Goal: Information Seeking & Learning: Learn about a topic

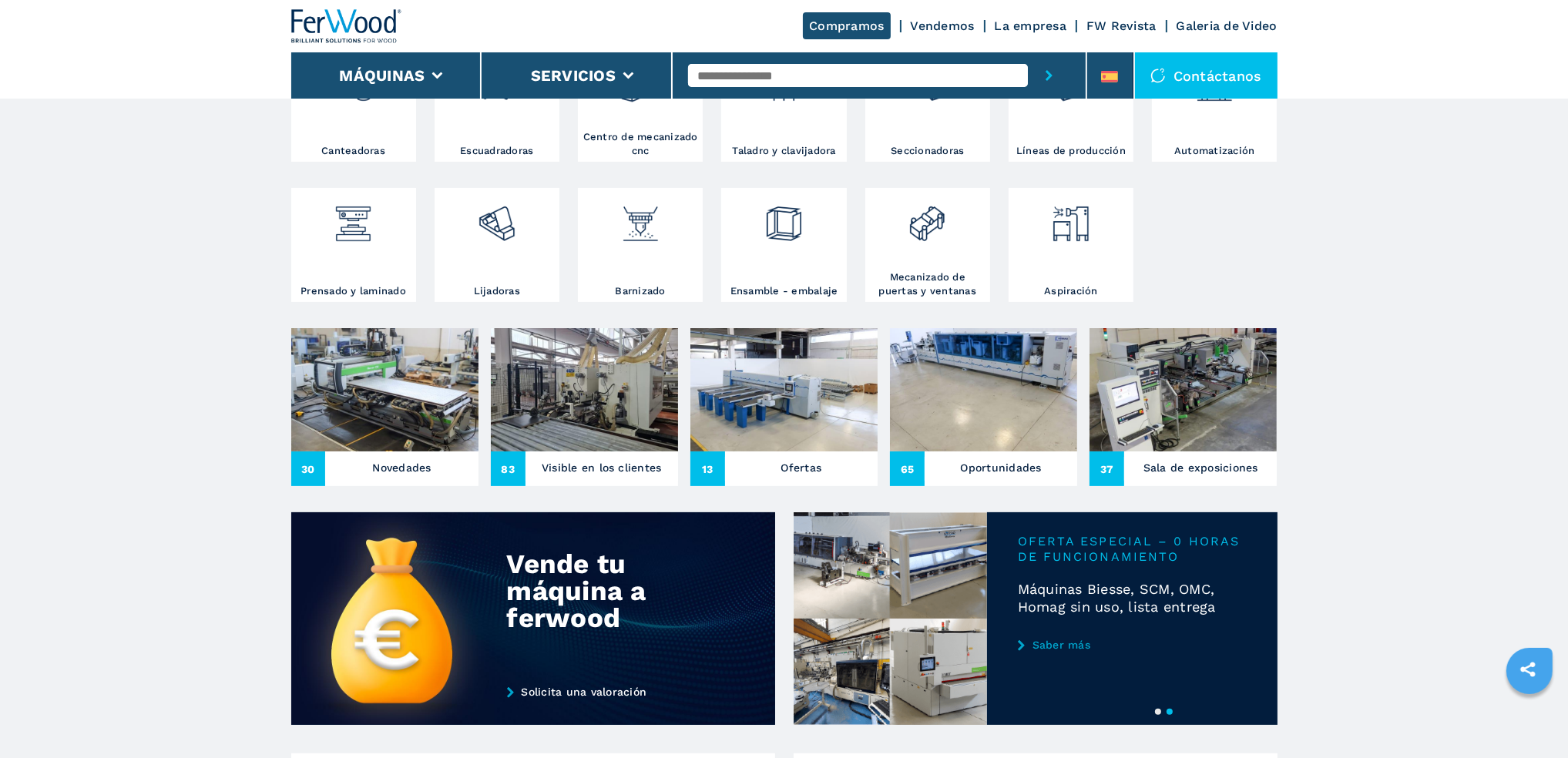
scroll to position [540, 0]
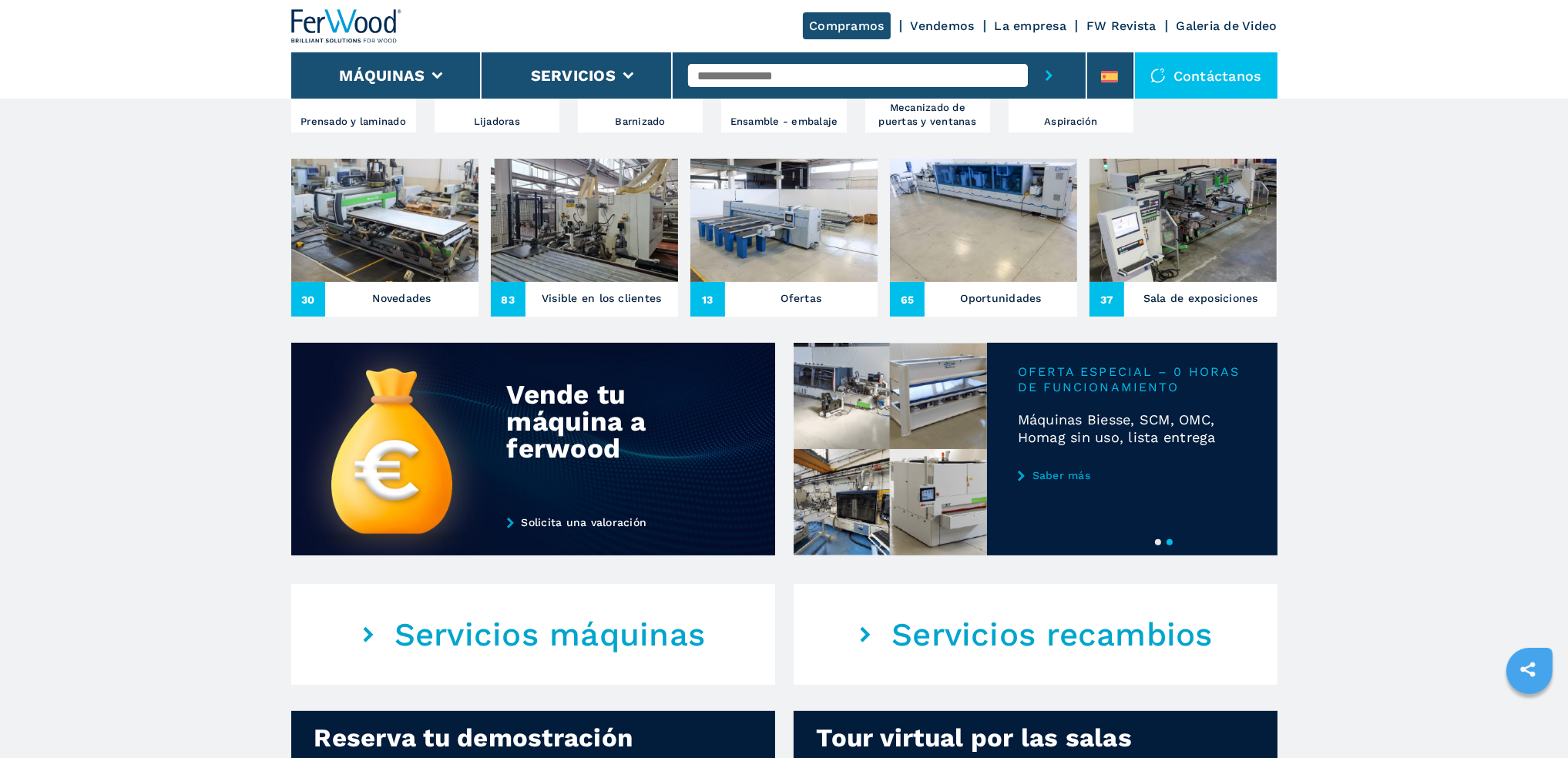
click at [411, 209] on img at bounding box center [385, 220] width 187 height 123
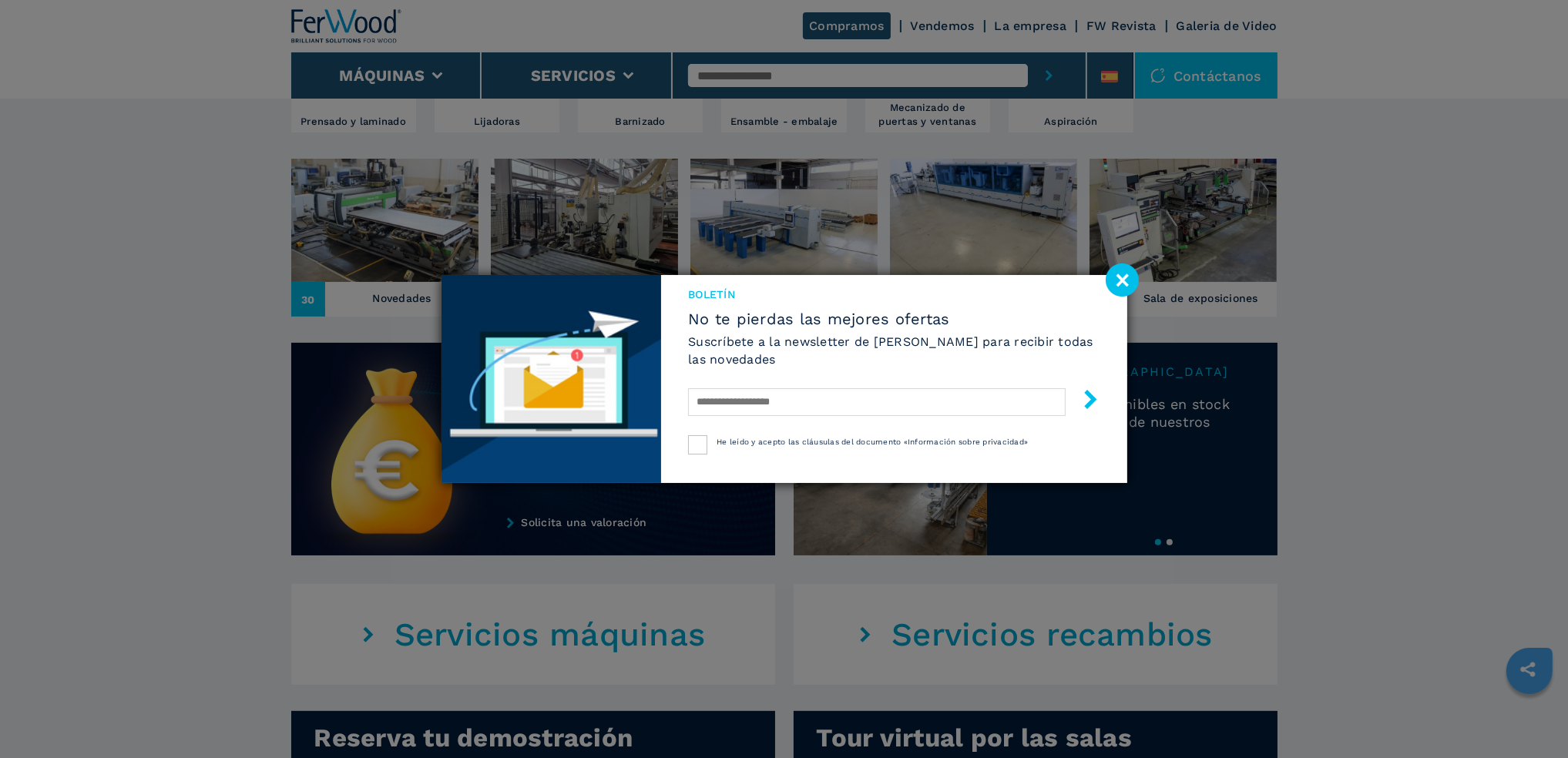
click at [1127, 285] on image at bounding box center [1122, 280] width 33 height 33
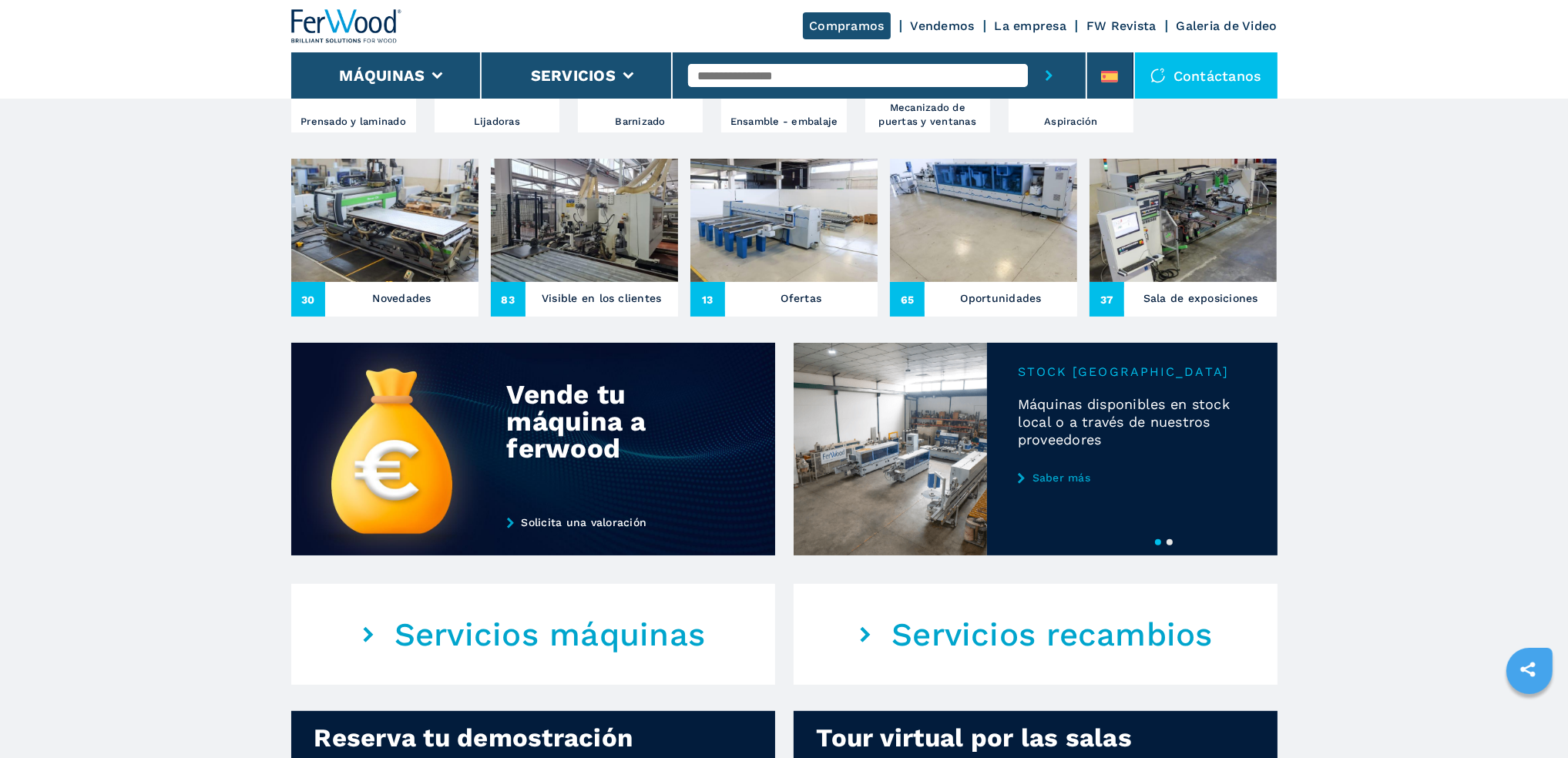
click at [388, 299] on h3 "Novedades" at bounding box center [401, 298] width 59 height 22
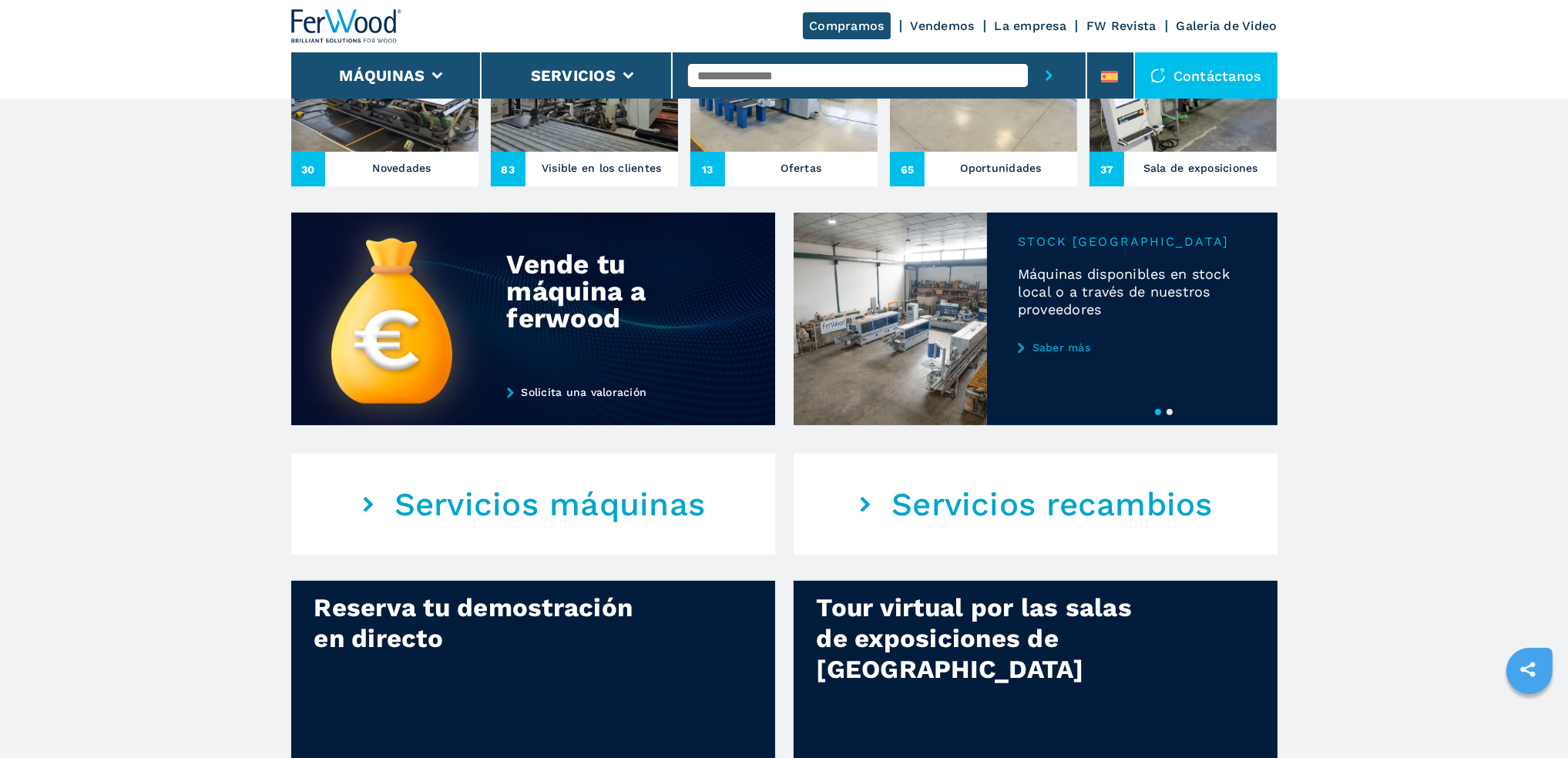
scroll to position [924, 0]
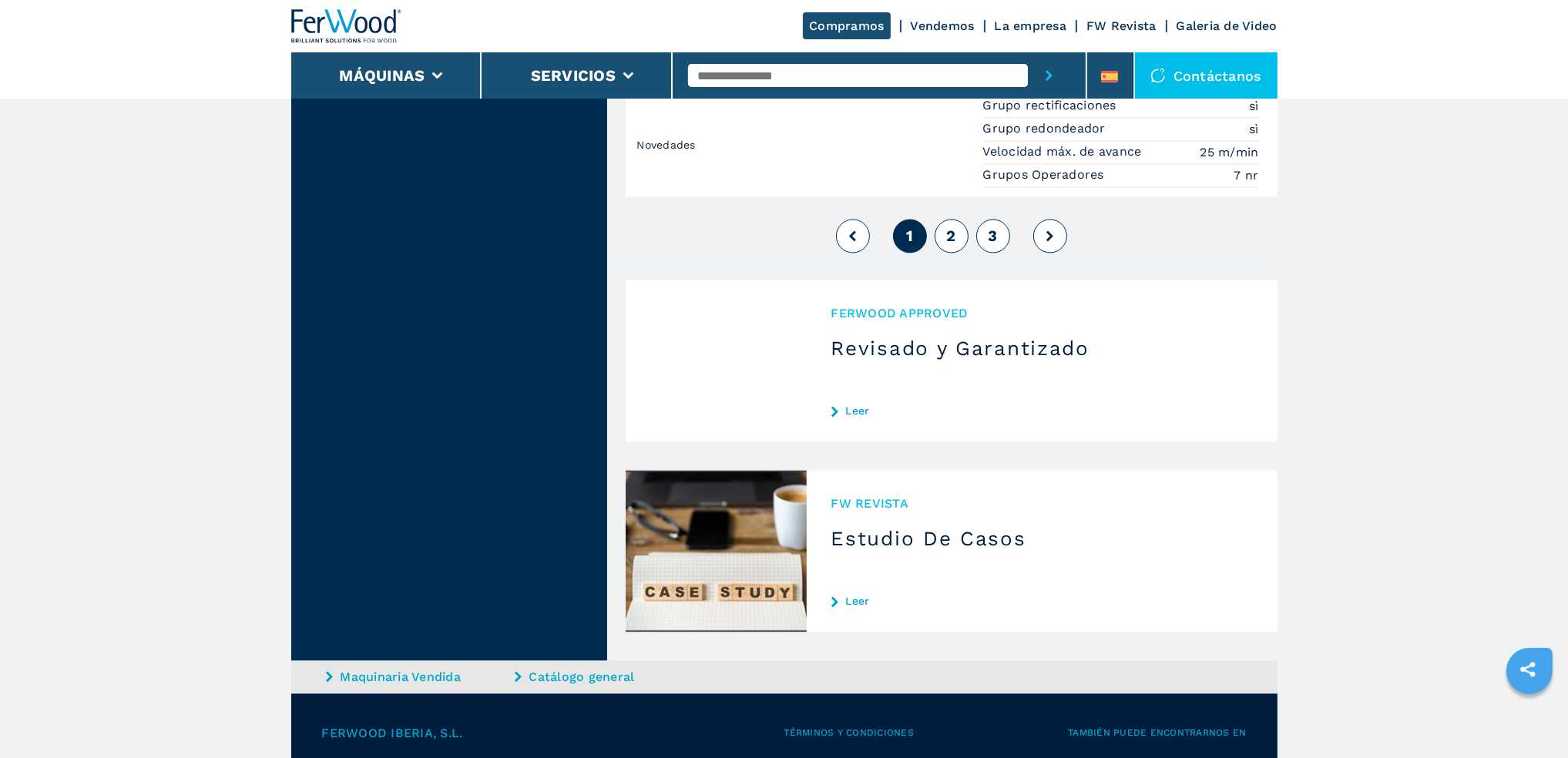
scroll to position [3930, 0]
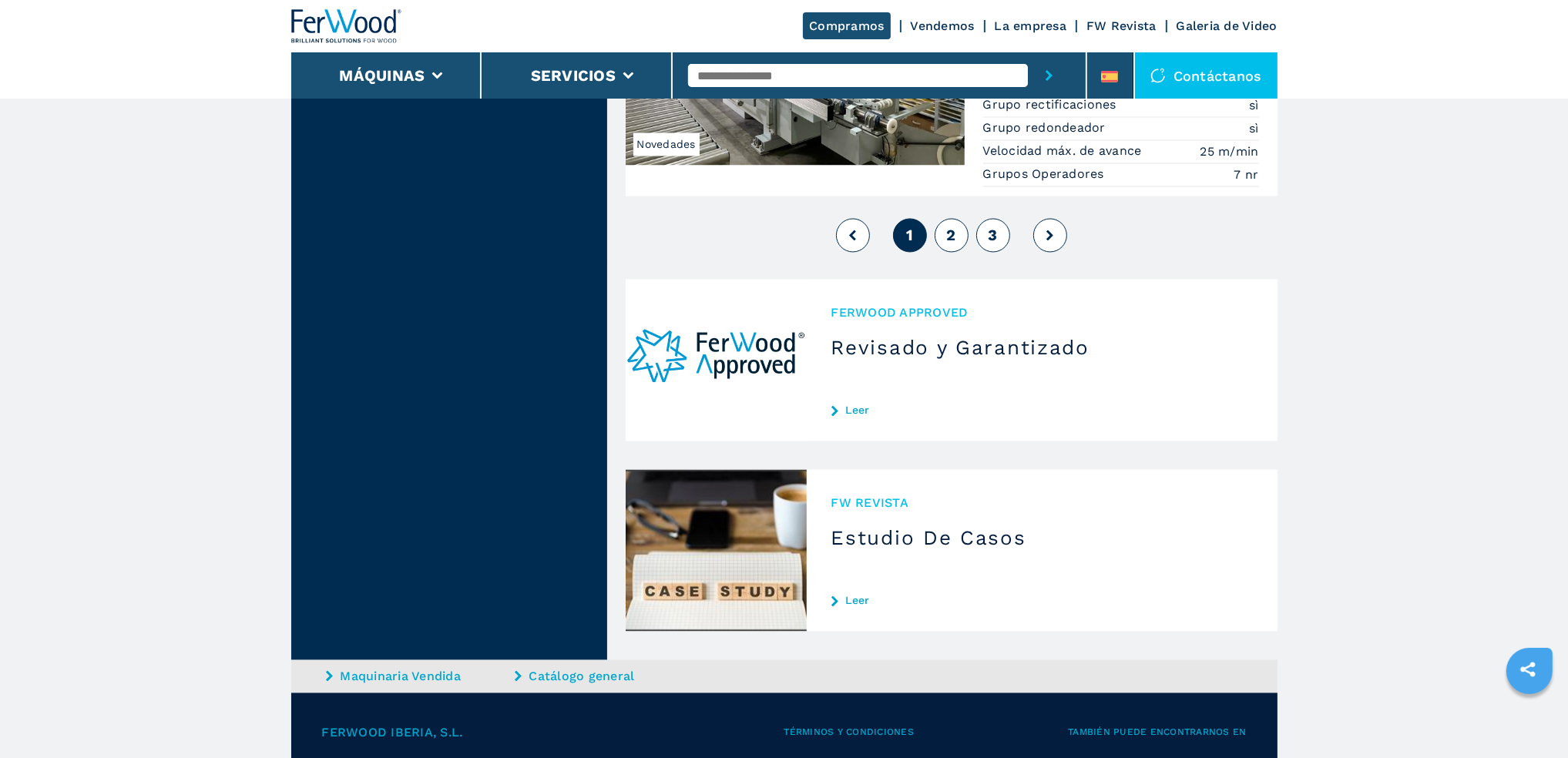
click at [966, 229] on button "2" at bounding box center [952, 235] width 34 height 34
click at [959, 229] on button "2" at bounding box center [952, 235] width 34 height 34
click at [966, 228] on button "2" at bounding box center [952, 235] width 34 height 34
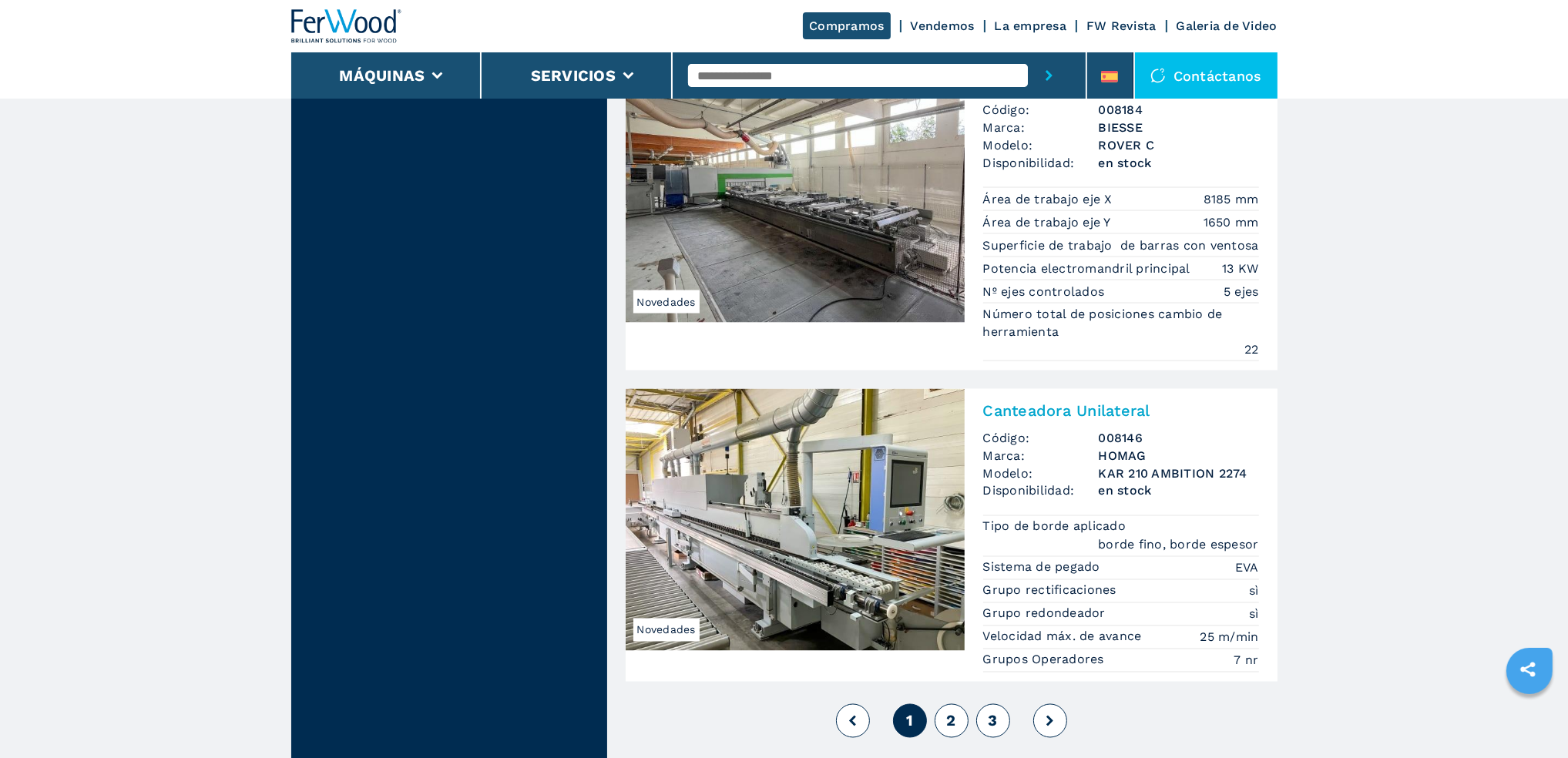
scroll to position [3159, 0]
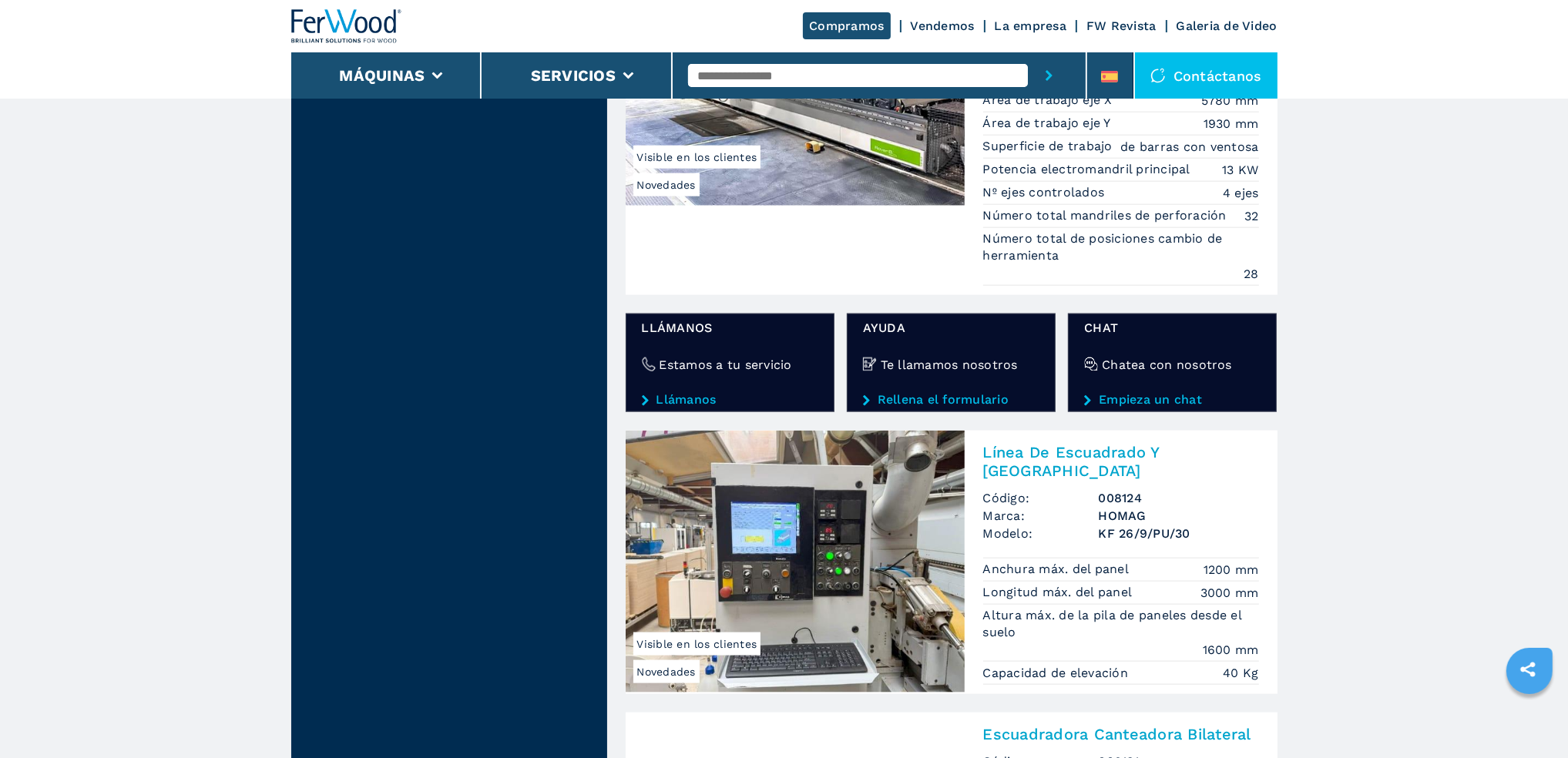
scroll to position [2234, 0]
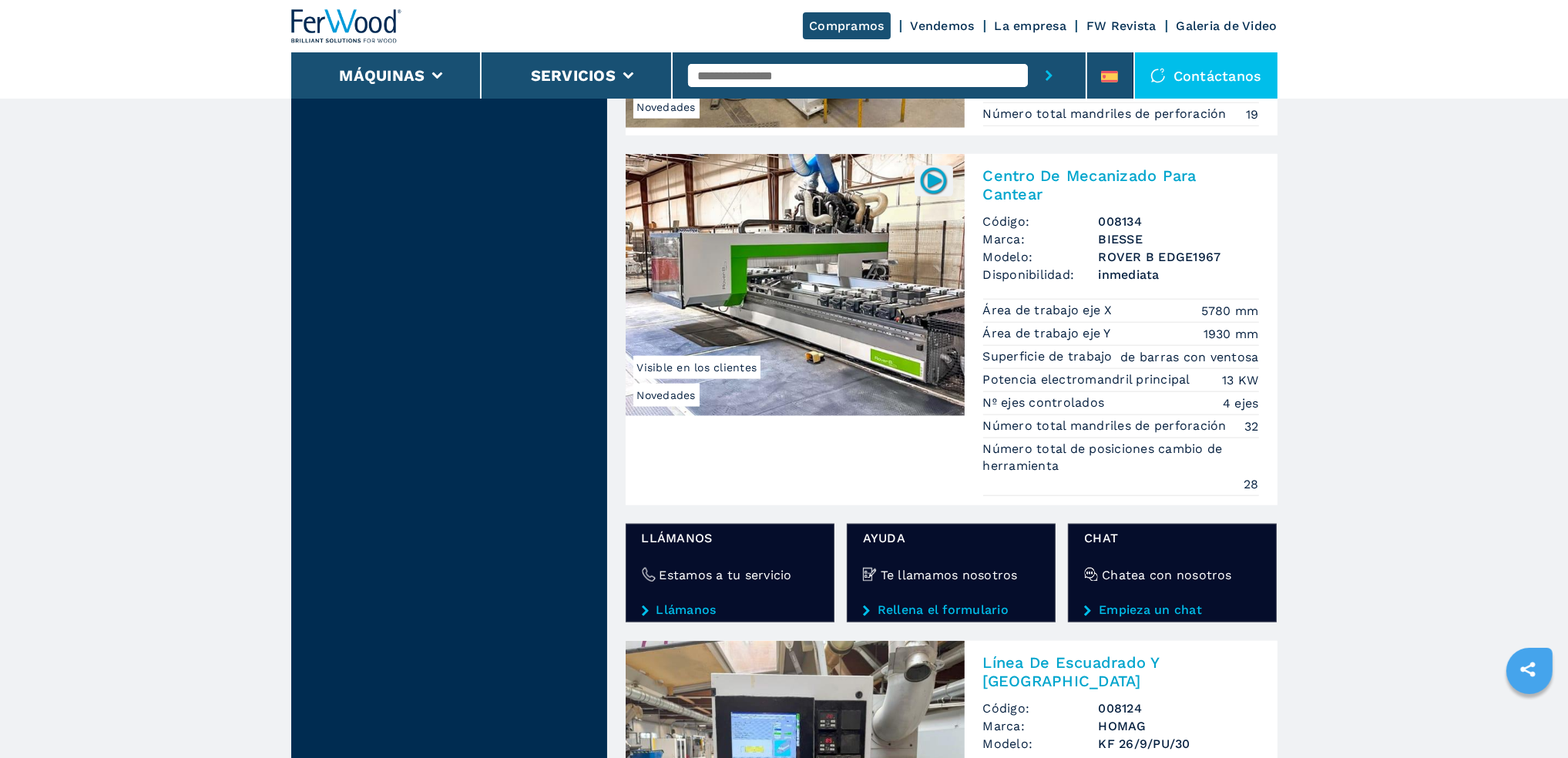
click at [888, 386] on img at bounding box center [795, 285] width 339 height 262
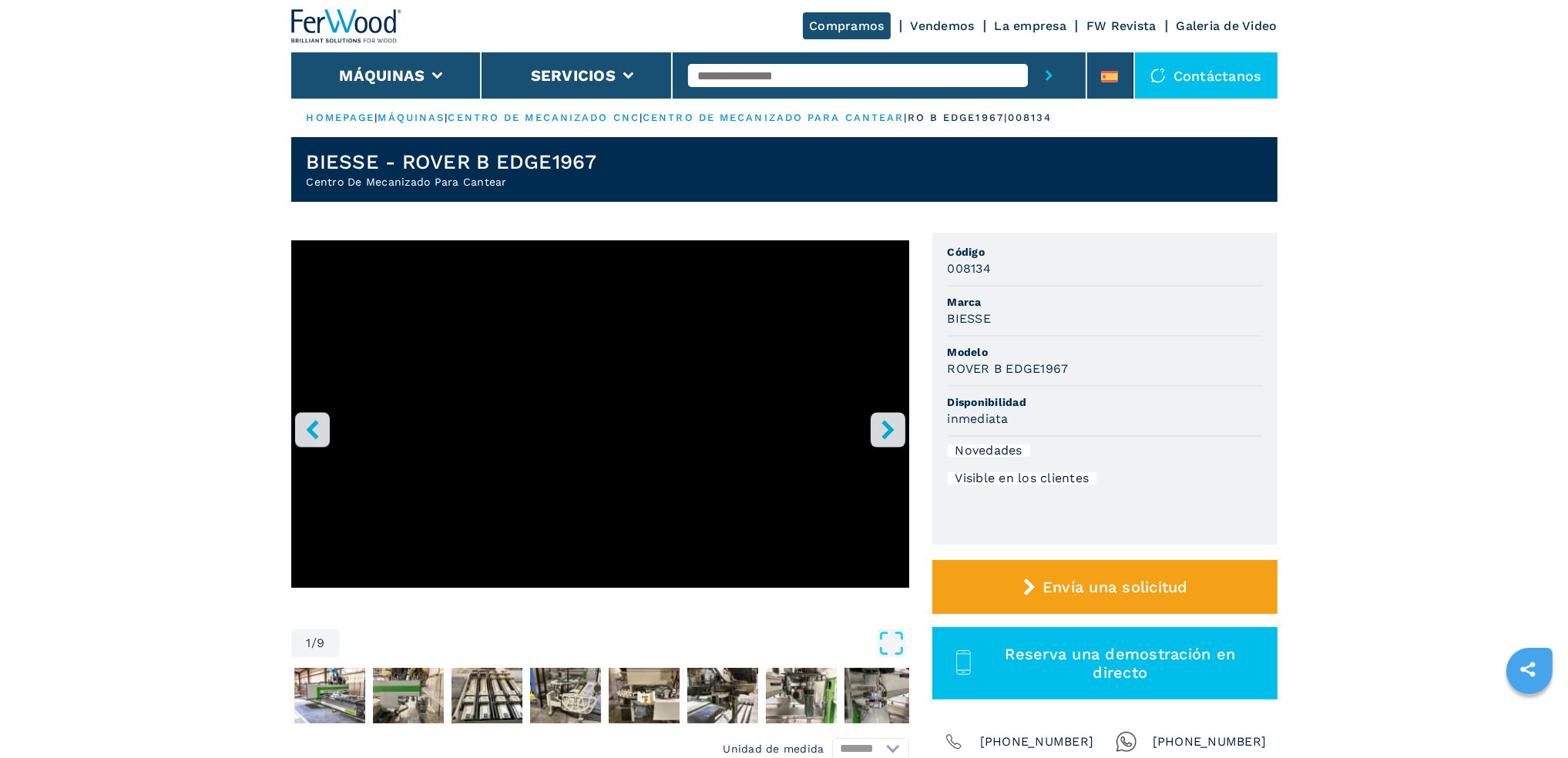
click at [899, 425] on button "right-button" at bounding box center [888, 429] width 35 height 35
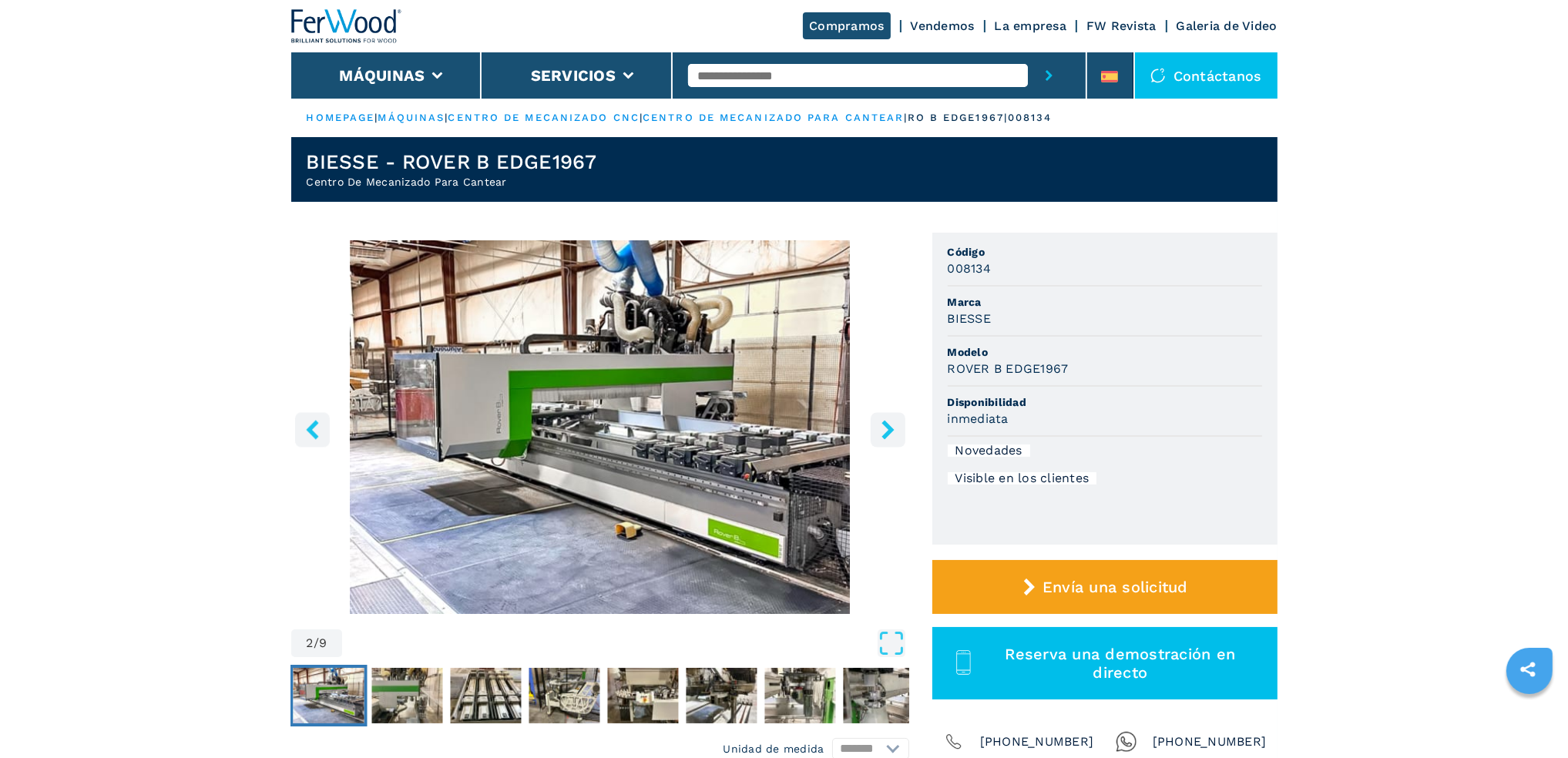
click at [899, 425] on button "right-button" at bounding box center [888, 429] width 35 height 35
click at [885, 429] on icon "right-button" at bounding box center [888, 429] width 19 height 19
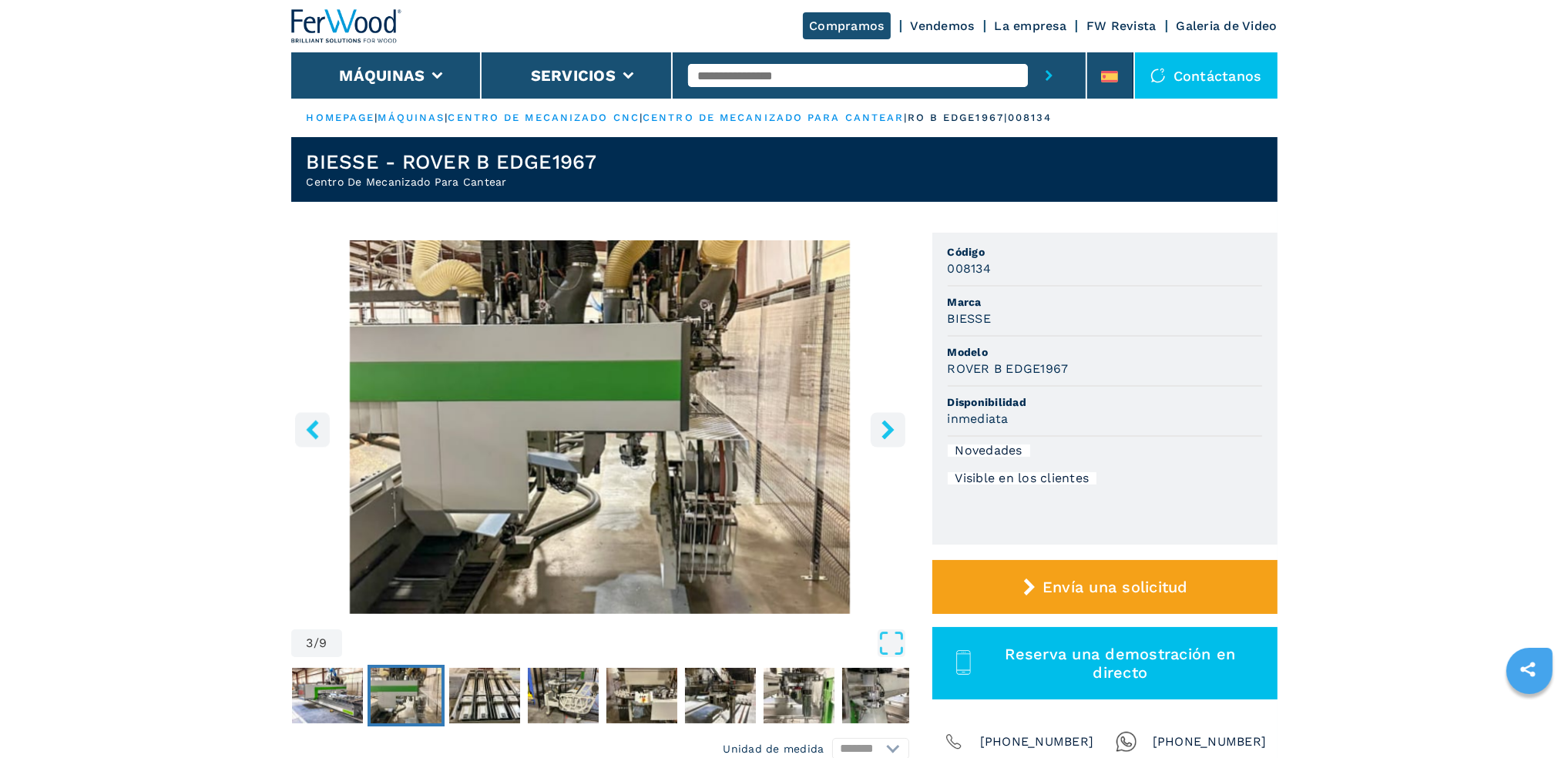
click at [885, 429] on icon "right-button" at bounding box center [888, 429] width 19 height 19
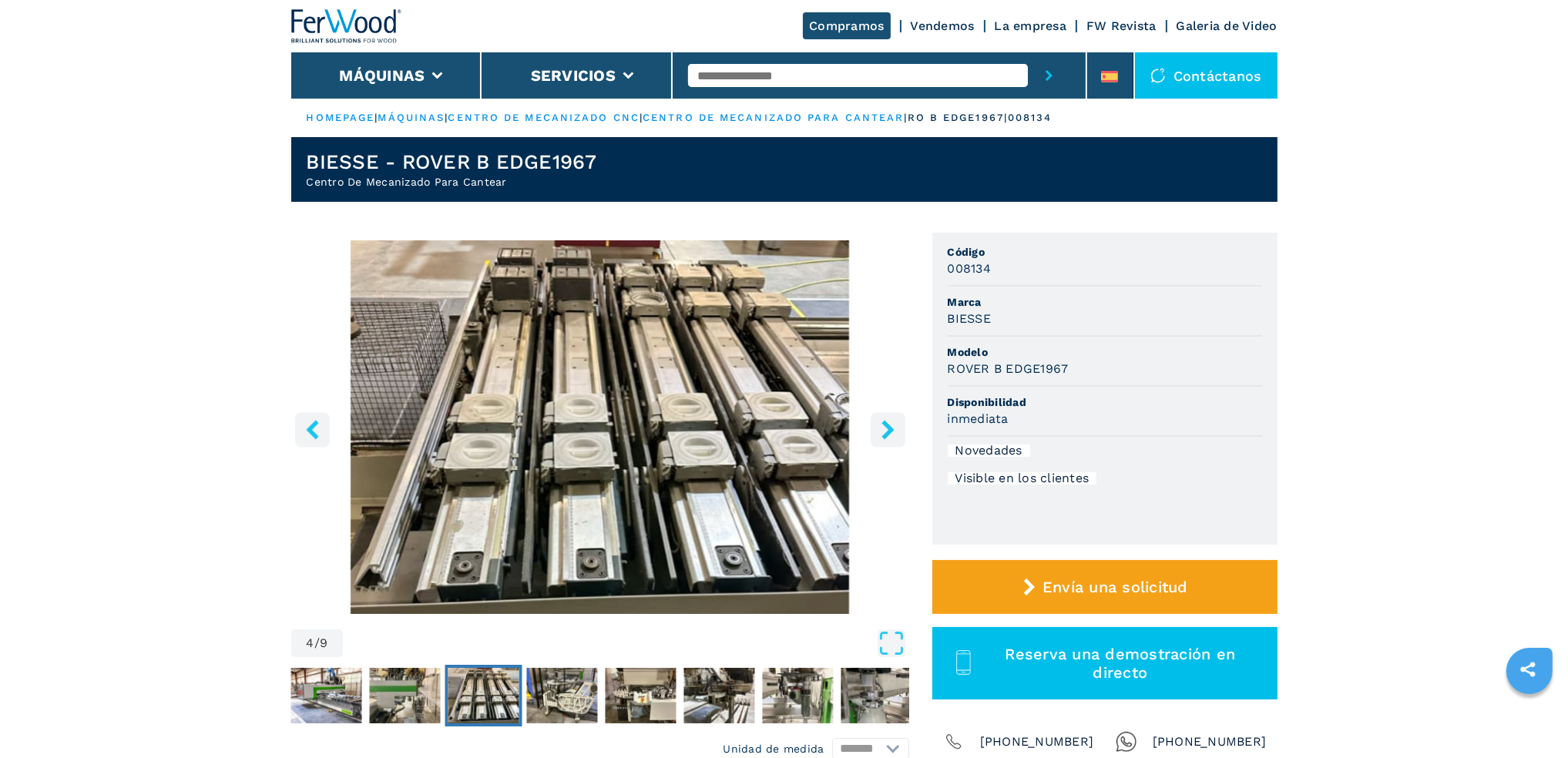
click at [885, 429] on icon "right-button" at bounding box center [888, 429] width 19 height 19
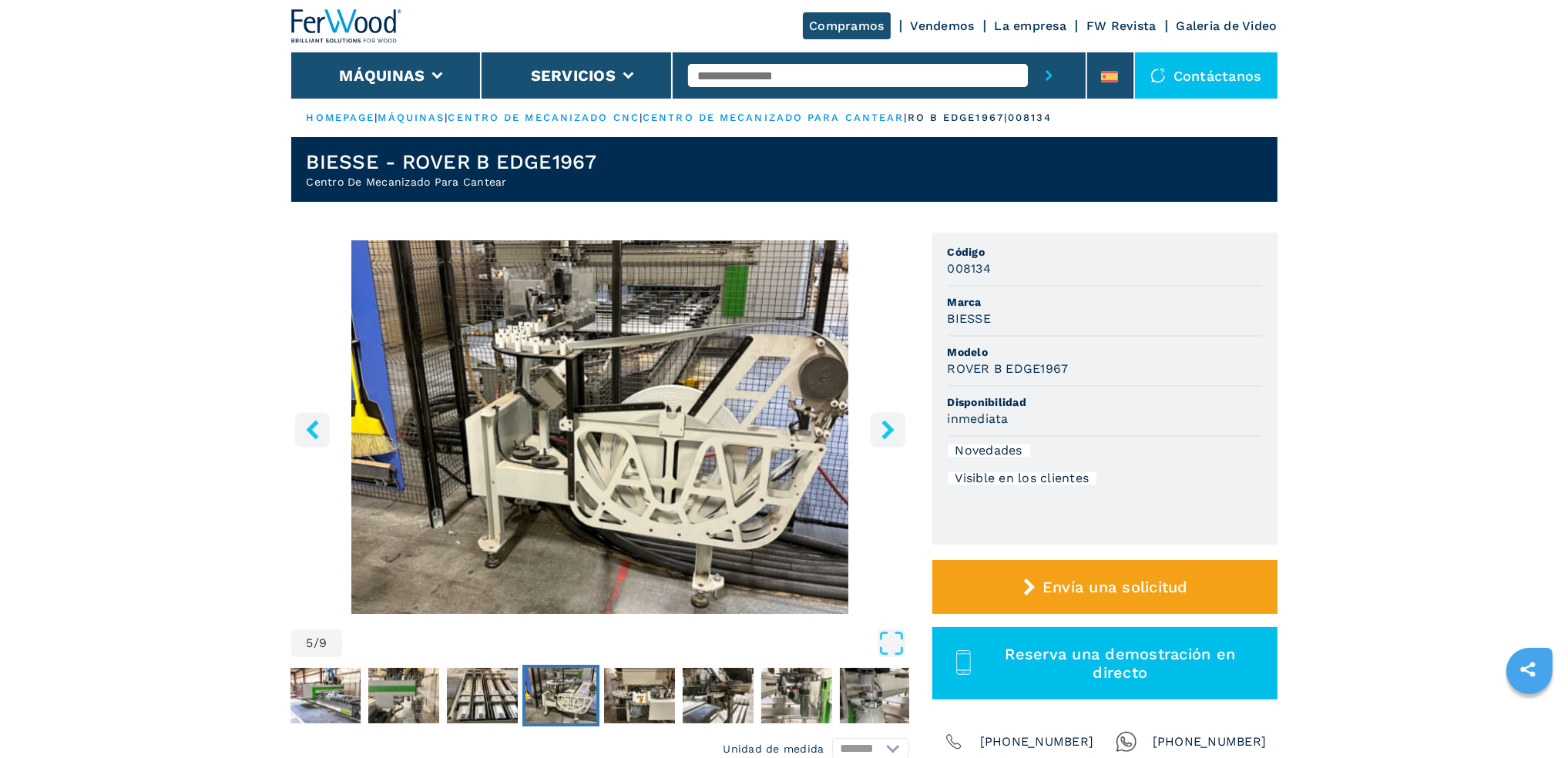
click at [885, 429] on icon "right-button" at bounding box center [888, 429] width 19 height 19
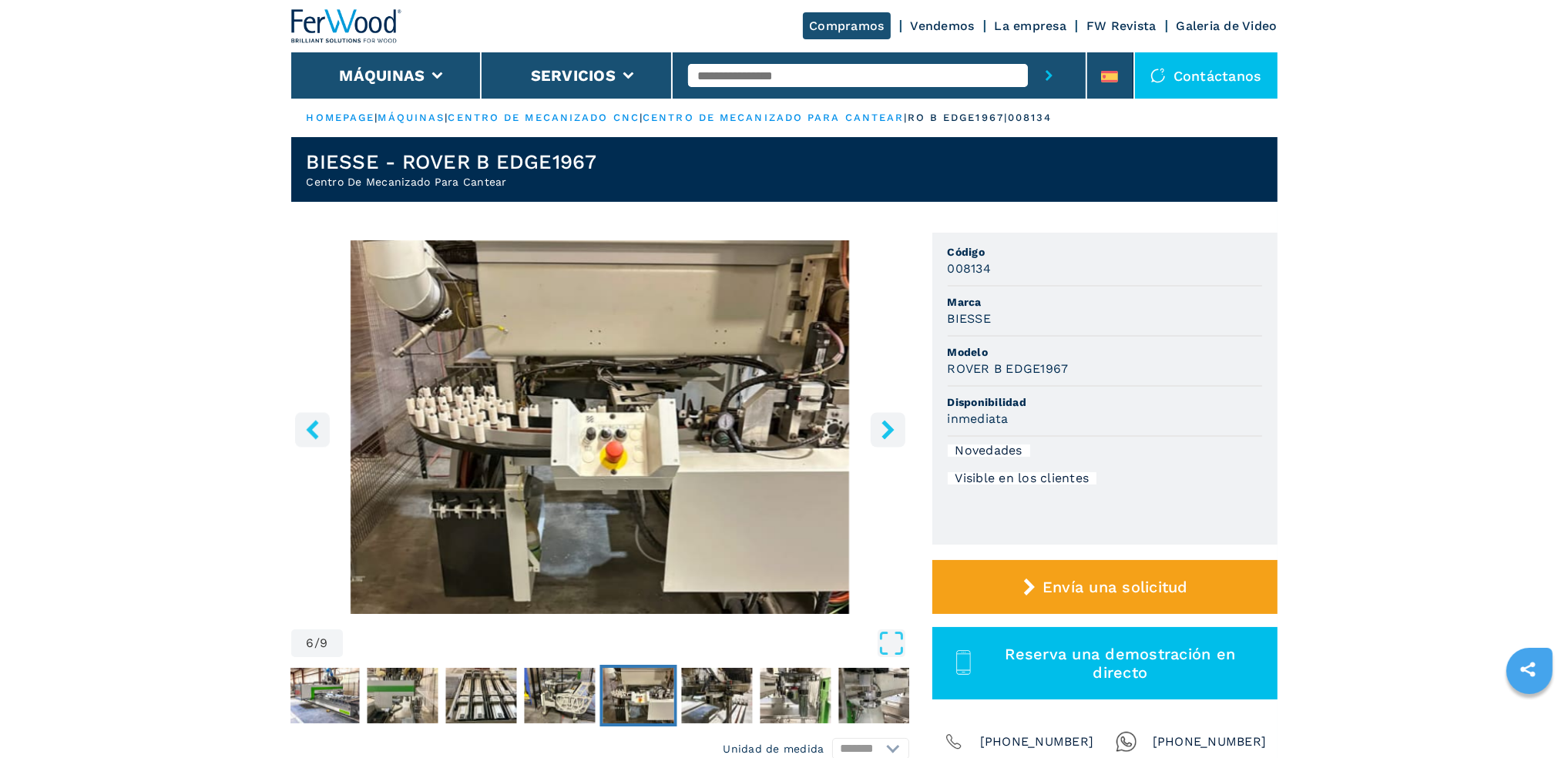
click at [885, 429] on icon "right-button" at bounding box center [888, 429] width 19 height 19
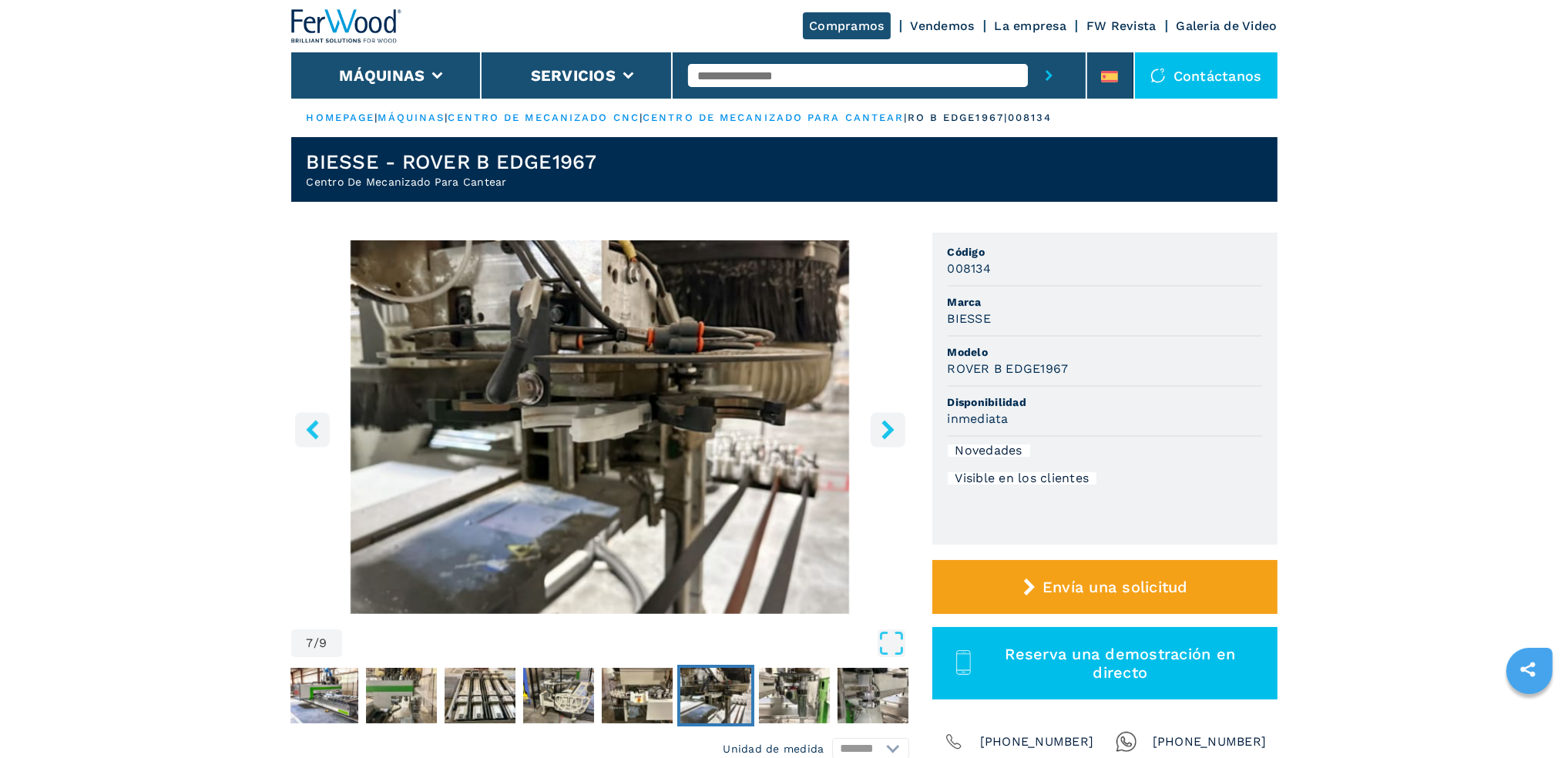
click at [885, 429] on icon "right-button" at bounding box center [888, 429] width 19 height 19
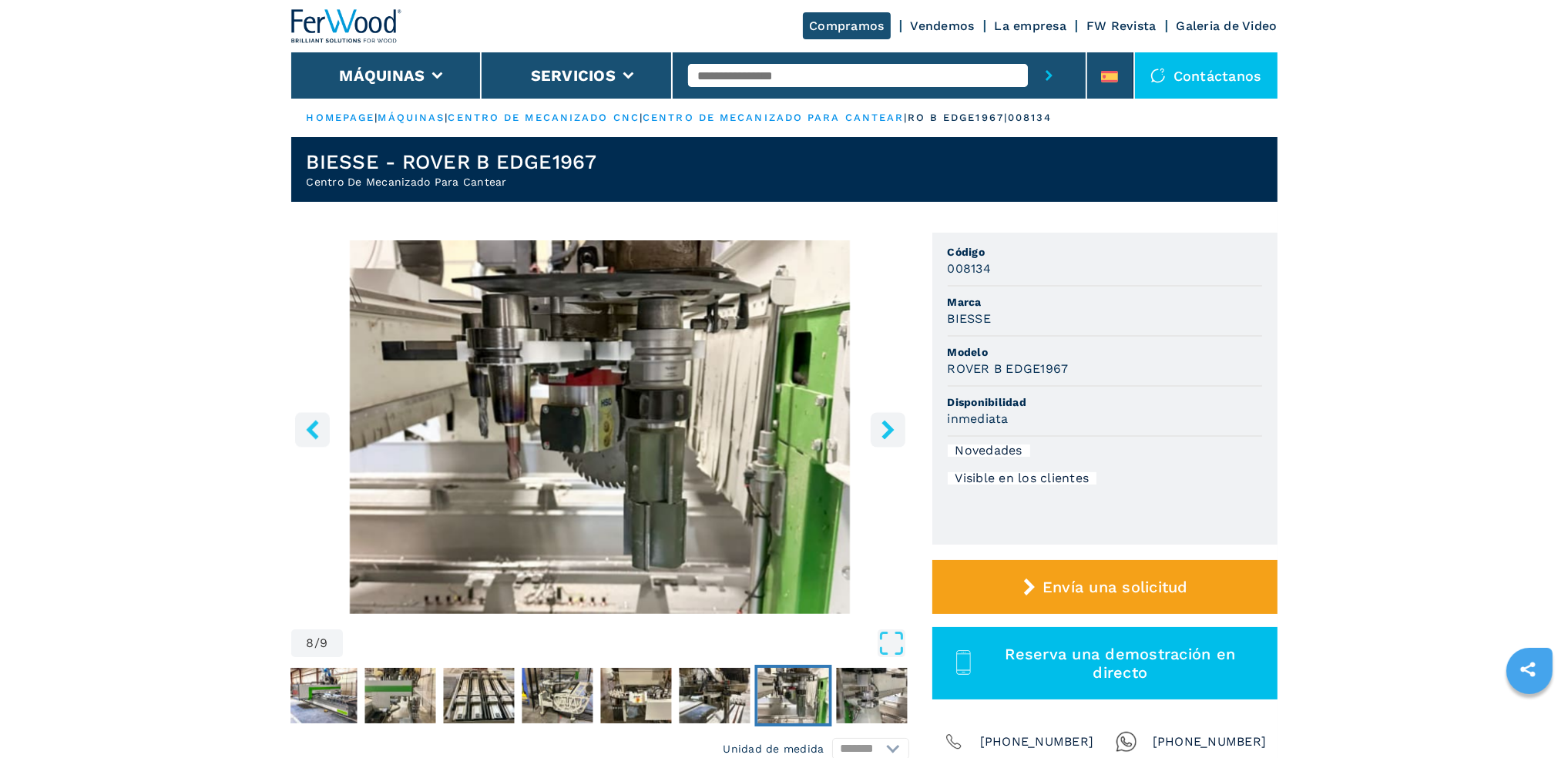
click at [885, 432] on icon "right-button" at bounding box center [888, 429] width 19 height 19
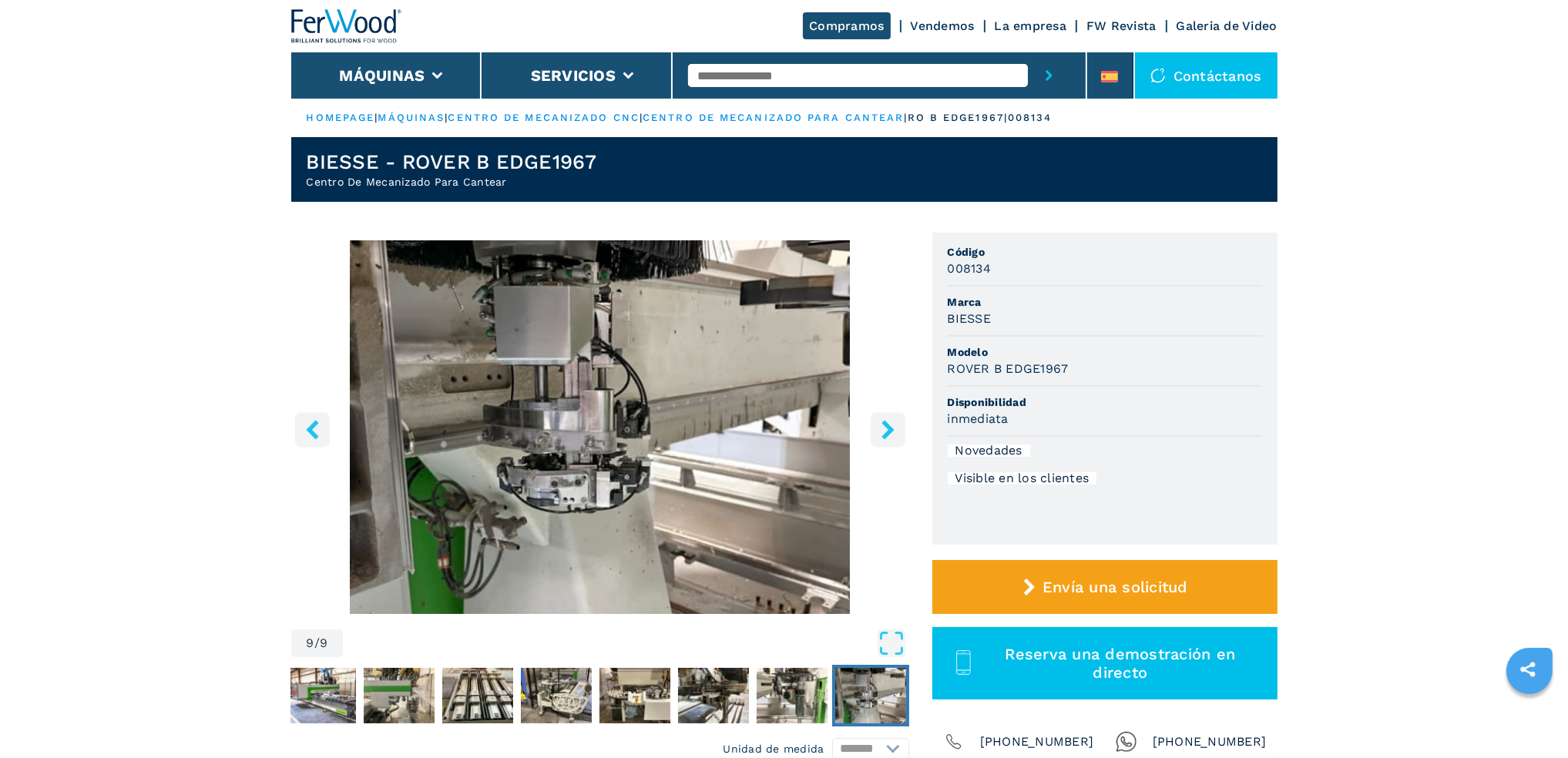
click at [885, 432] on icon "right-button" at bounding box center [888, 429] width 19 height 19
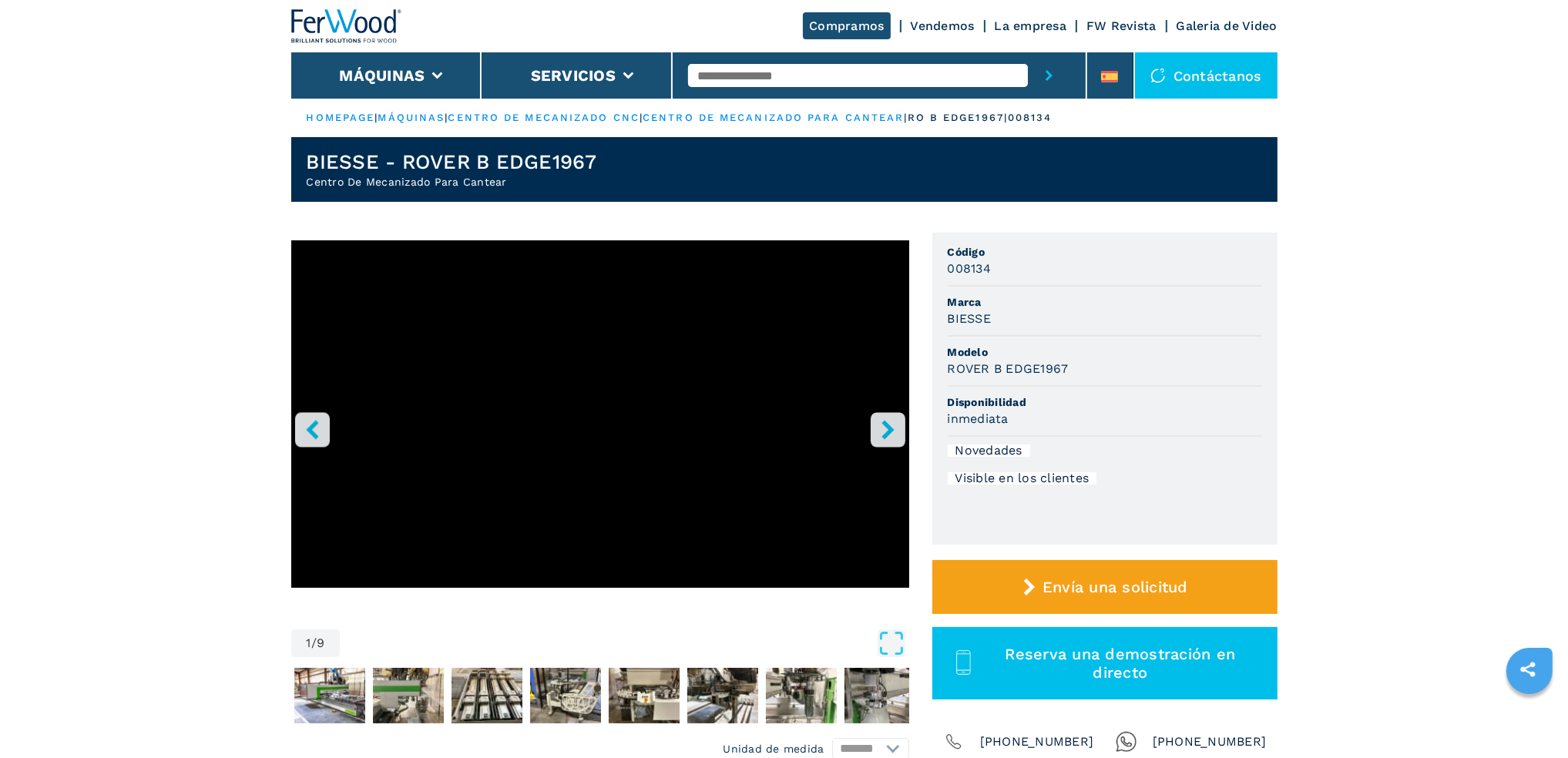
click at [885, 432] on icon "right-button" at bounding box center [888, 429] width 19 height 19
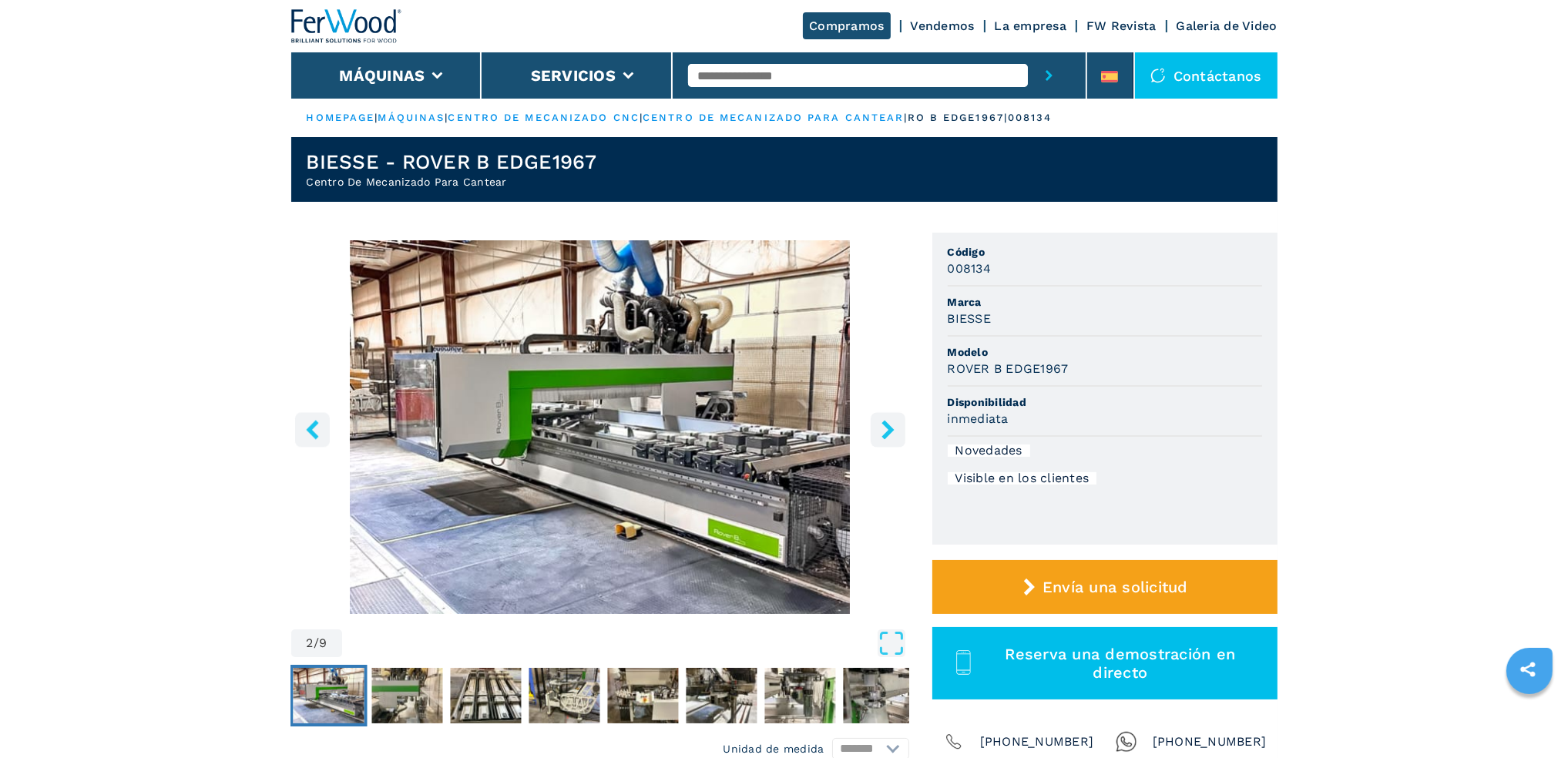
click at [885, 432] on icon "right-button" at bounding box center [888, 429] width 19 height 19
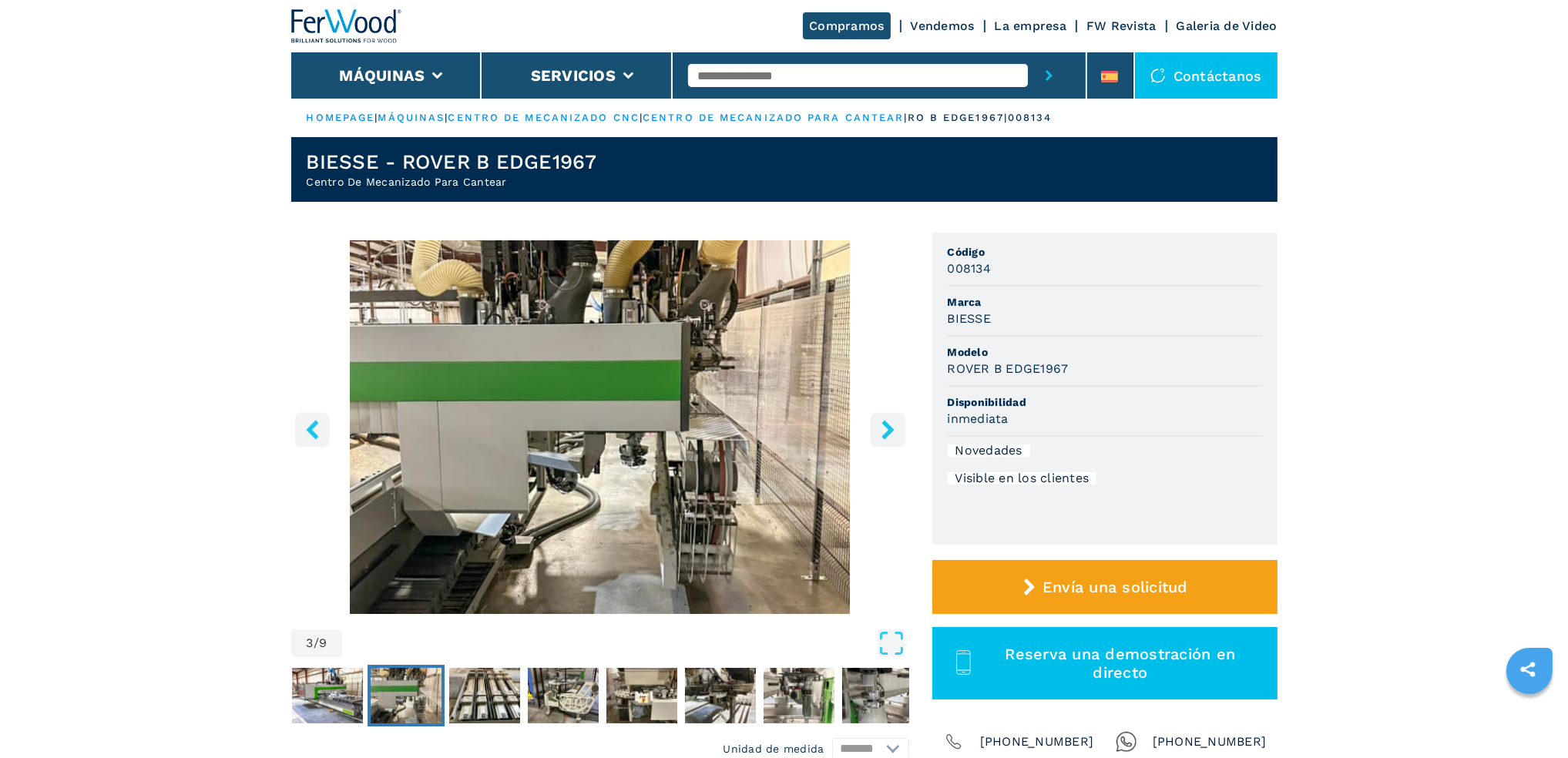
click at [885, 432] on icon "right-button" at bounding box center [888, 429] width 19 height 19
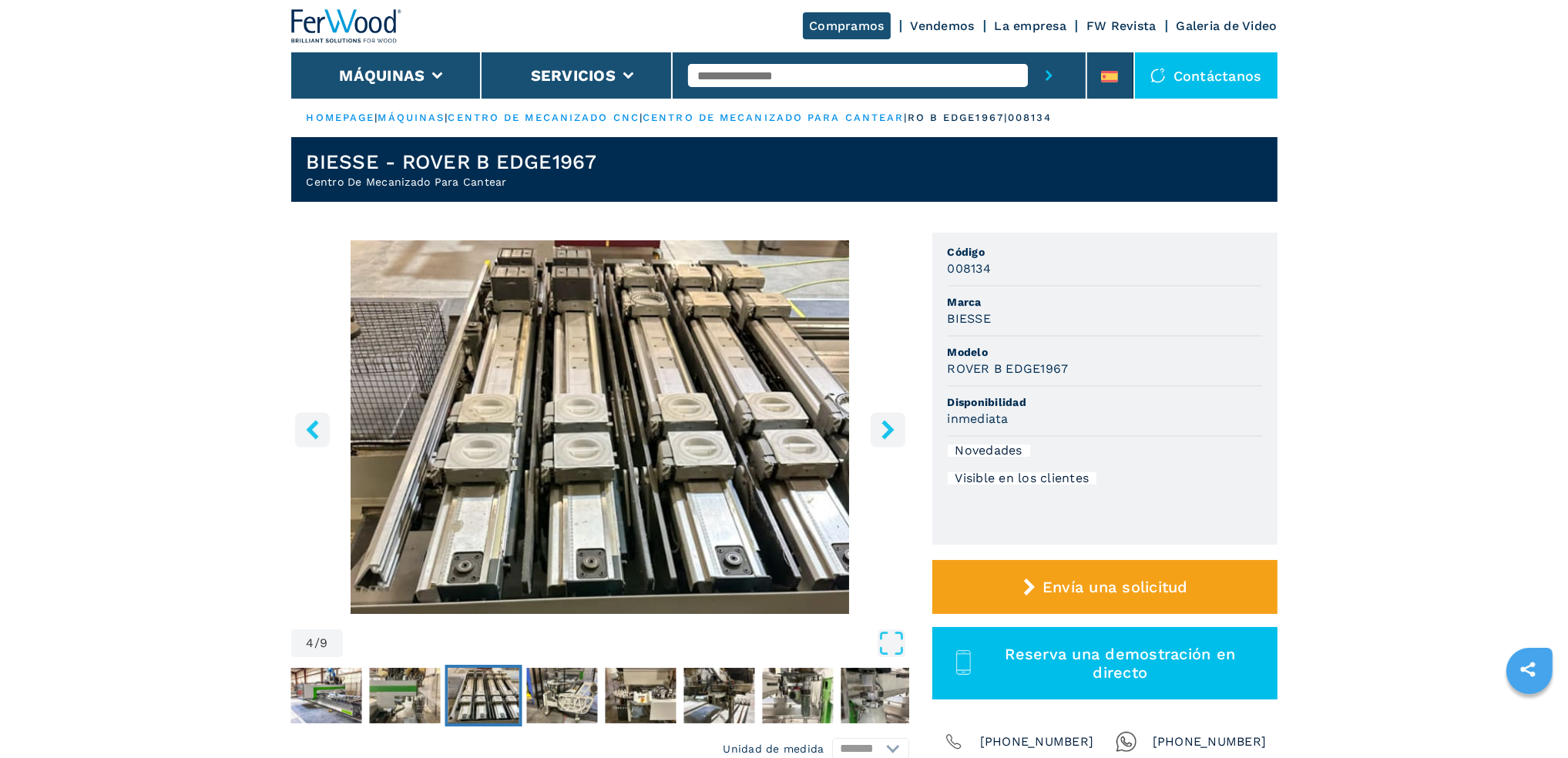
click at [885, 432] on icon "right-button" at bounding box center [888, 429] width 19 height 19
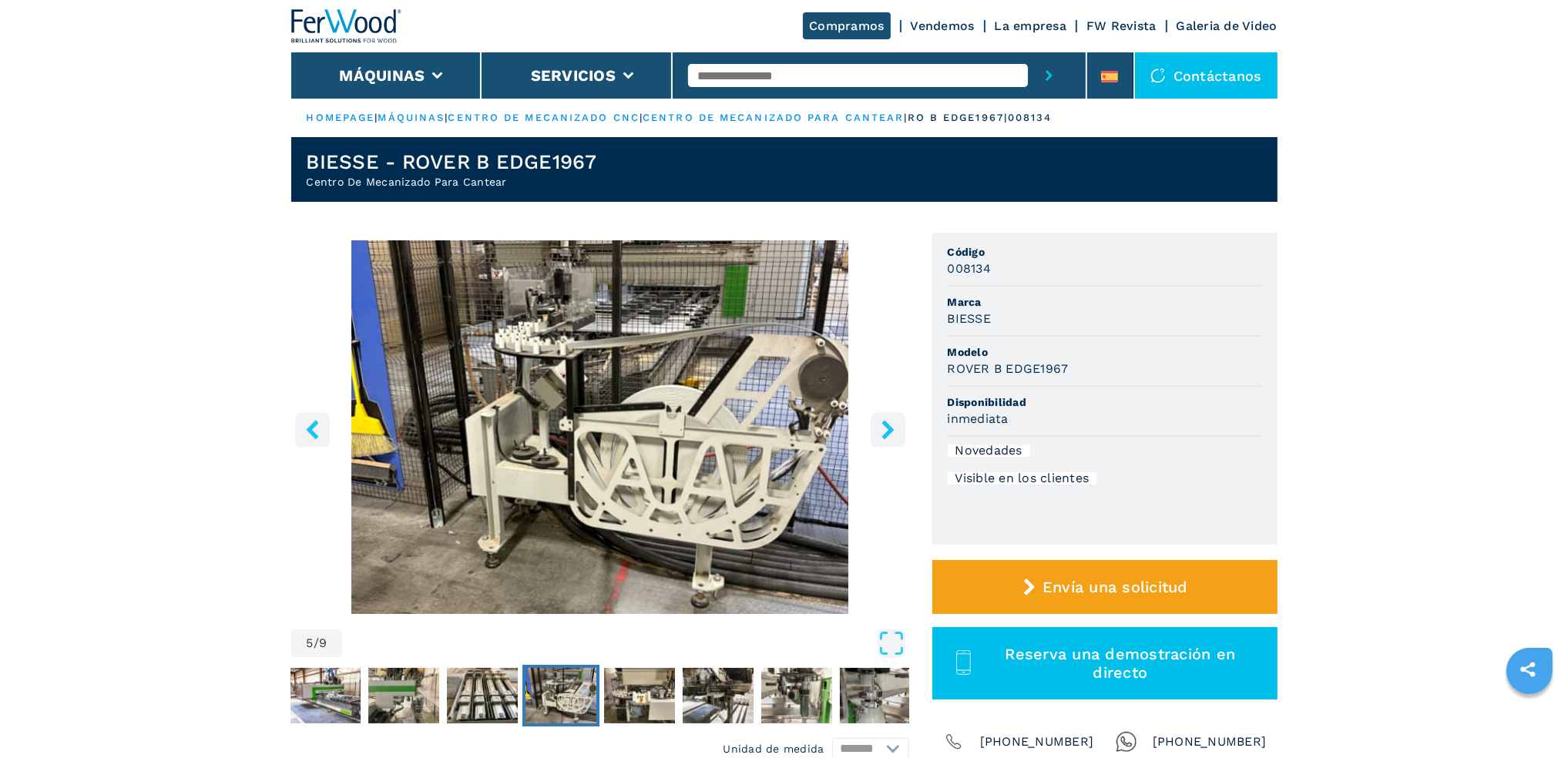
click at [885, 432] on icon "right-button" at bounding box center [888, 429] width 19 height 19
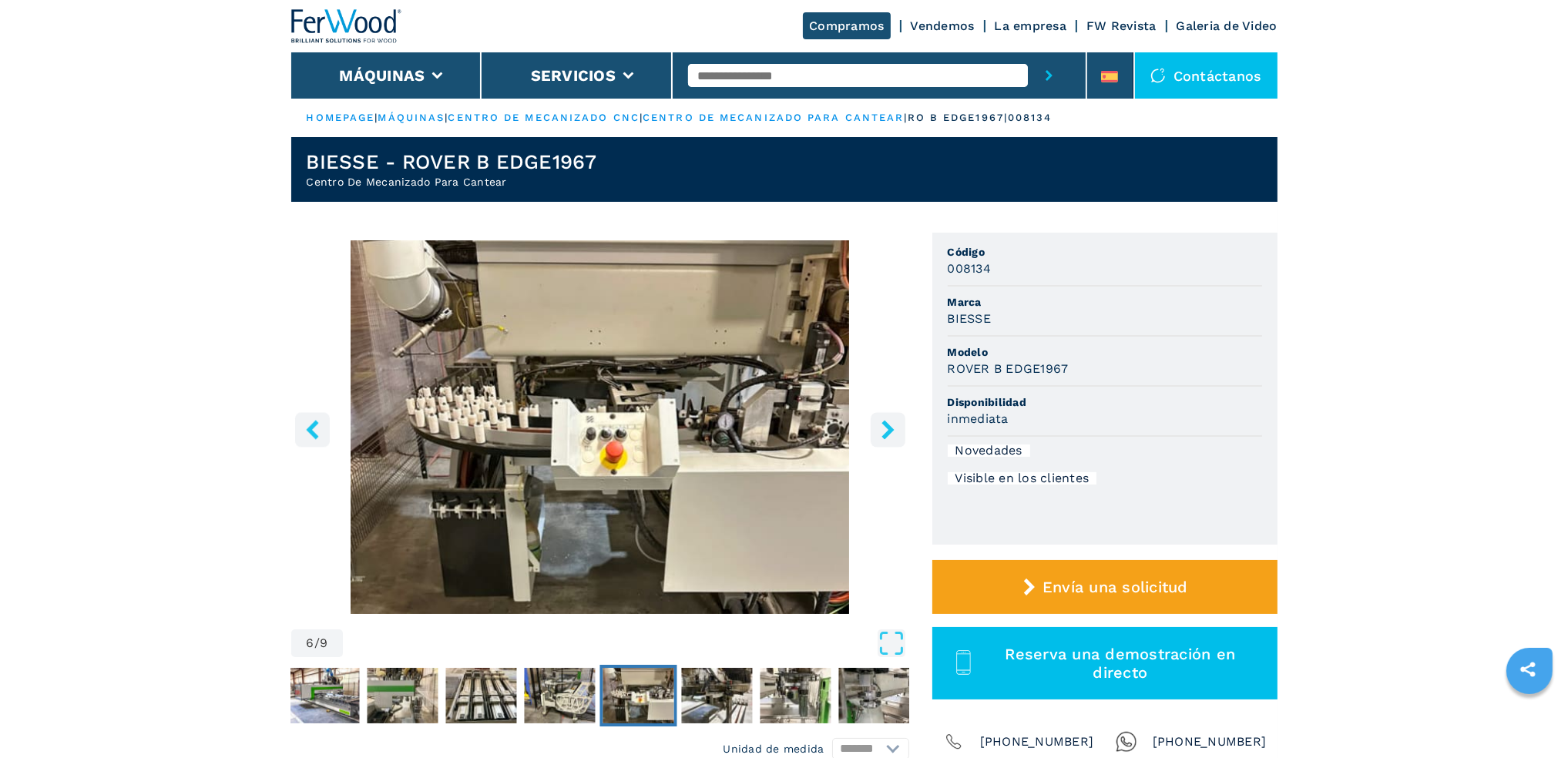
click at [885, 432] on icon "right-button" at bounding box center [888, 429] width 19 height 19
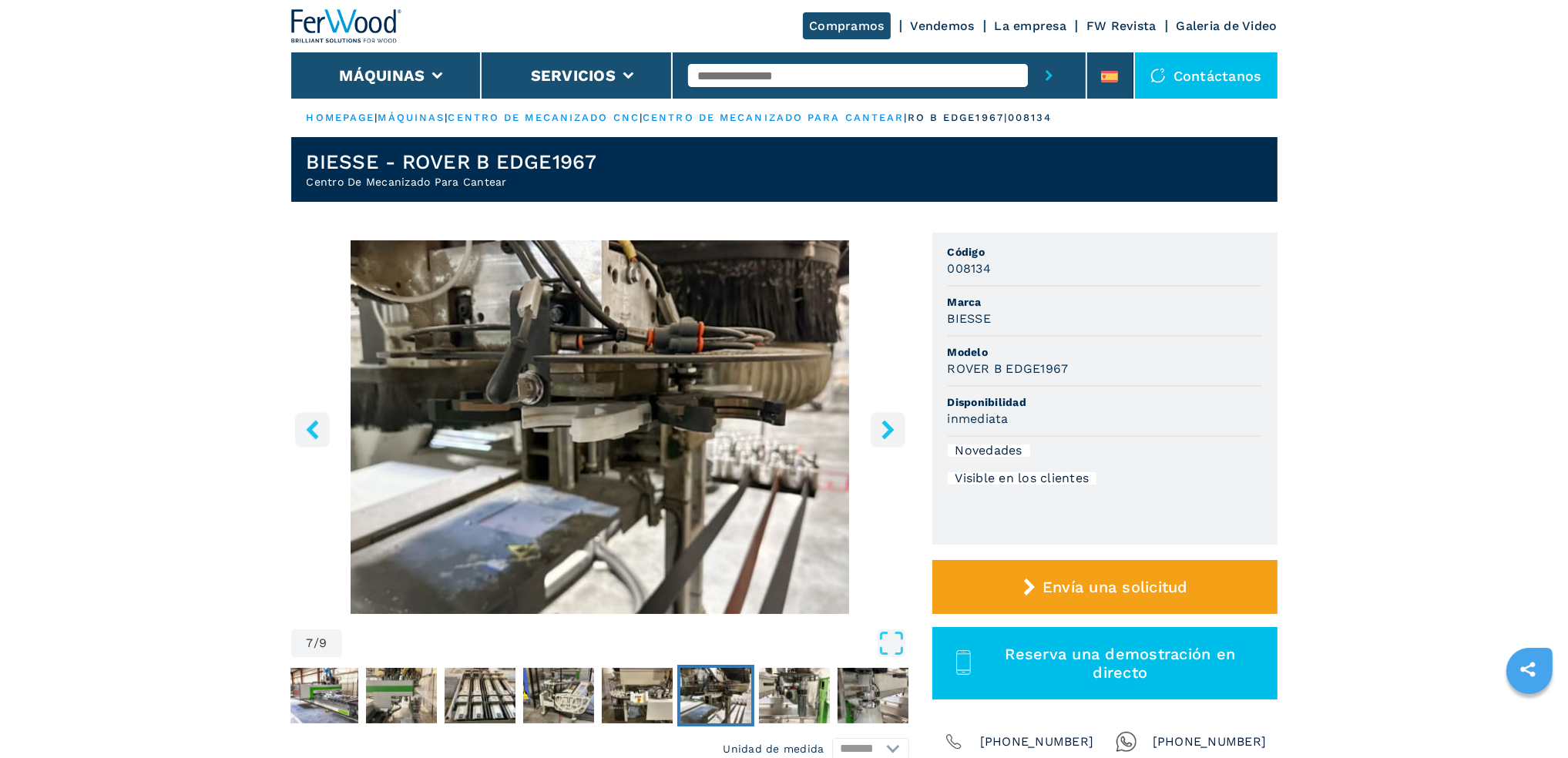
click at [885, 432] on icon "right-button" at bounding box center [888, 429] width 19 height 19
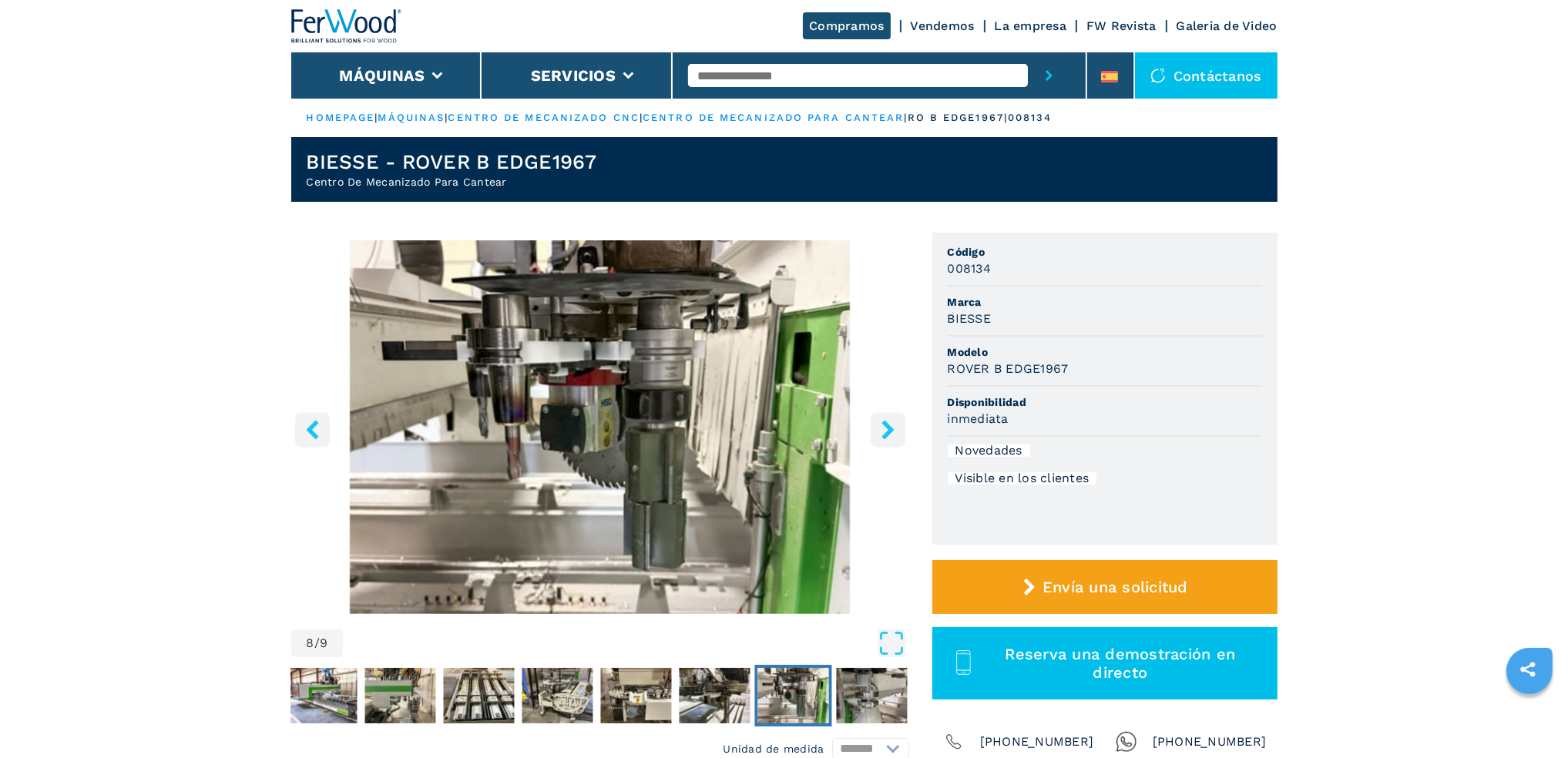
click at [885, 432] on icon "right-button" at bounding box center [888, 429] width 19 height 19
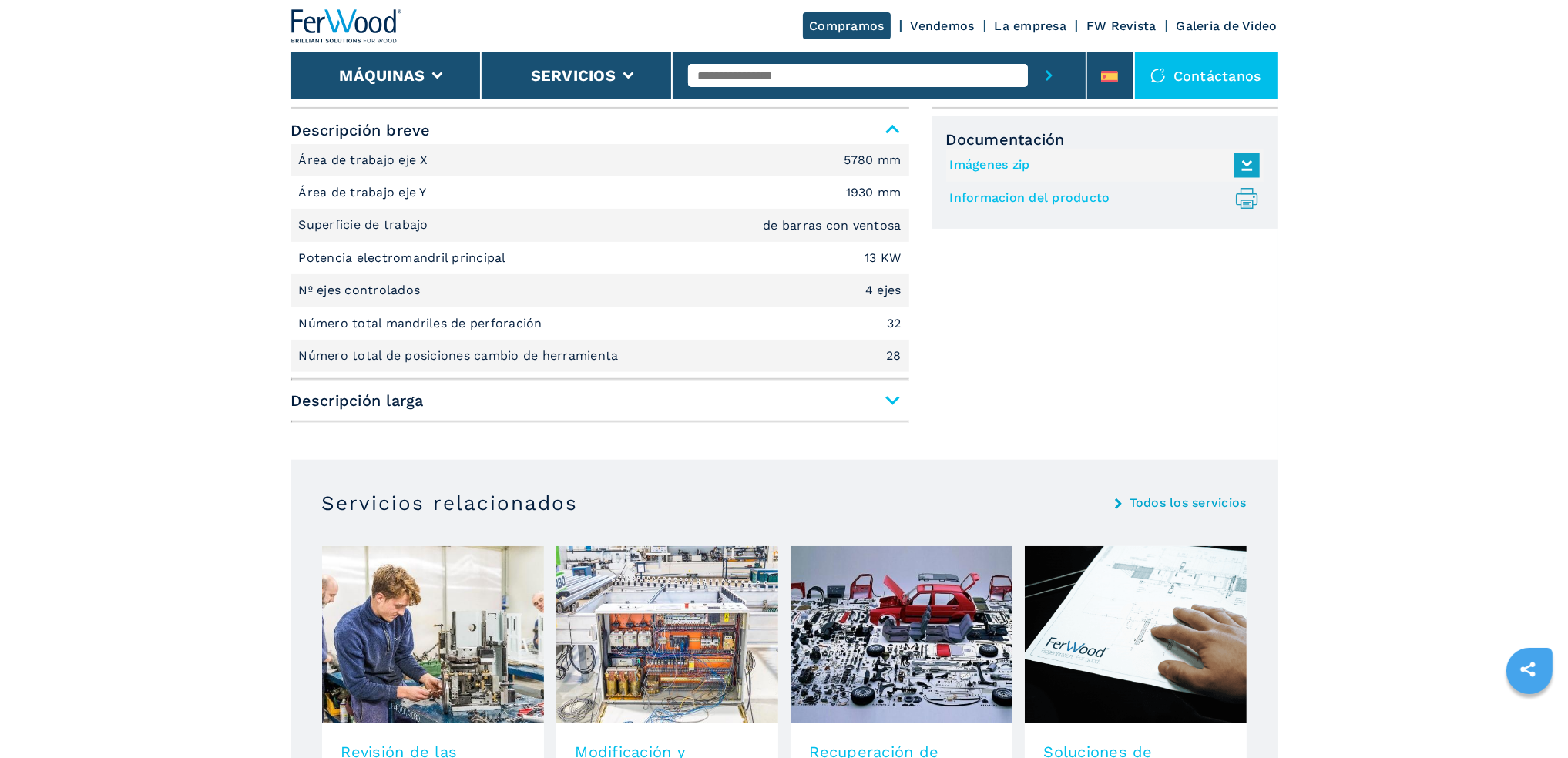
scroll to position [693, 0]
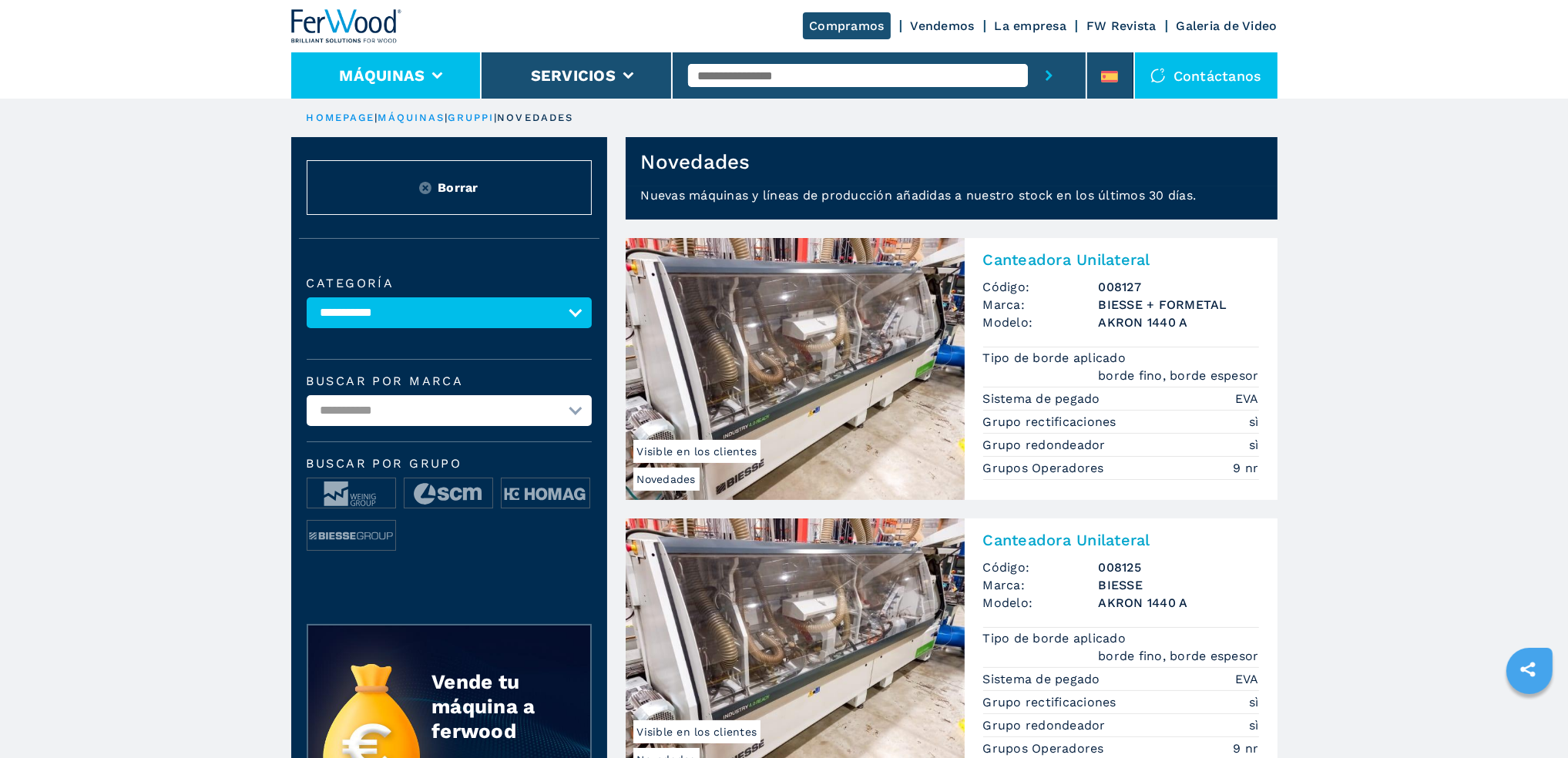
click at [379, 84] on button "Máquinas" at bounding box center [381, 75] width 85 height 18
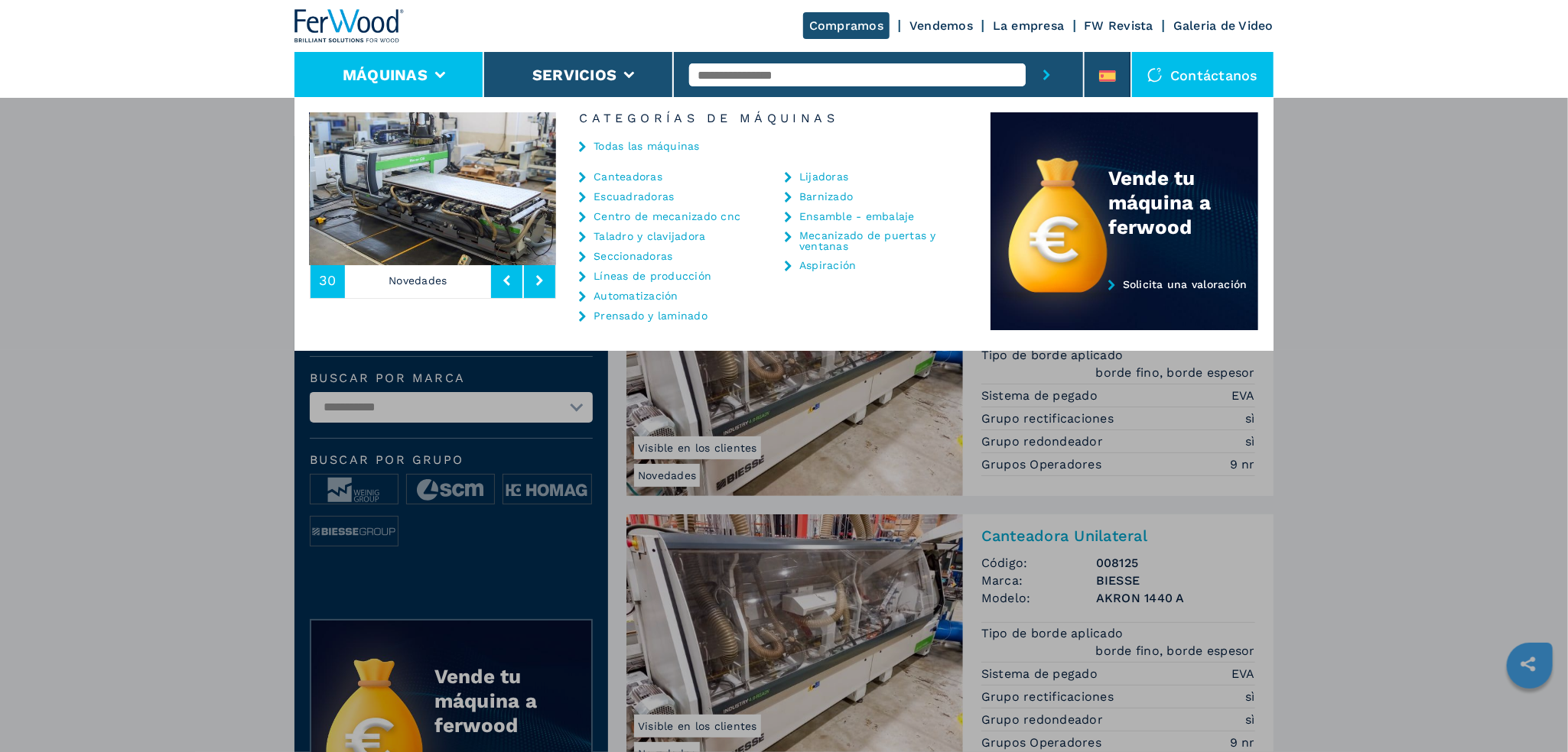
click at [650, 174] on link "Canteadoras" at bounding box center [628, 177] width 69 height 11
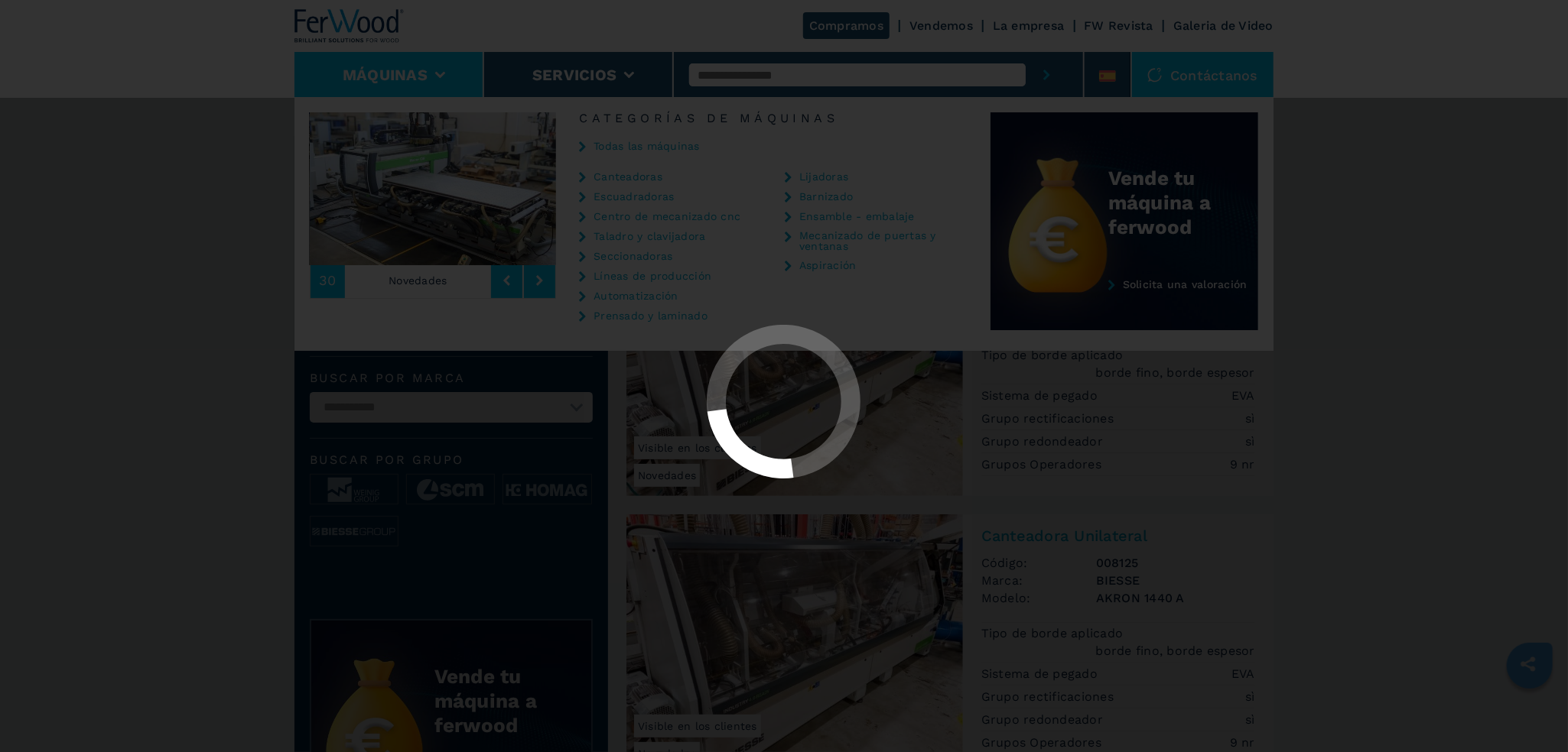
select select "**********"
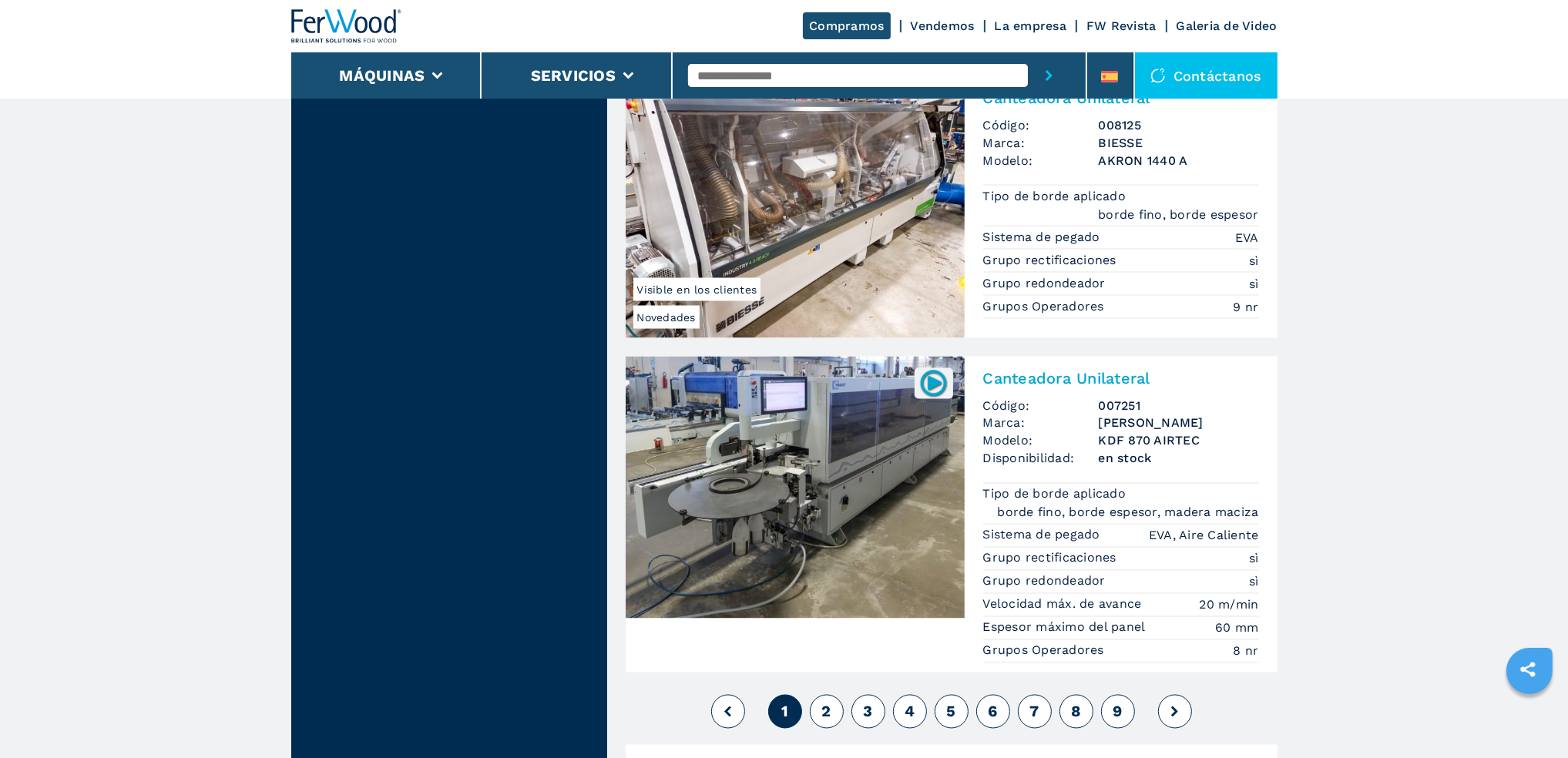
scroll to position [3776, 0]
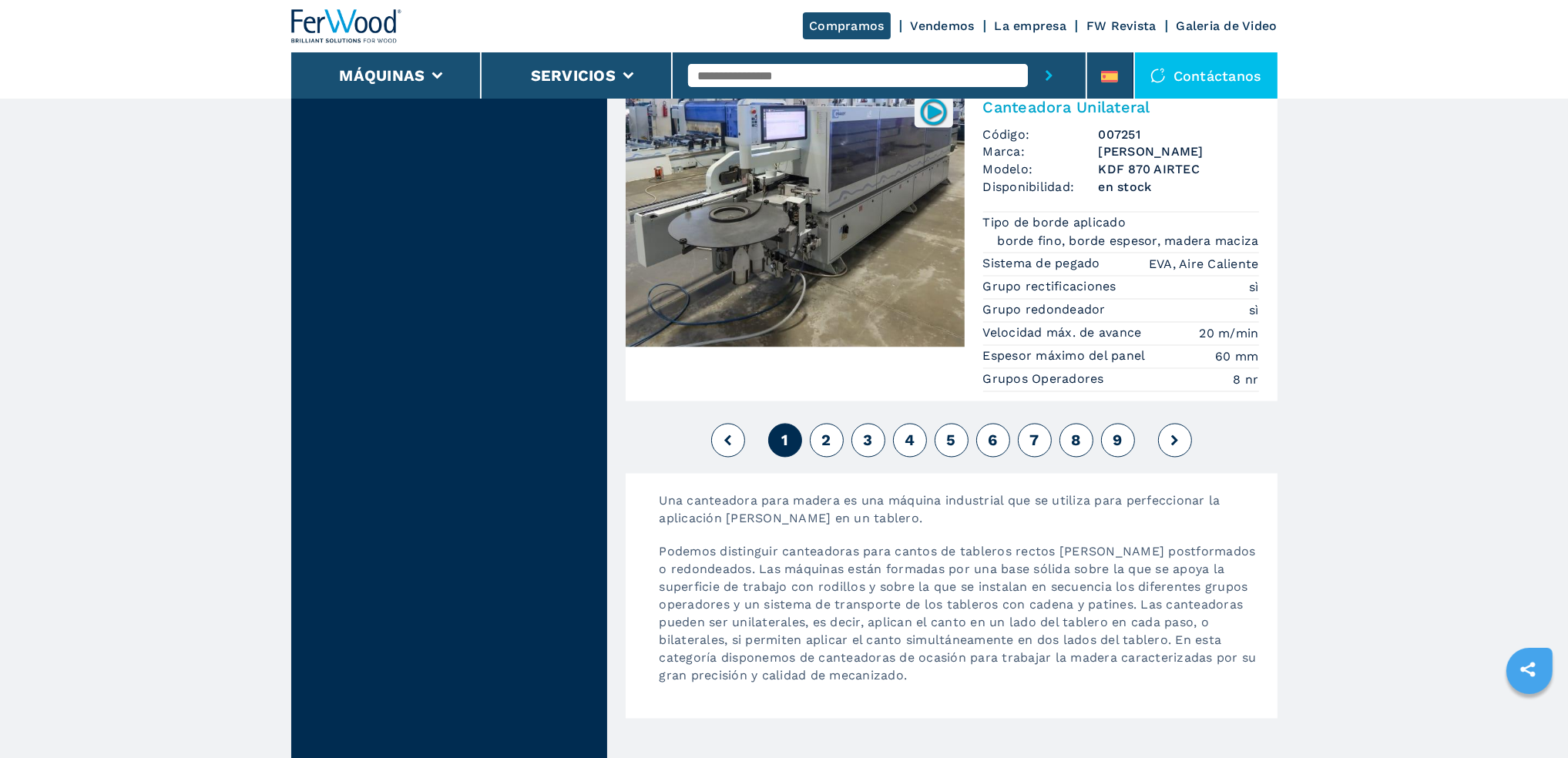
click at [829, 436] on span "2" at bounding box center [826, 440] width 9 height 18
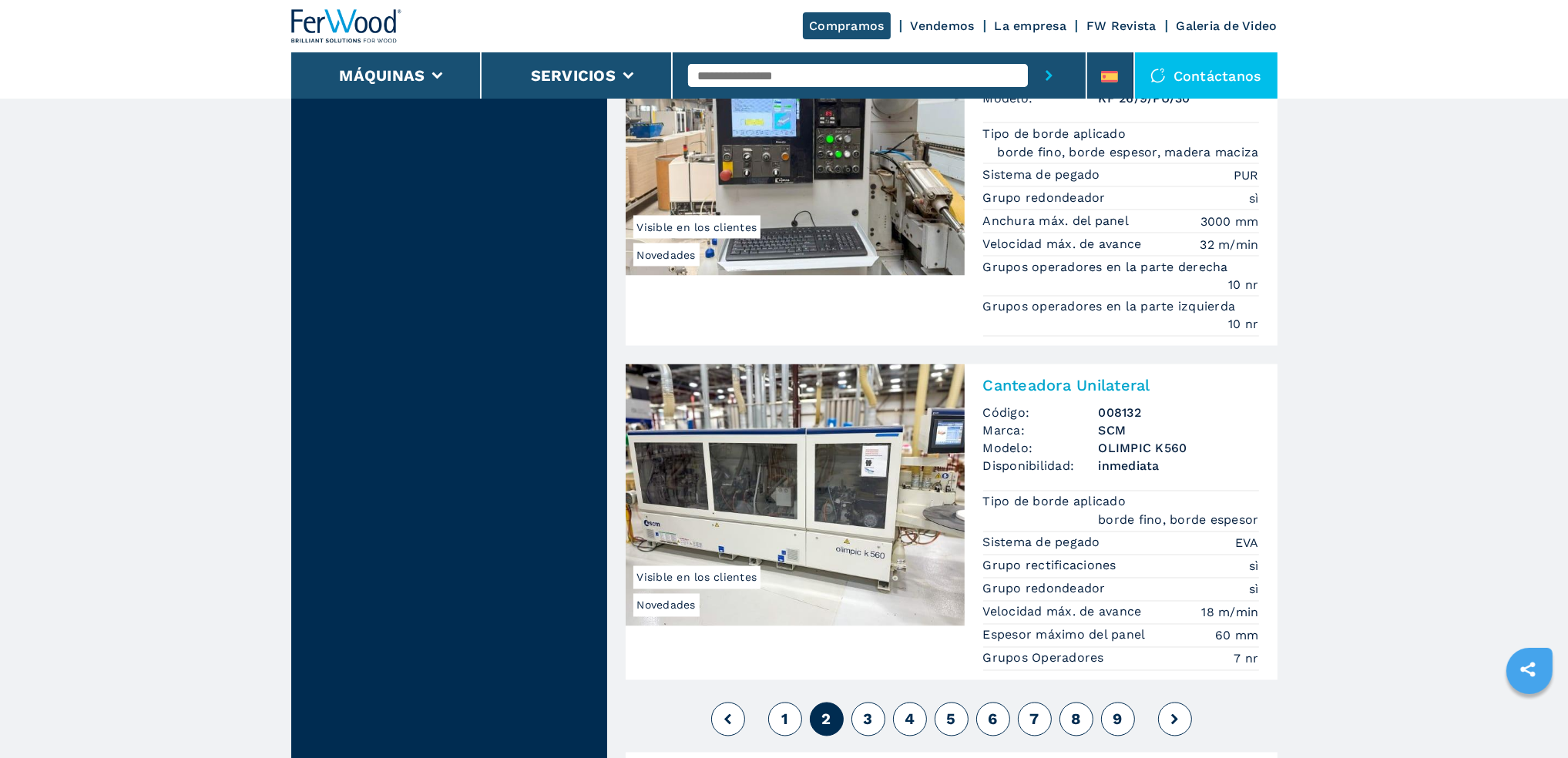
scroll to position [3699, 0]
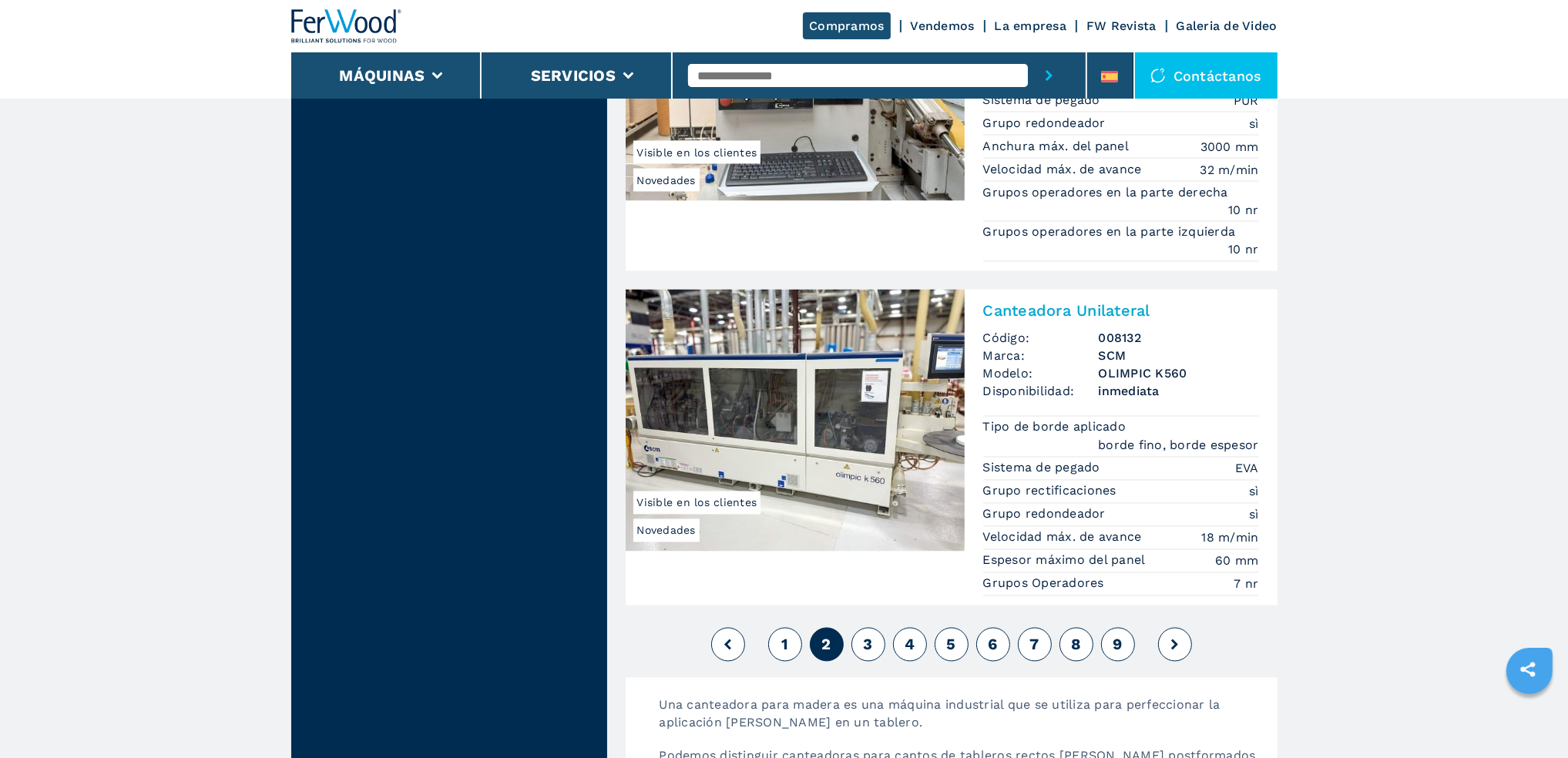
click at [876, 636] on button "3" at bounding box center [868, 645] width 34 height 34
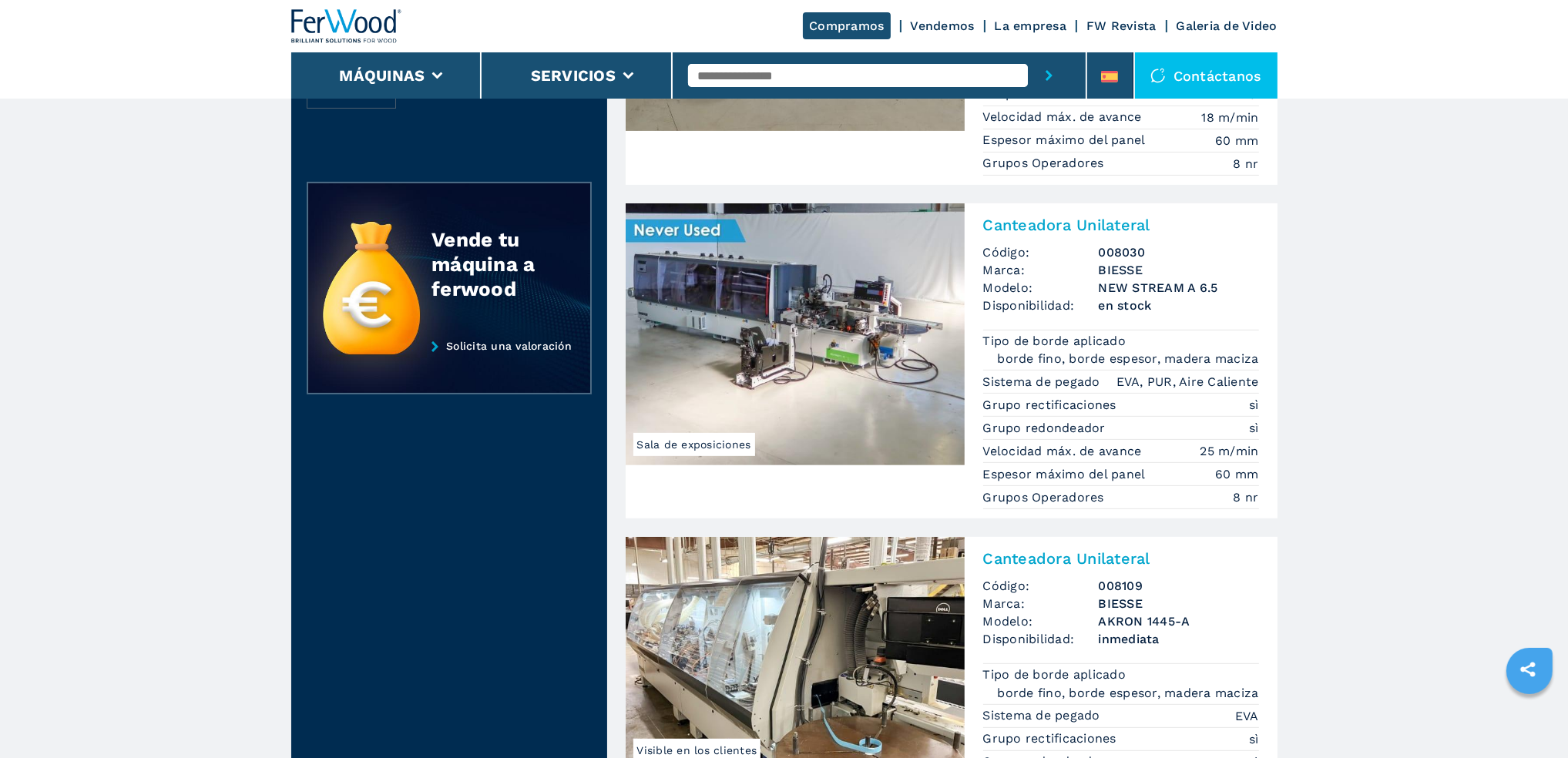
scroll to position [622, 0]
click at [808, 410] on img at bounding box center [795, 335] width 339 height 262
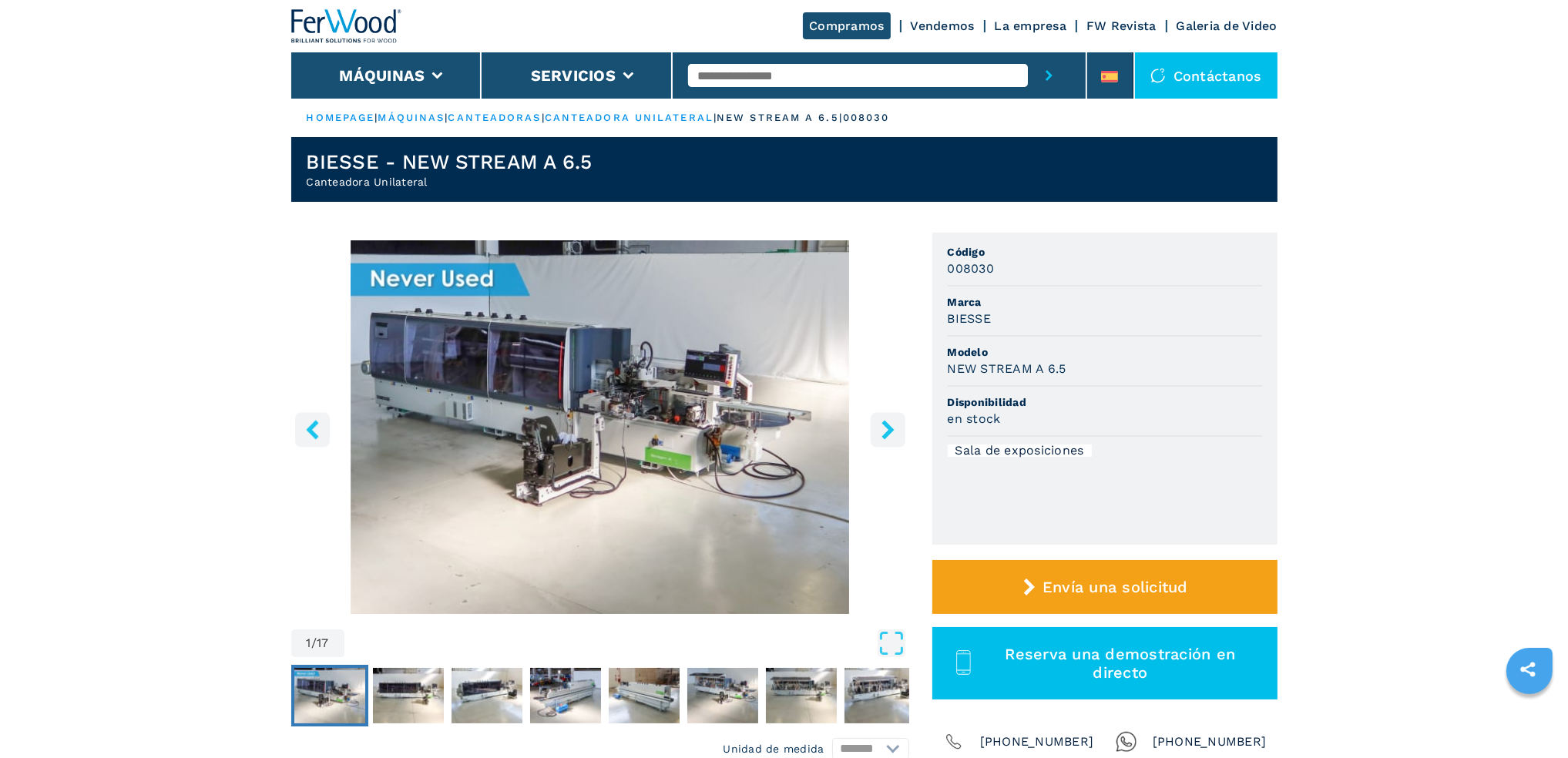
click at [880, 443] on button "right-button" at bounding box center [888, 429] width 35 height 35
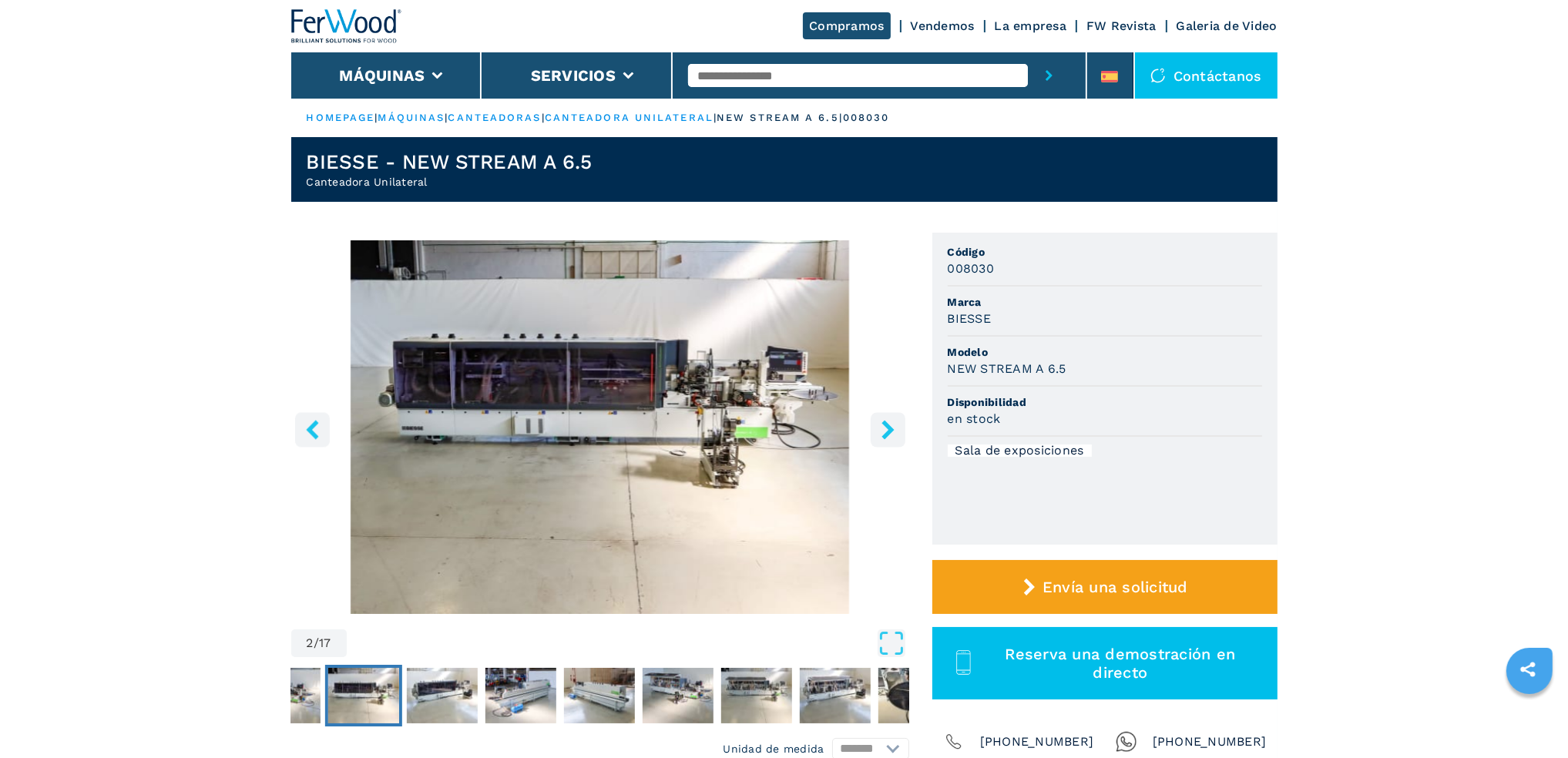
click at [880, 443] on button "right-button" at bounding box center [888, 429] width 35 height 35
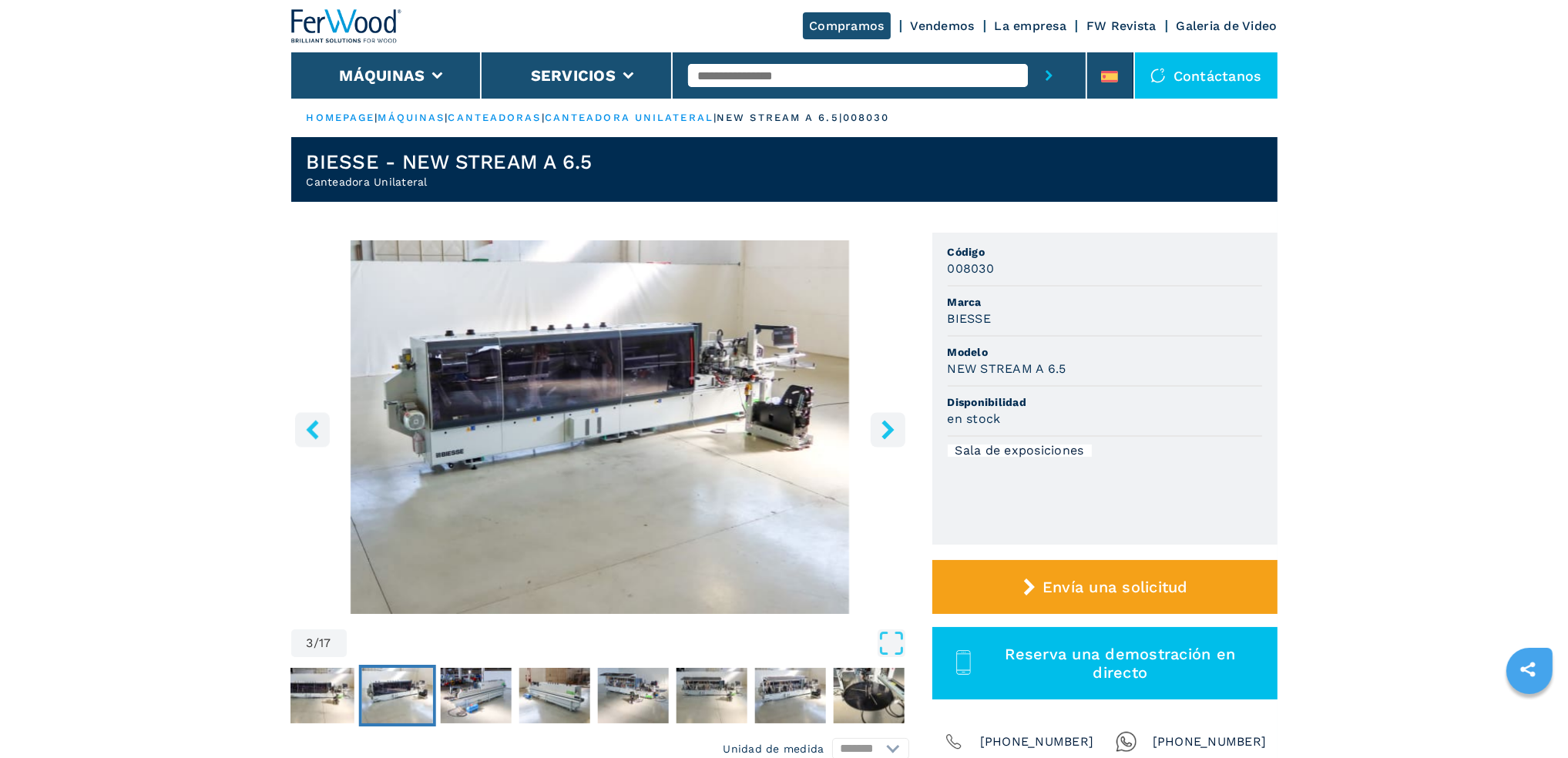
click at [880, 443] on button "right-button" at bounding box center [888, 429] width 35 height 35
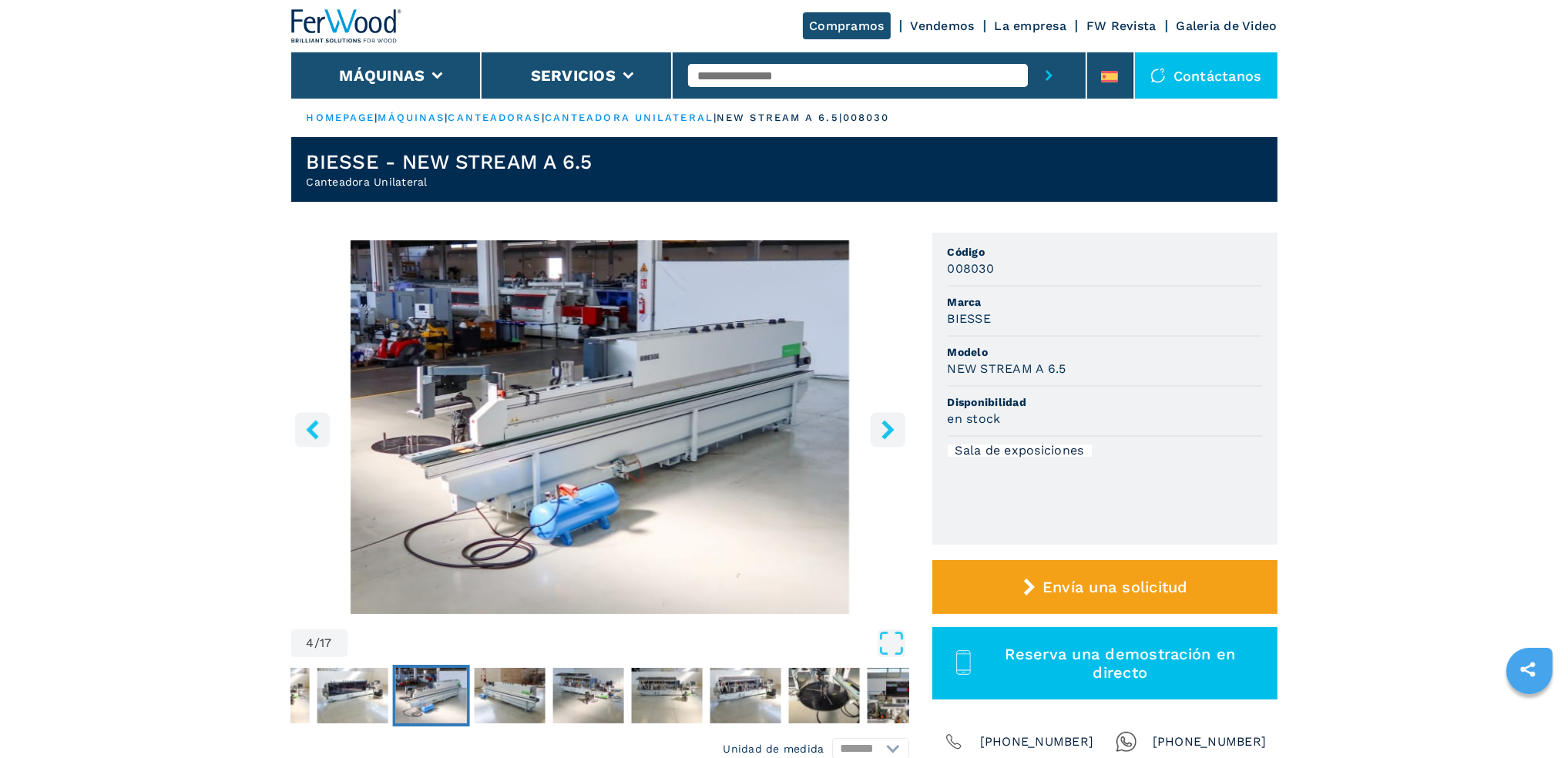
click at [880, 443] on button "right-button" at bounding box center [888, 429] width 35 height 35
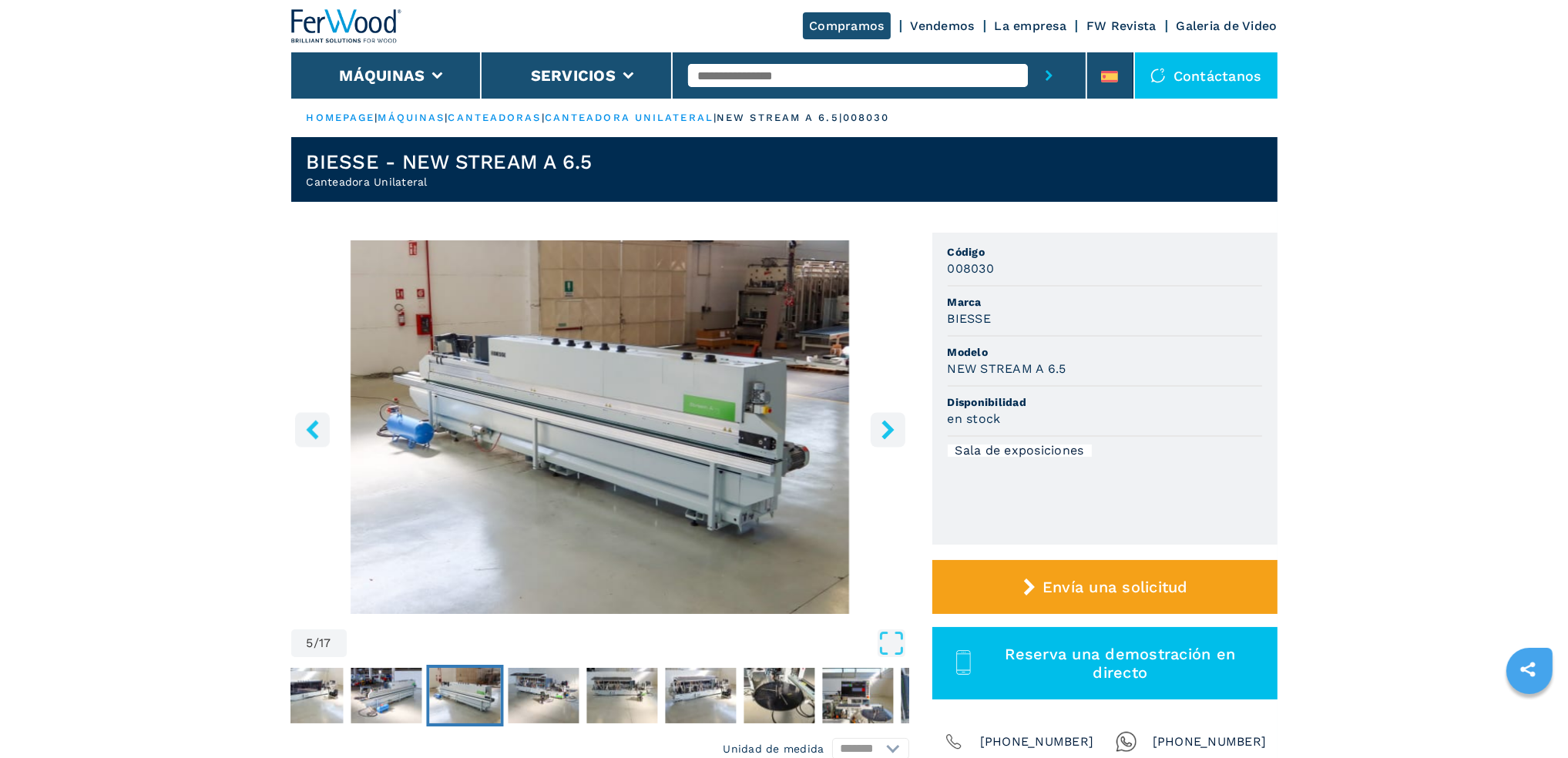
click at [880, 443] on button "right-button" at bounding box center [888, 429] width 35 height 35
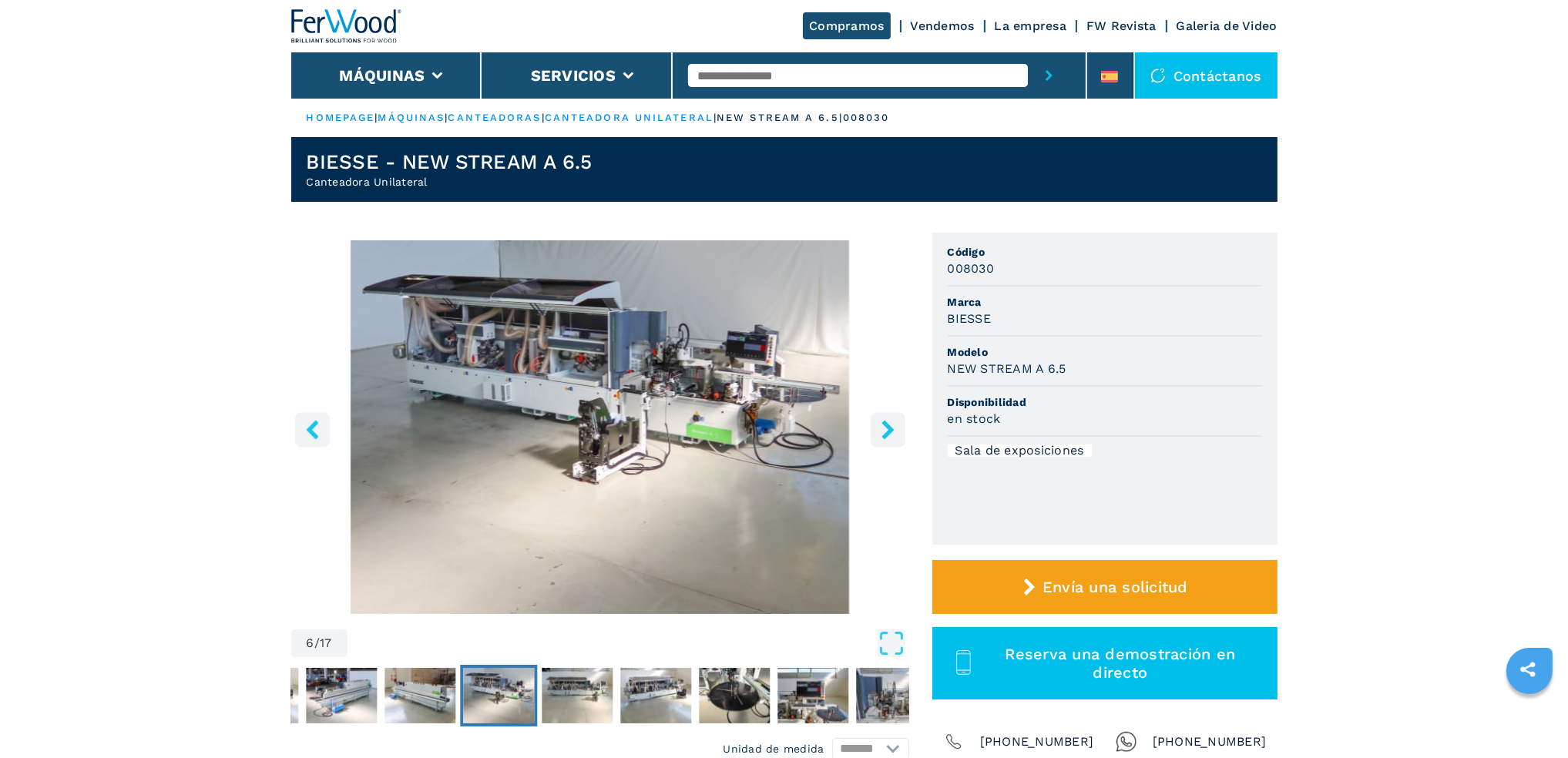
click at [880, 443] on button "right-button" at bounding box center [888, 429] width 35 height 35
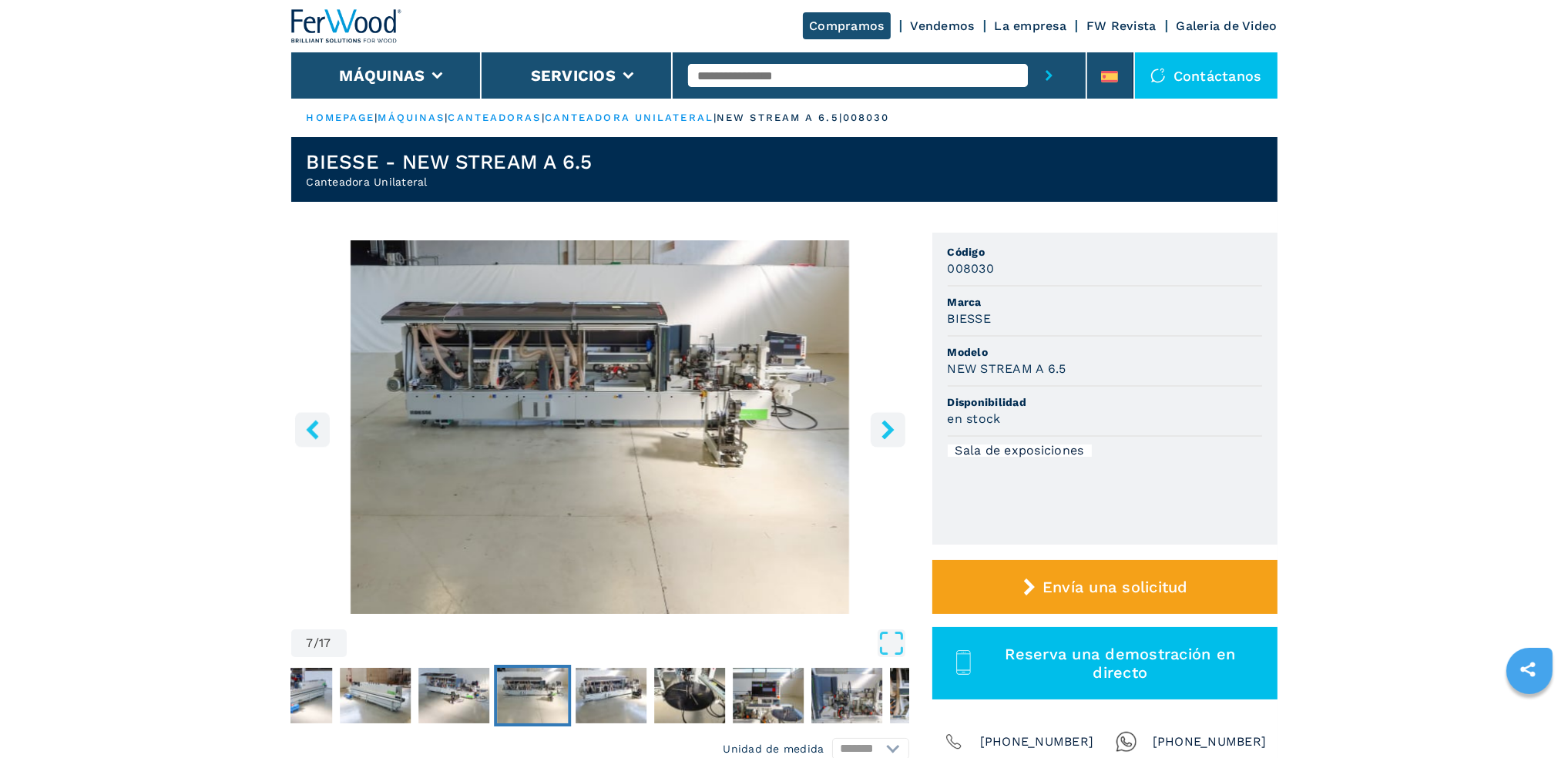
click at [880, 443] on button "right-button" at bounding box center [888, 429] width 35 height 35
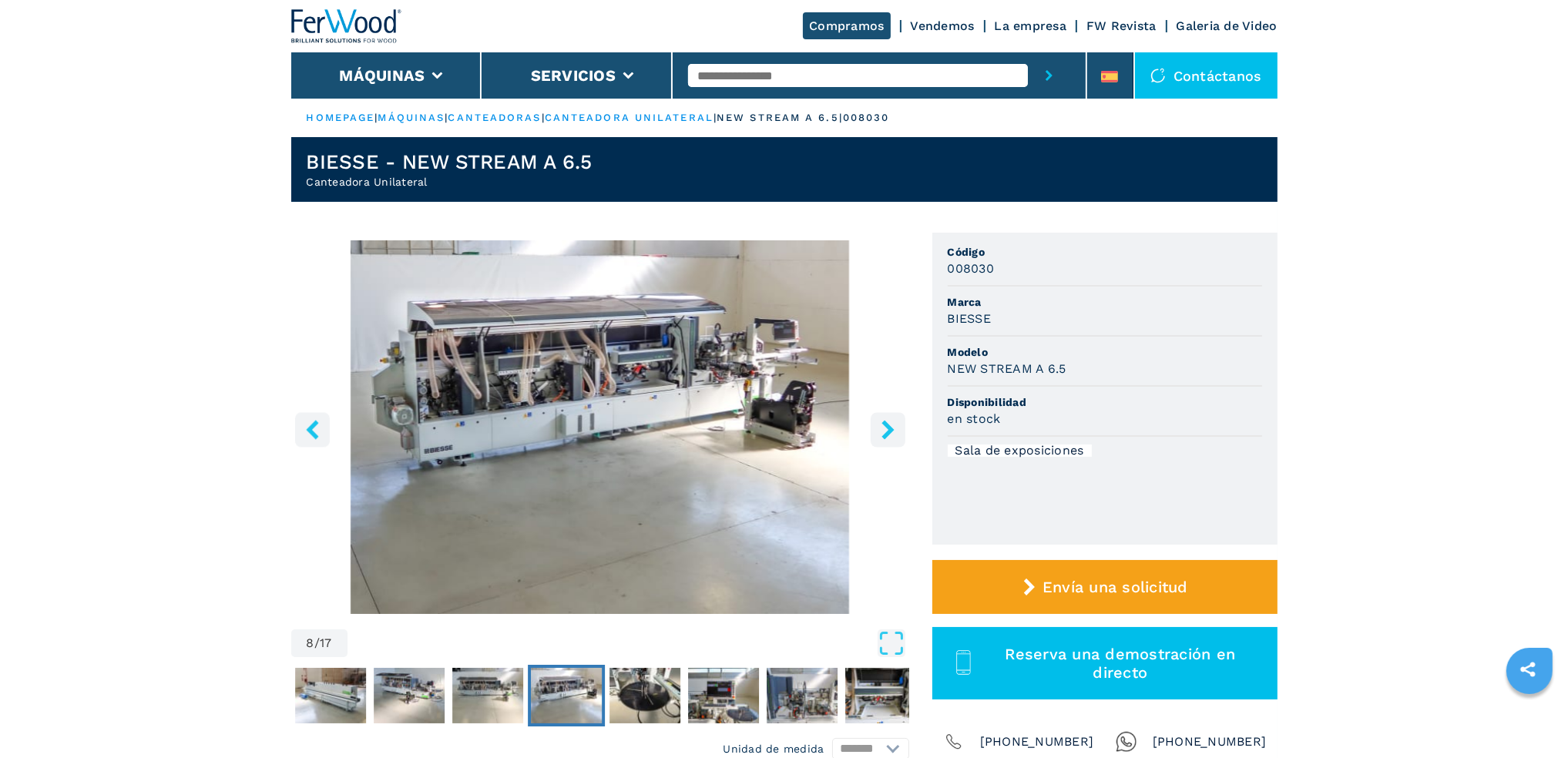
click at [880, 443] on button "right-button" at bounding box center [888, 429] width 35 height 35
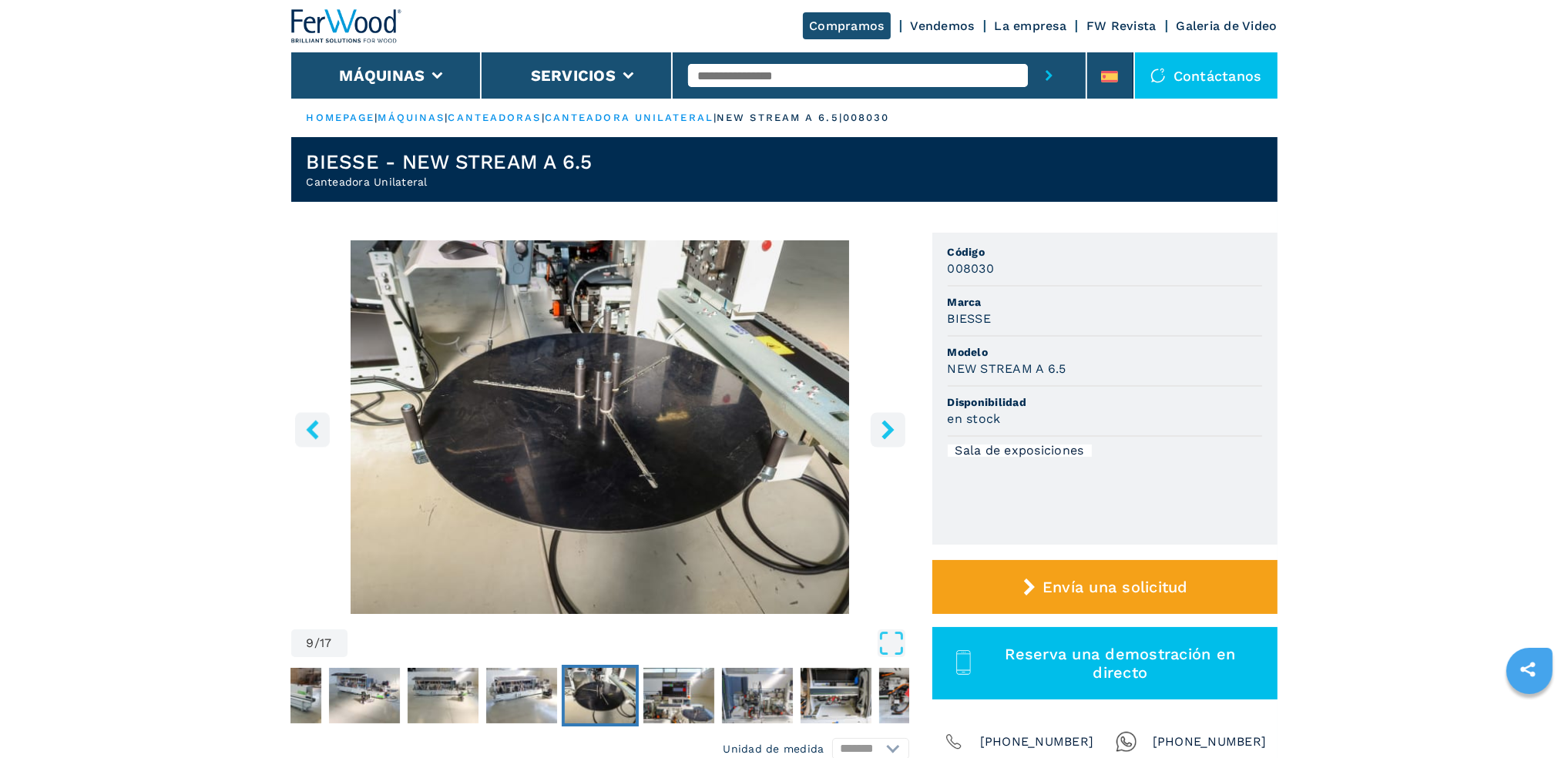
click at [880, 443] on button "right-button" at bounding box center [888, 429] width 35 height 35
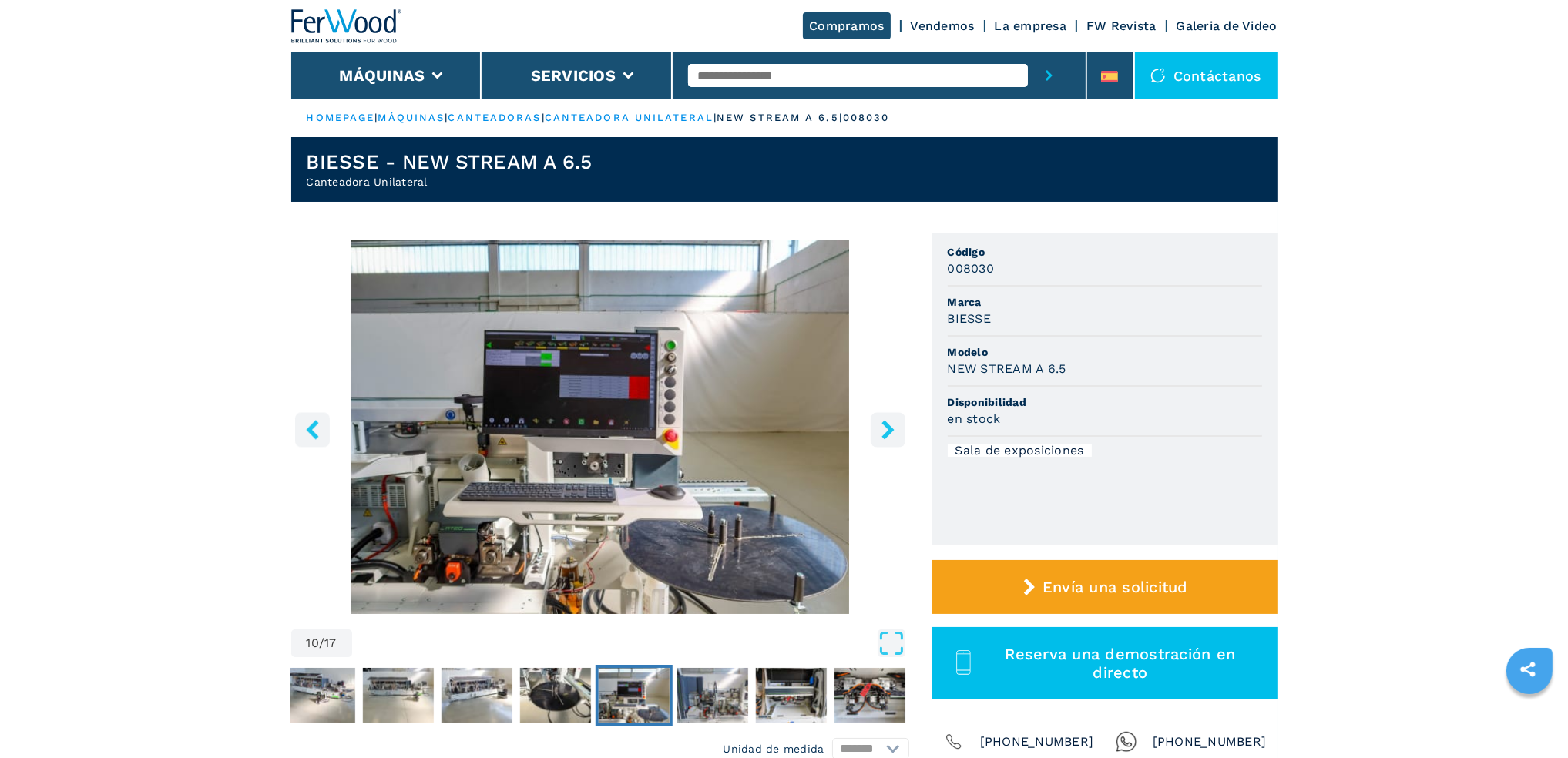
click at [880, 443] on button "right-button" at bounding box center [888, 429] width 35 height 35
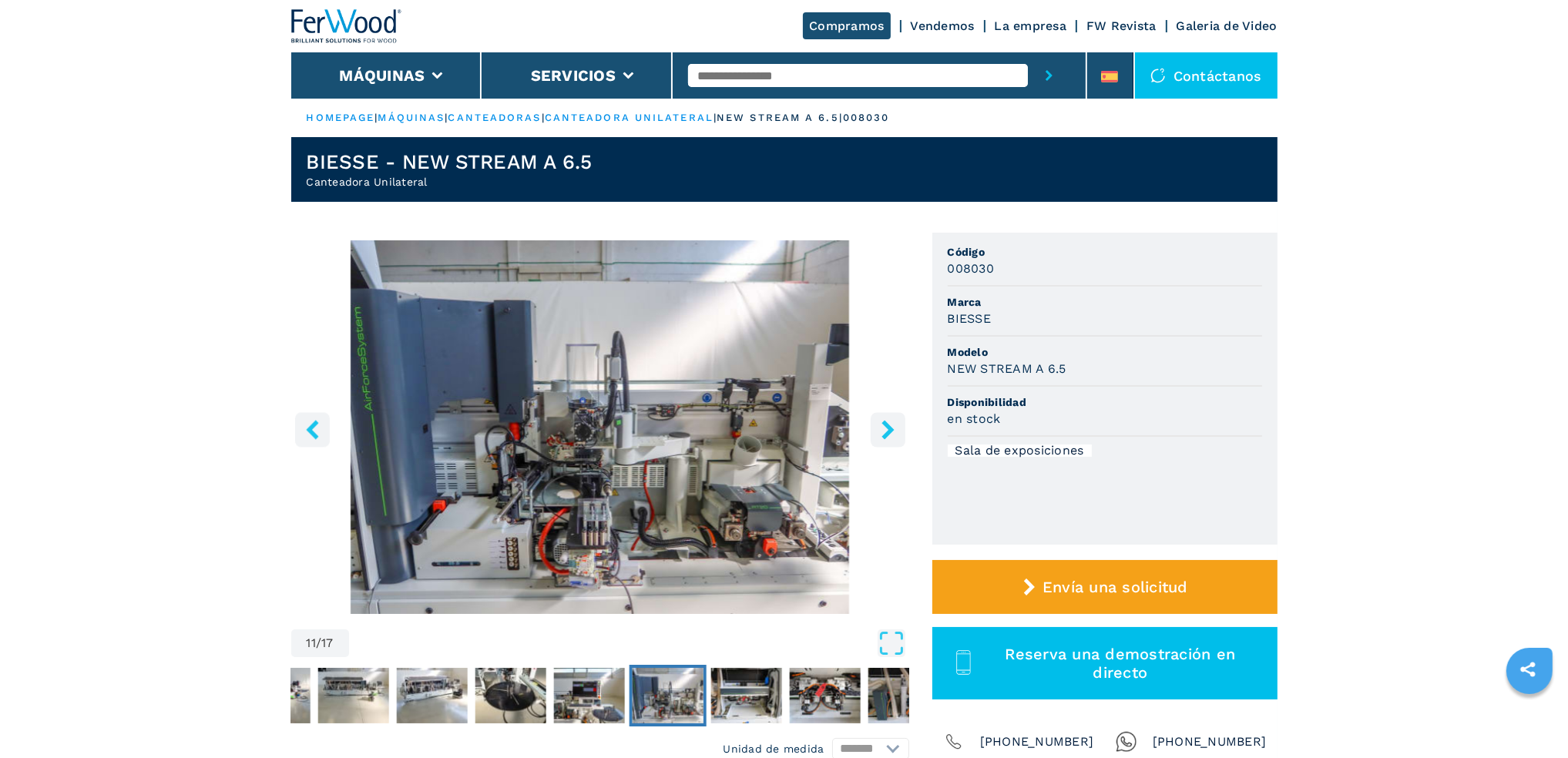
click at [880, 443] on button "right-button" at bounding box center [888, 429] width 35 height 35
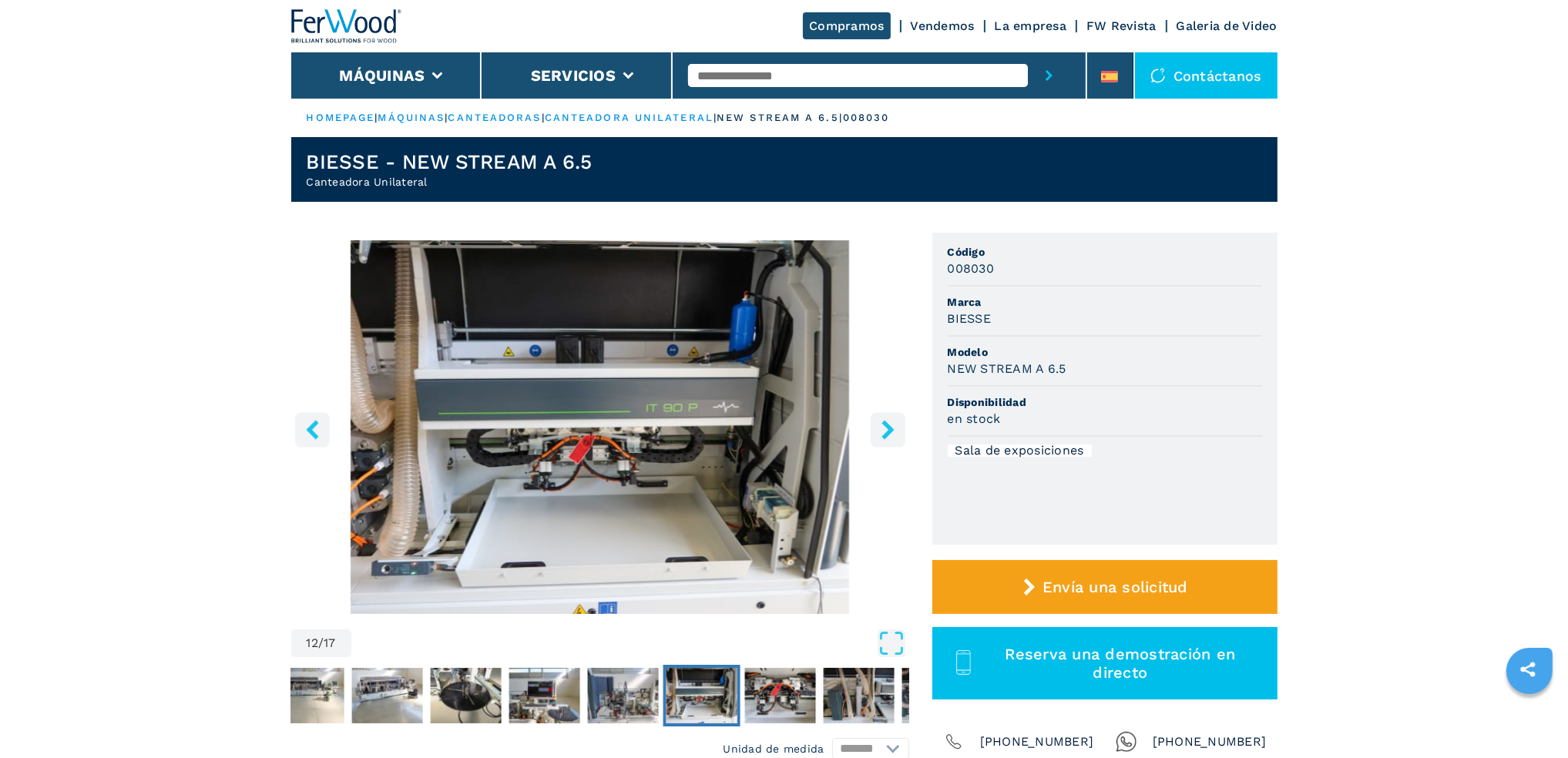
click at [880, 443] on button "right-button" at bounding box center [888, 429] width 35 height 35
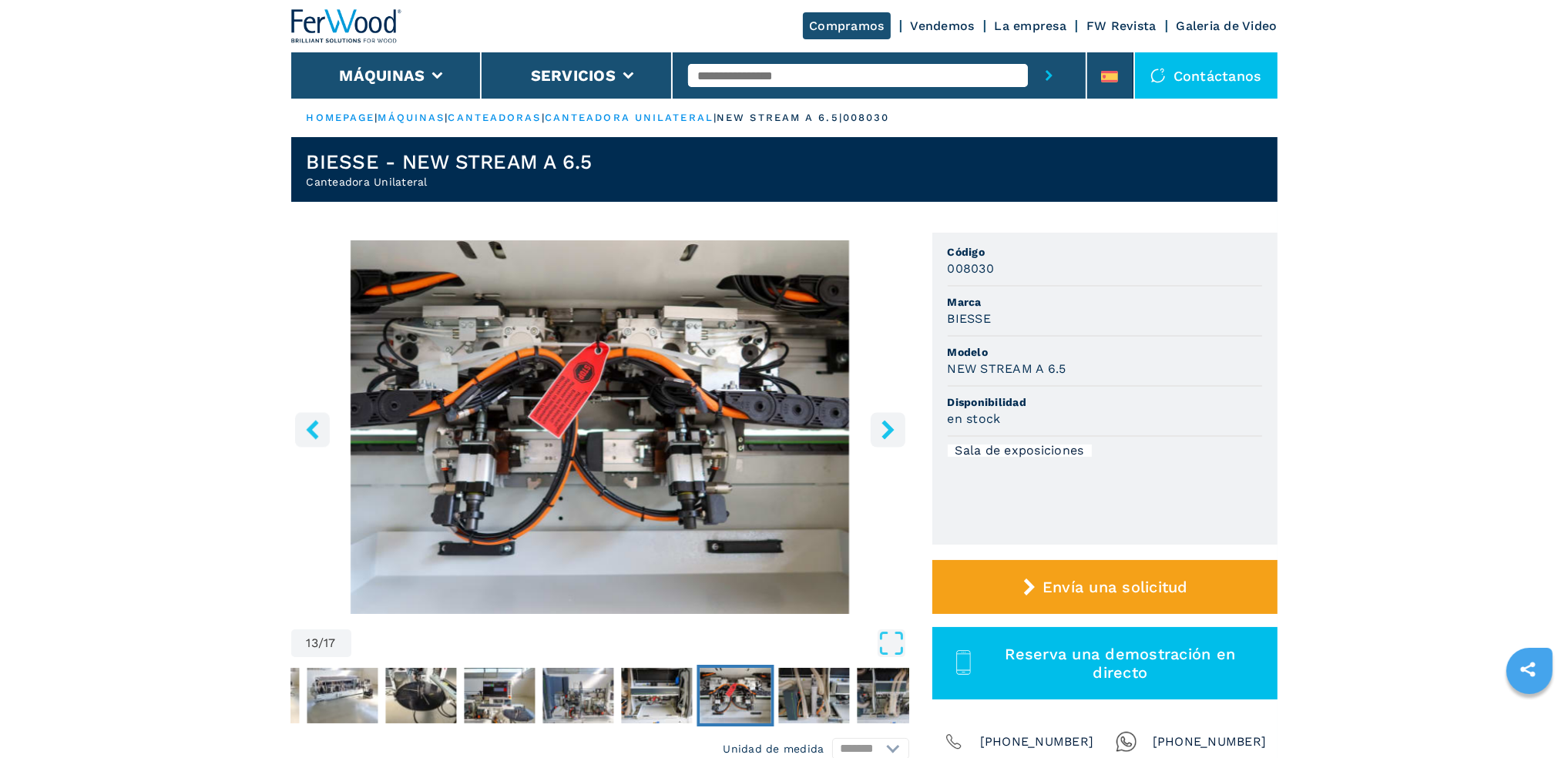
click at [880, 443] on button "right-button" at bounding box center [888, 429] width 35 height 35
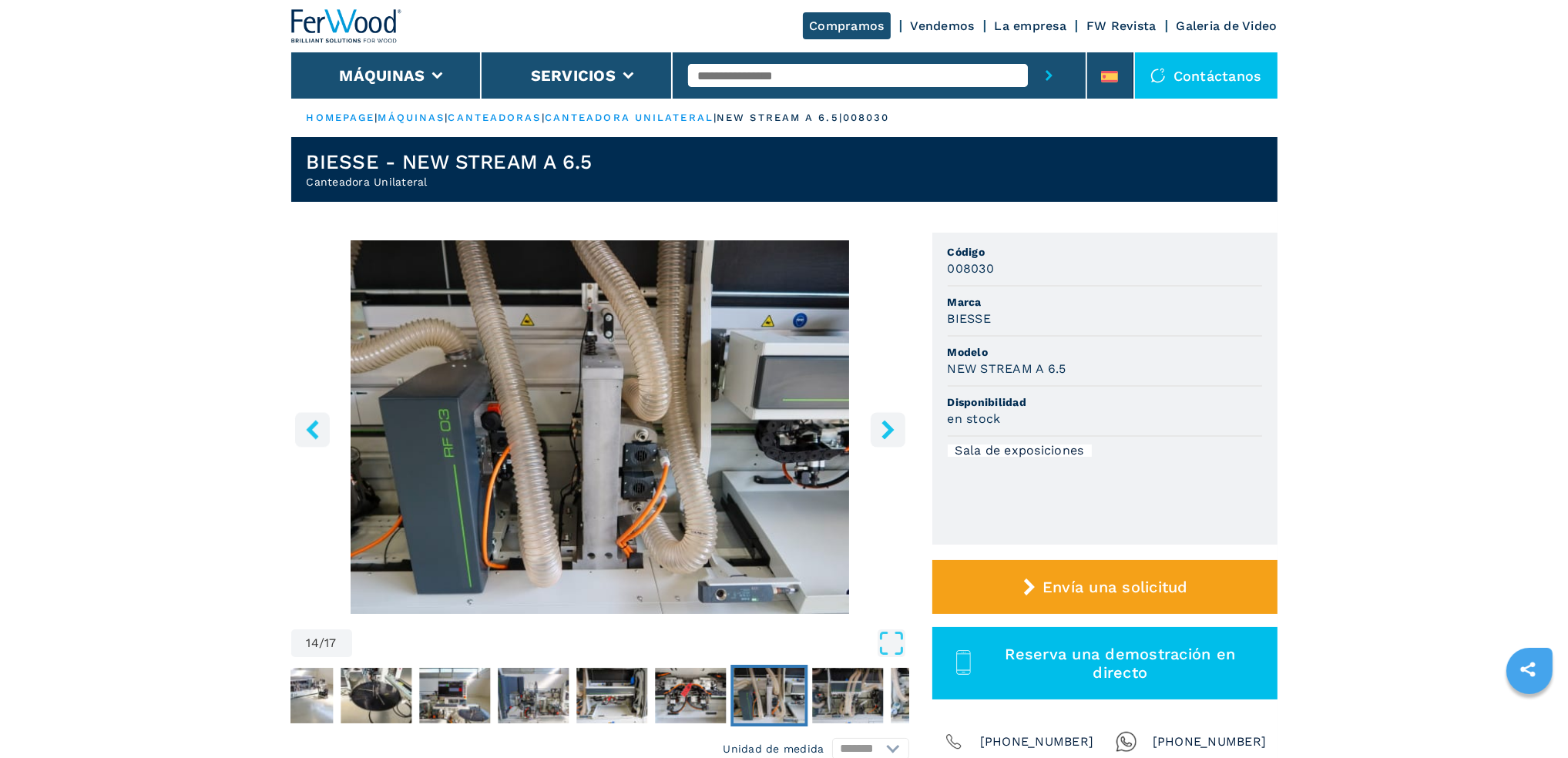
click at [880, 443] on button "right-button" at bounding box center [888, 429] width 35 height 35
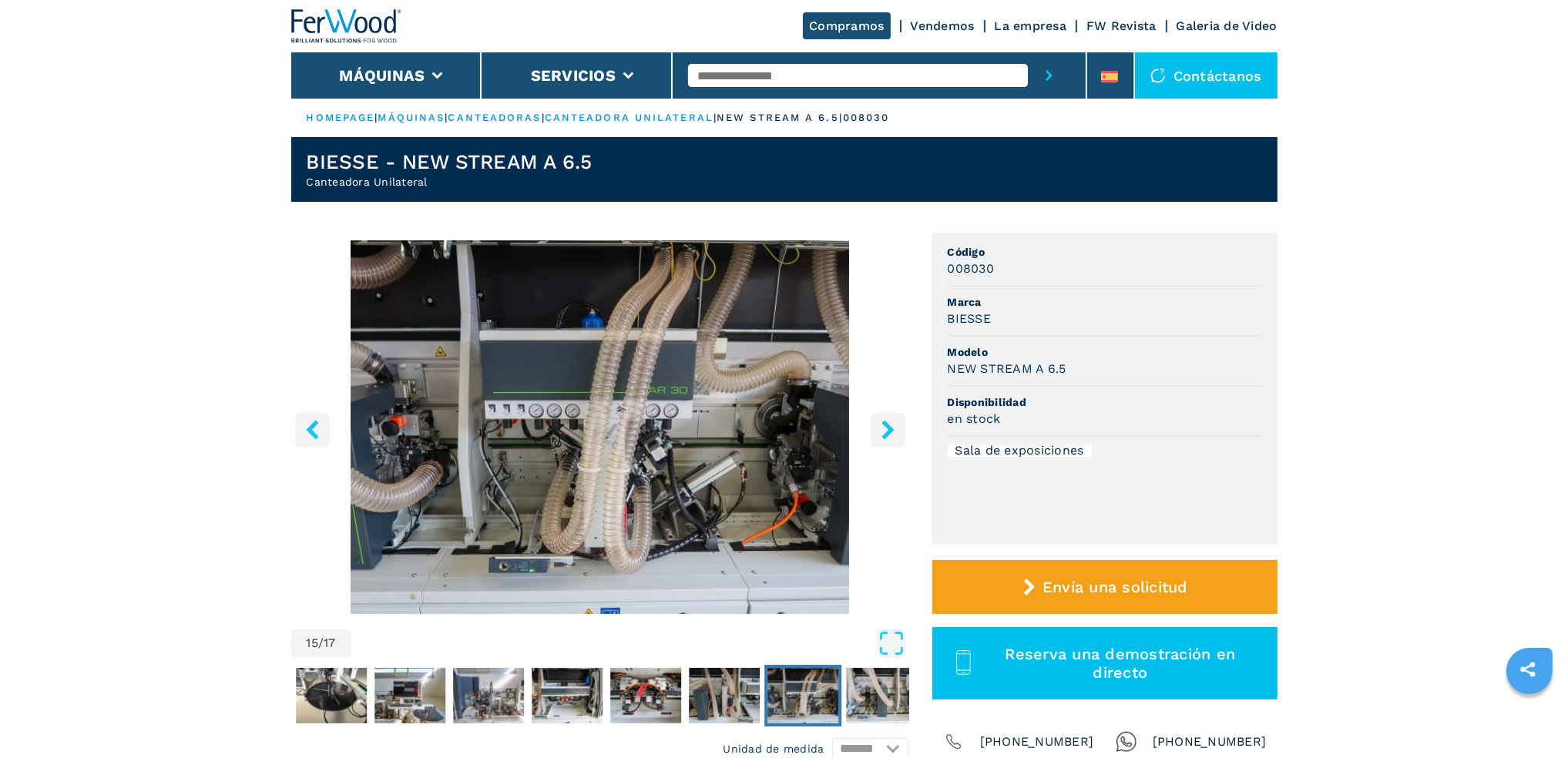
click at [880, 443] on button "right-button" at bounding box center [888, 429] width 35 height 35
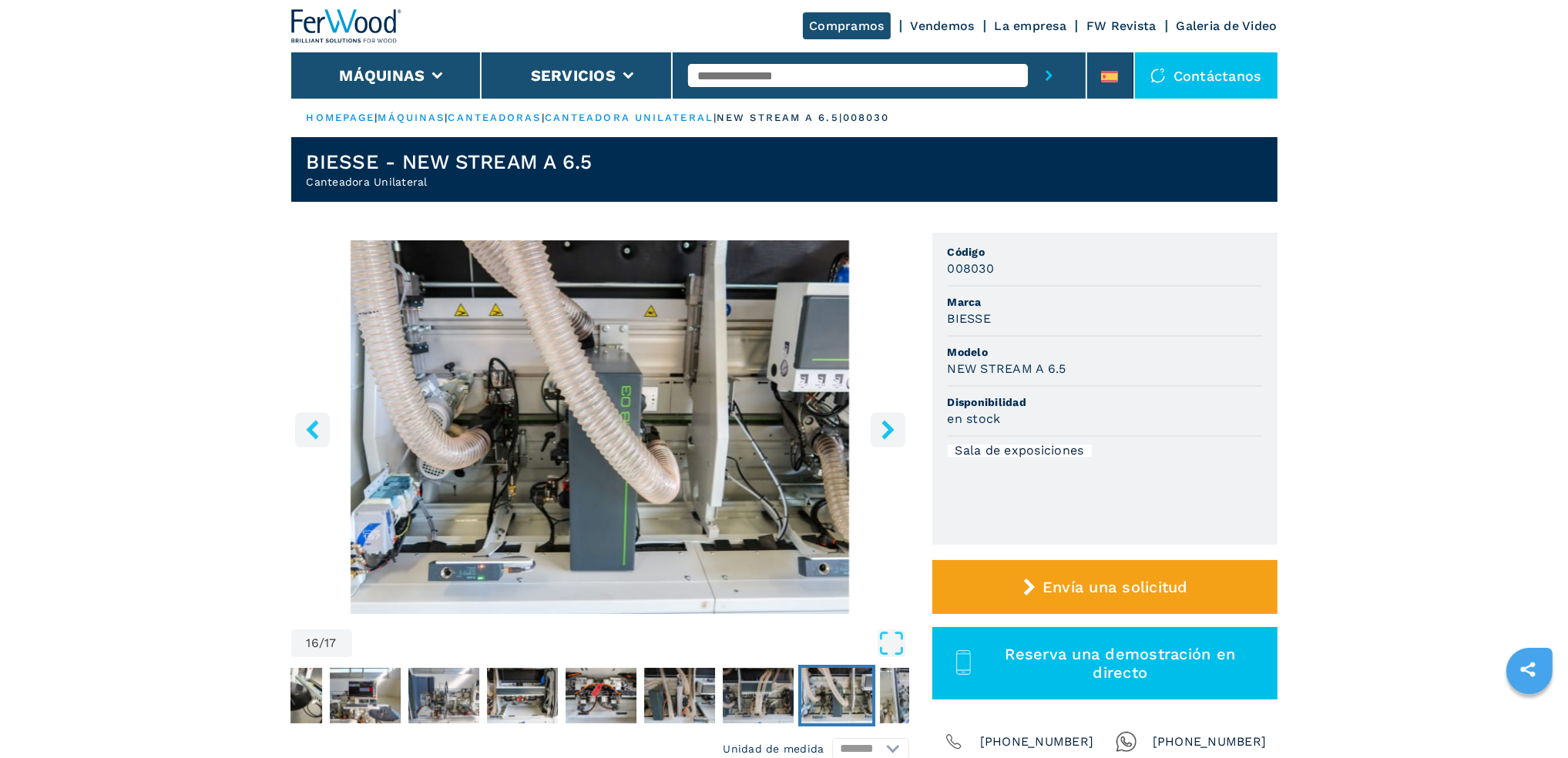
click at [880, 443] on button "right-button" at bounding box center [888, 429] width 35 height 35
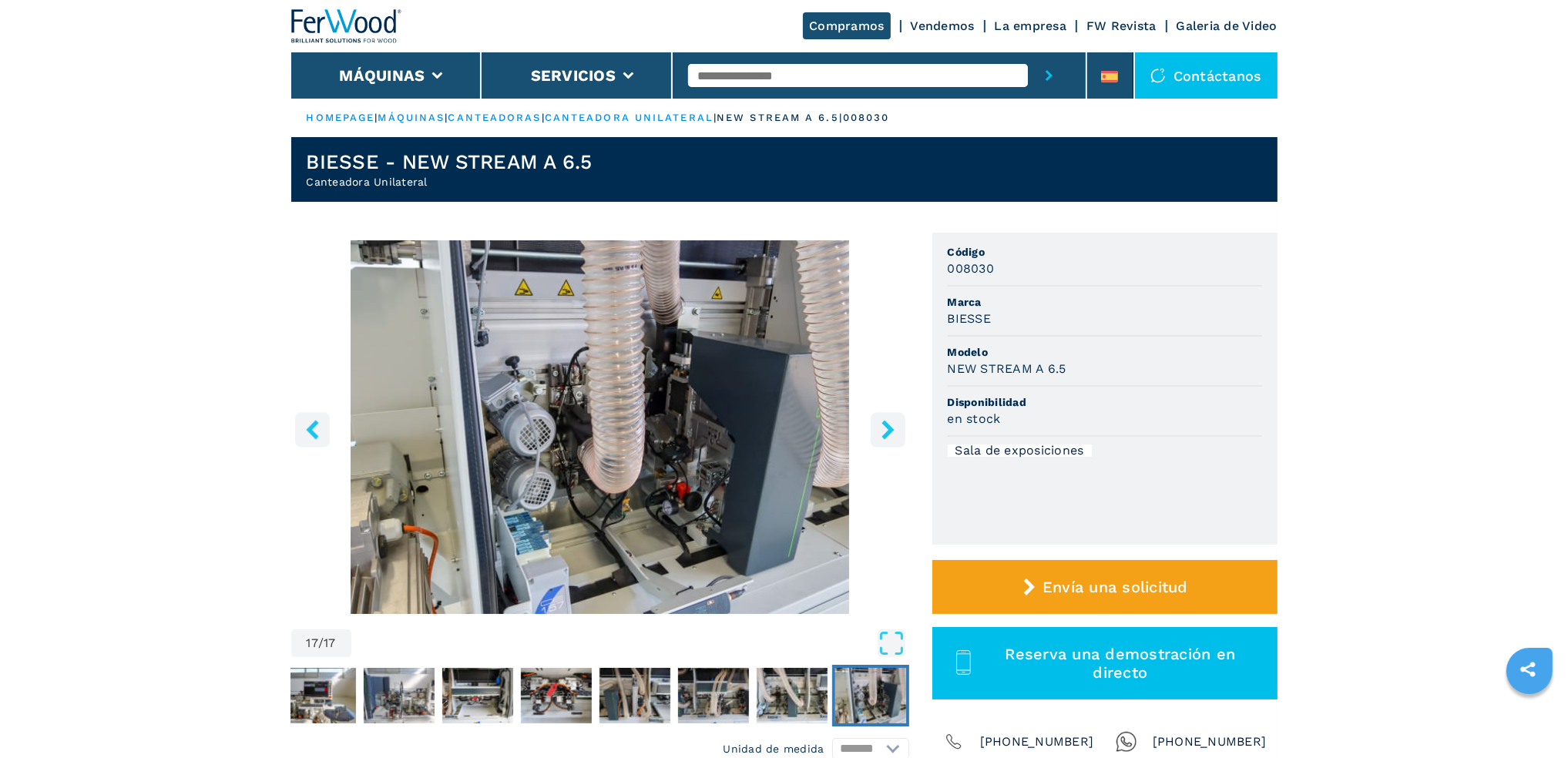
click at [880, 443] on button "right-button" at bounding box center [888, 429] width 35 height 35
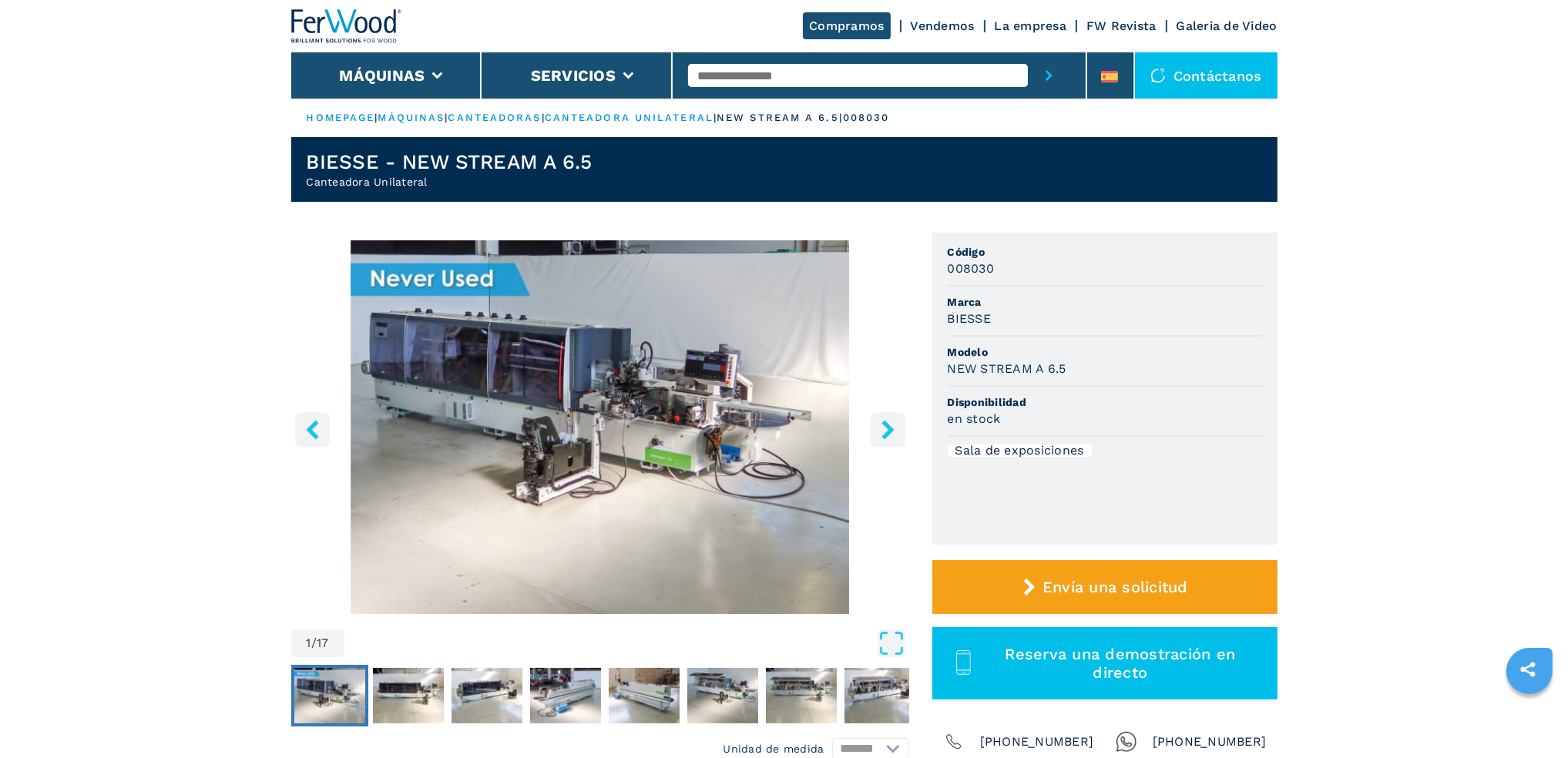
click at [880, 443] on button "right-button" at bounding box center [888, 429] width 35 height 35
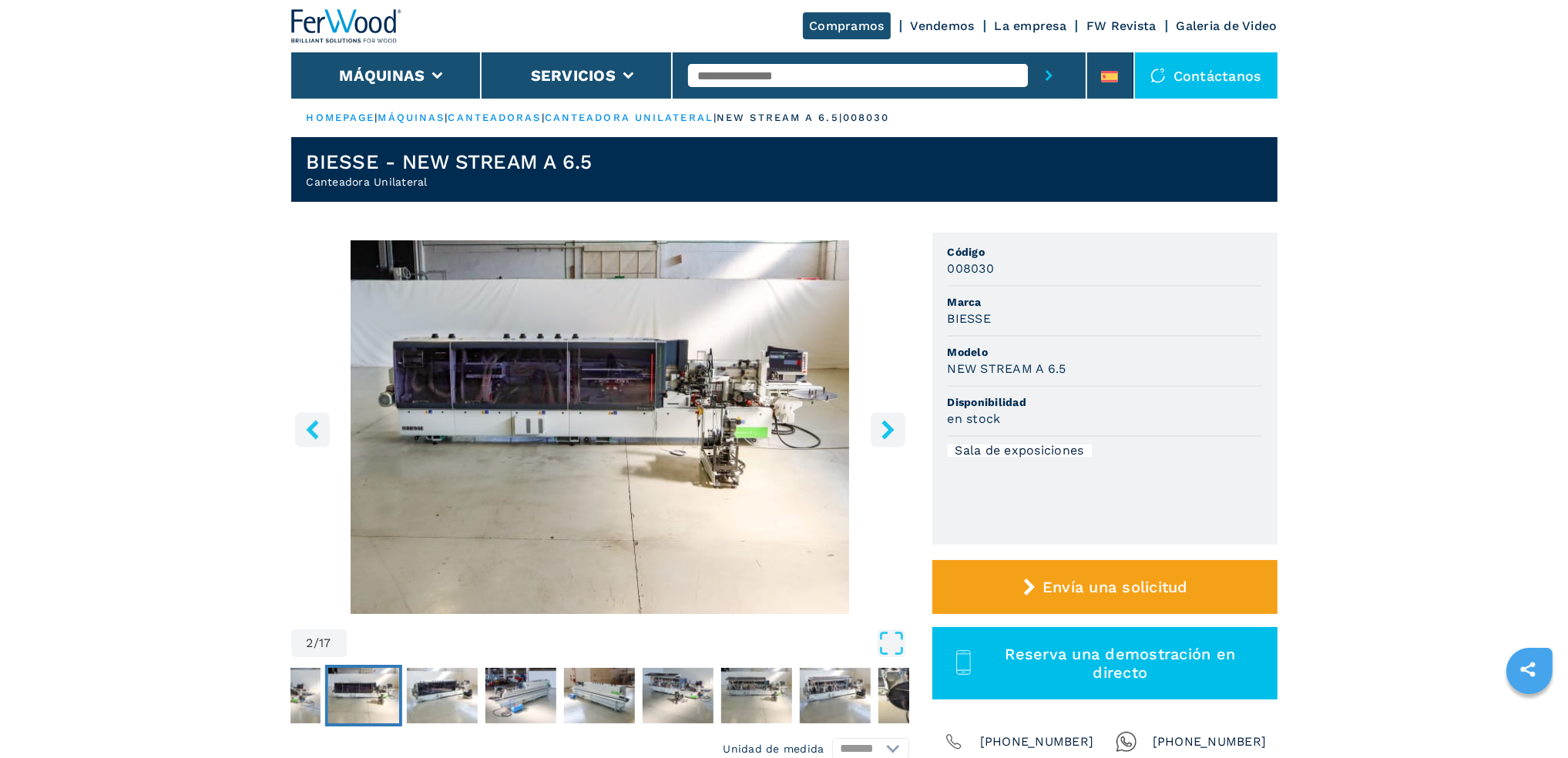
click at [880, 443] on button "right-button" at bounding box center [888, 429] width 35 height 35
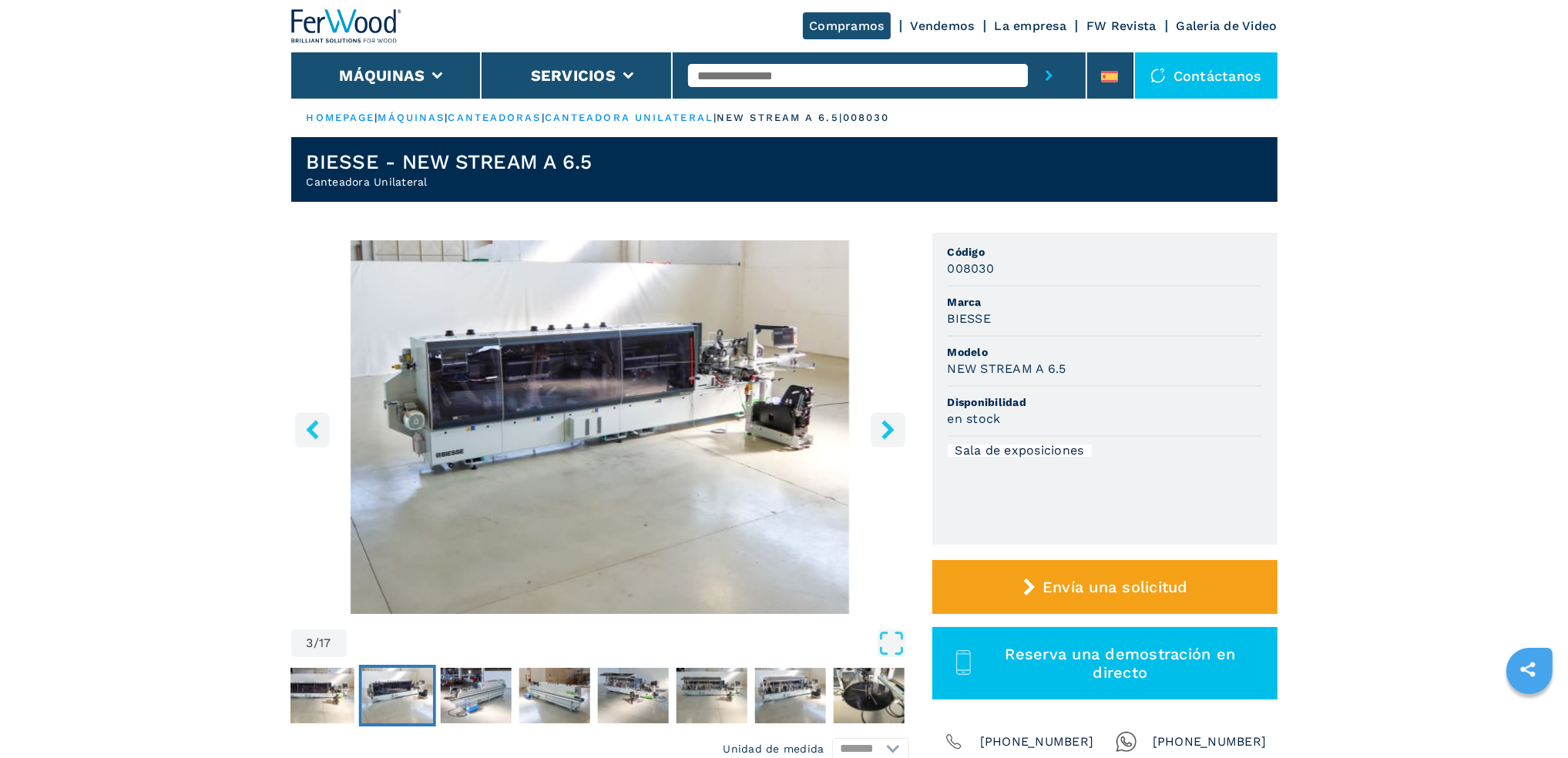
click at [880, 443] on button "right-button" at bounding box center [888, 429] width 35 height 35
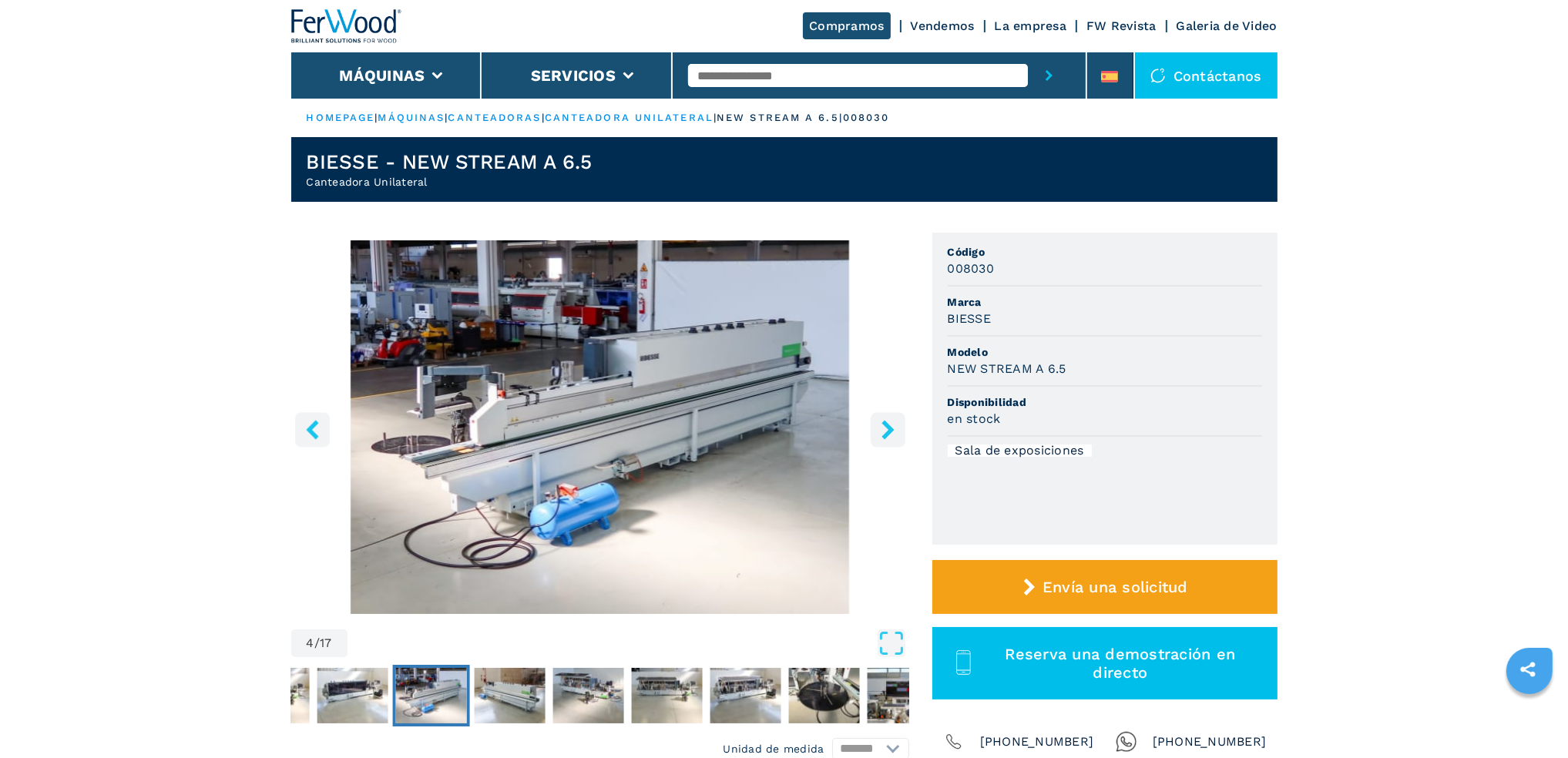
click at [880, 443] on button "right-button" at bounding box center [888, 429] width 35 height 35
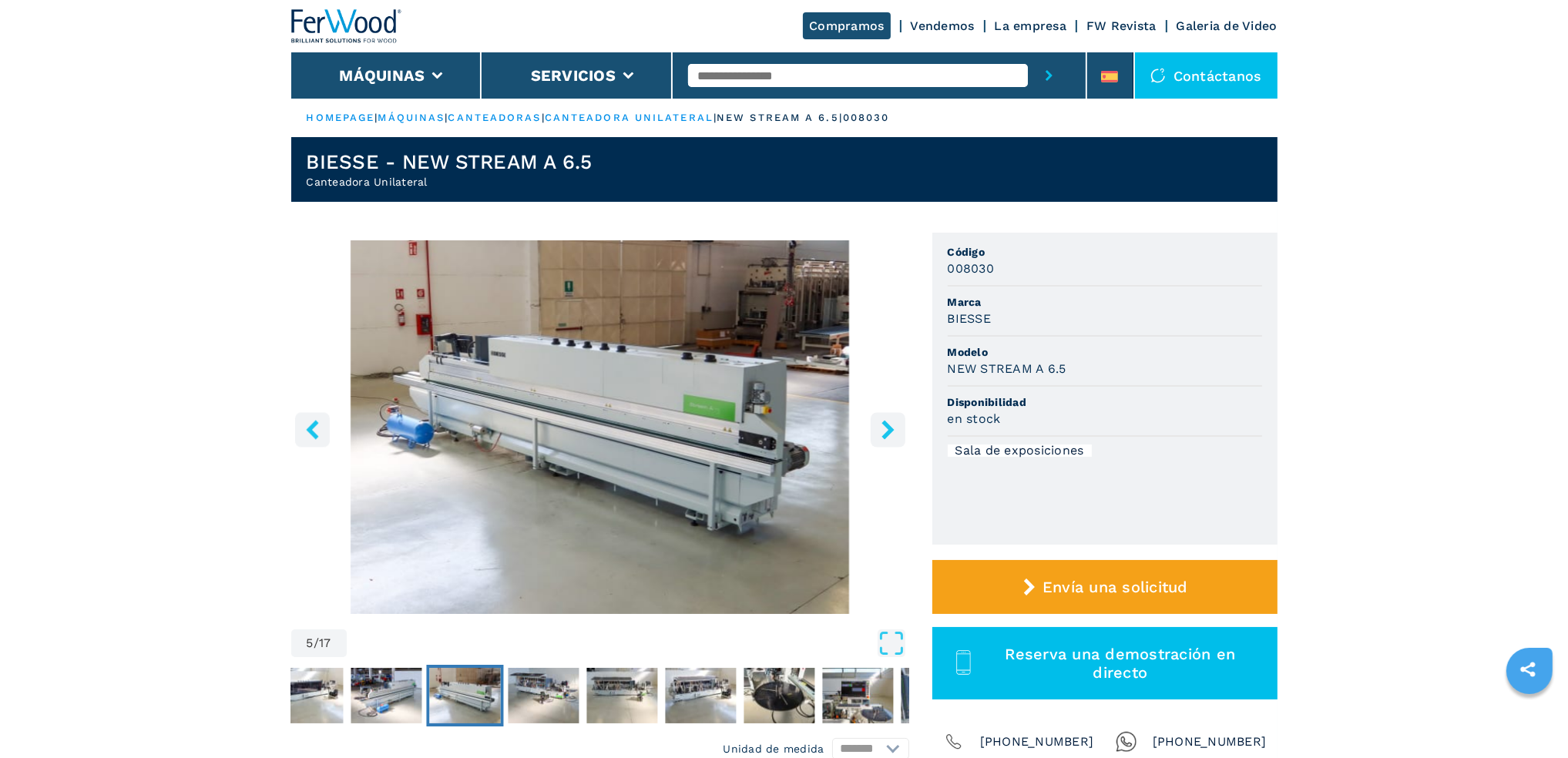
click at [880, 443] on button "right-button" at bounding box center [888, 429] width 35 height 35
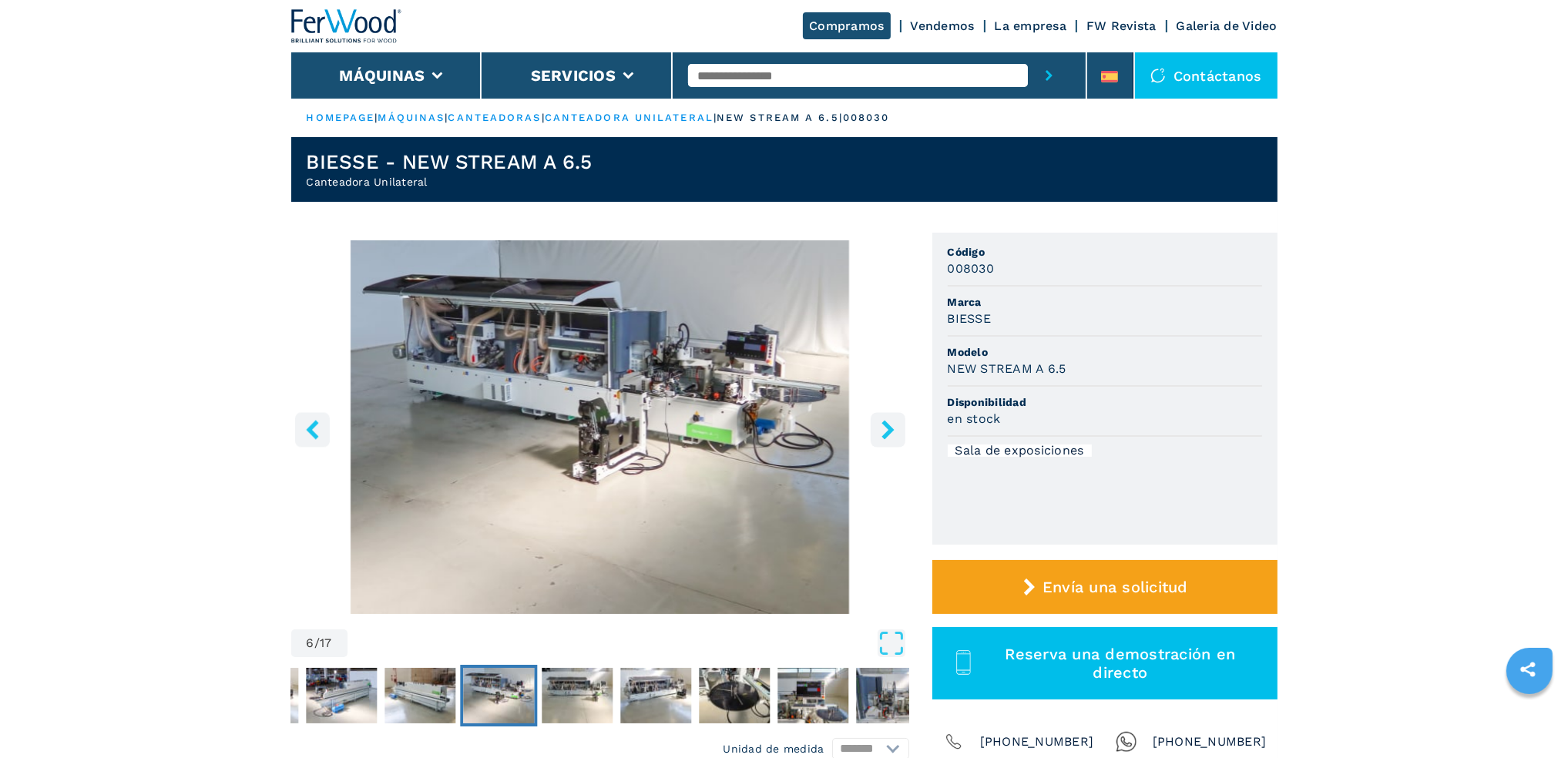
click at [743, 435] on img "Go to Slide 6" at bounding box center [600, 428] width 618 height 374
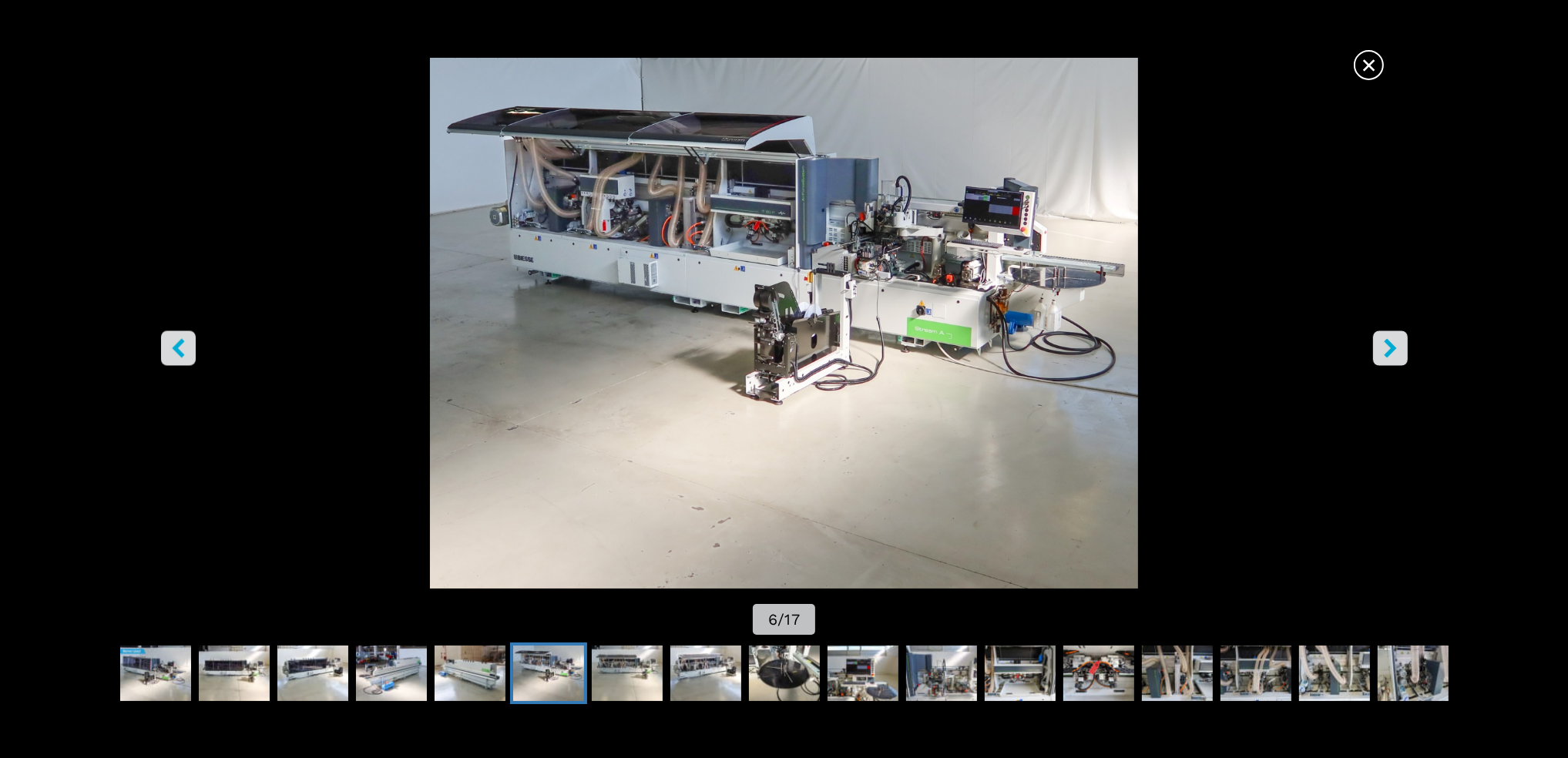
click at [1376, 341] on button "right-button" at bounding box center [1390, 348] width 35 height 35
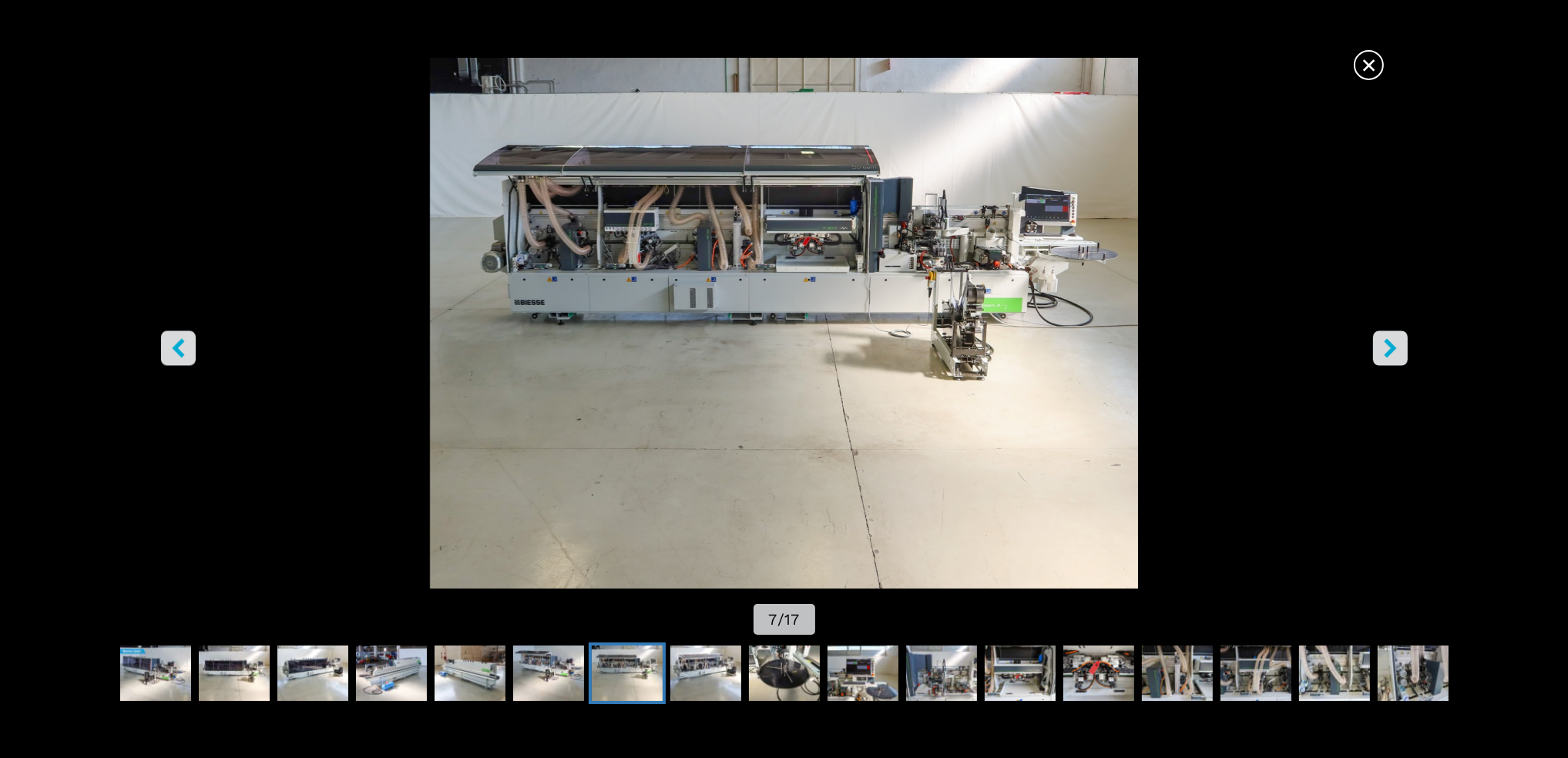
click at [1376, 341] on button "right-button" at bounding box center [1390, 348] width 35 height 35
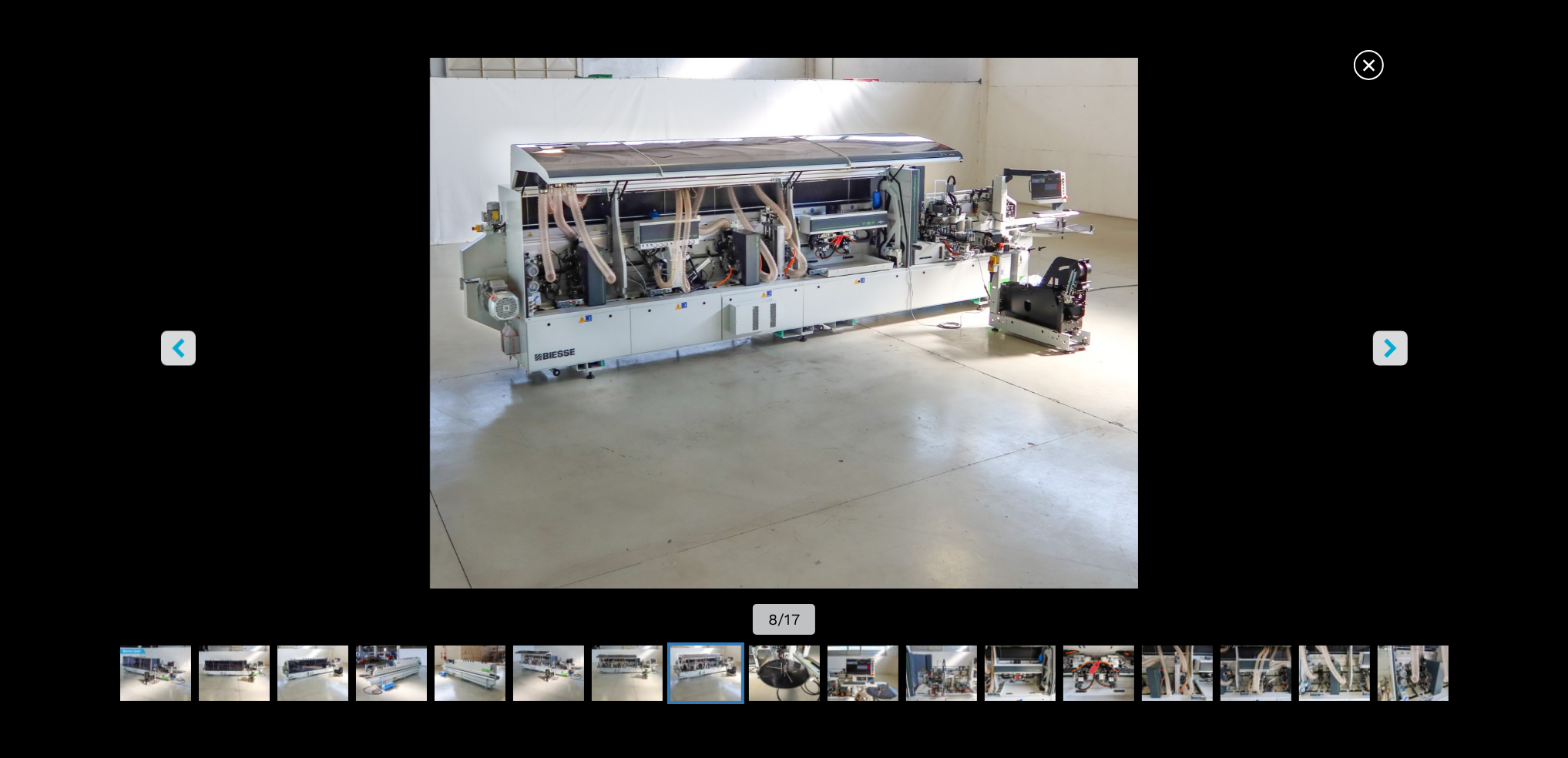
click at [1376, 341] on button "right-button" at bounding box center [1390, 348] width 35 height 35
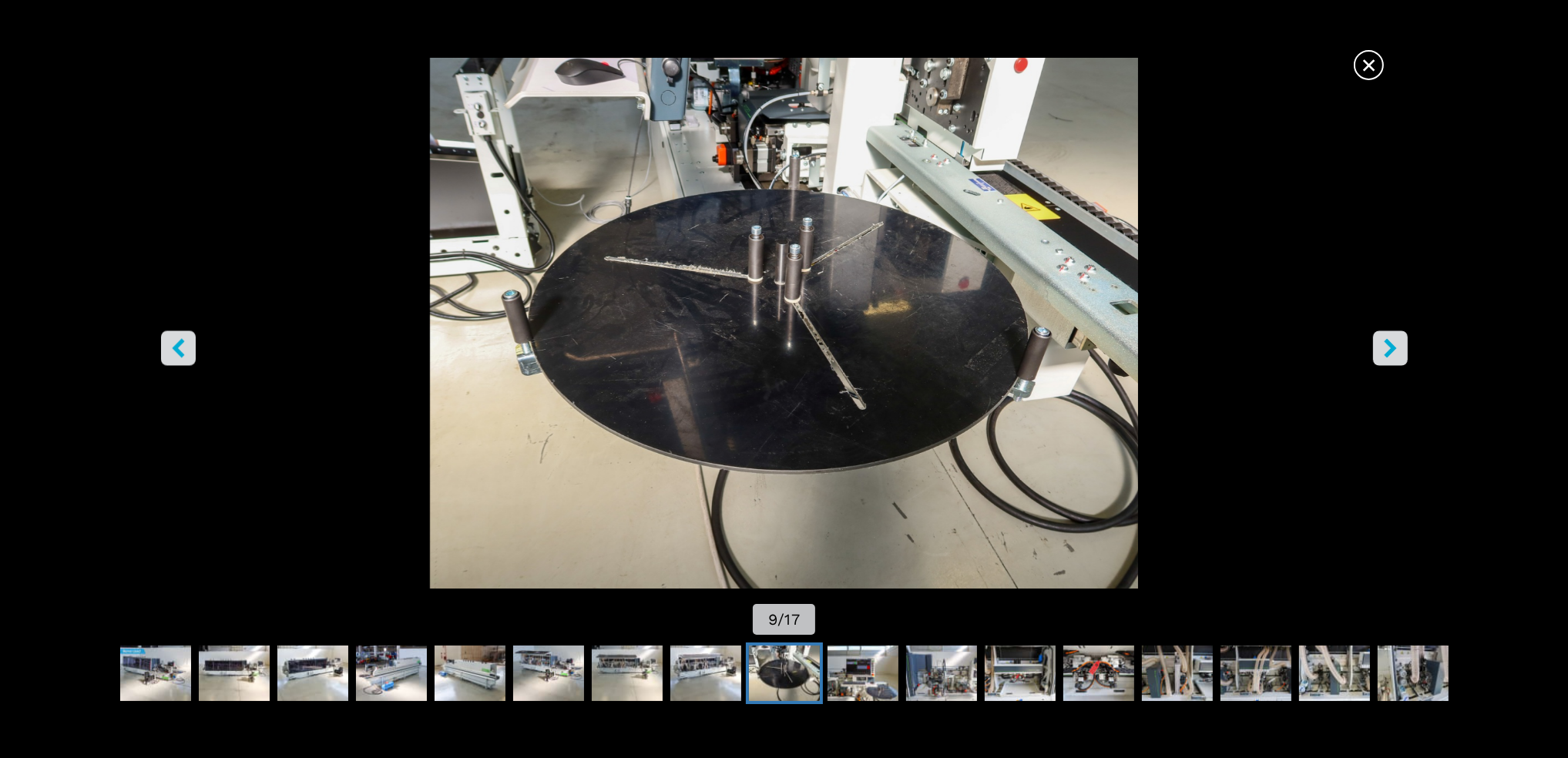
click at [1376, 341] on button "right-button" at bounding box center [1390, 348] width 35 height 35
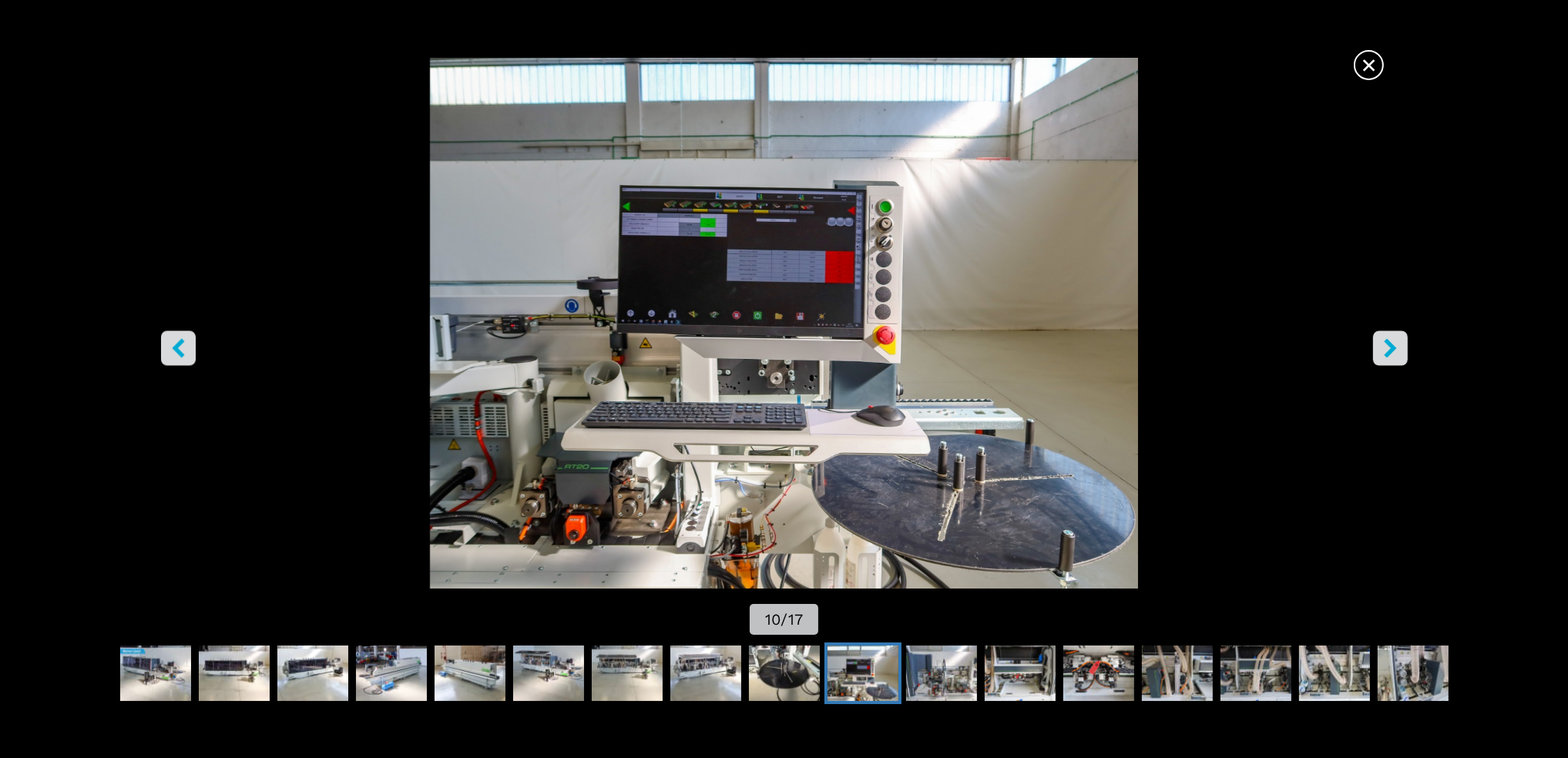
click at [1376, 341] on button "right-button" at bounding box center [1390, 348] width 35 height 35
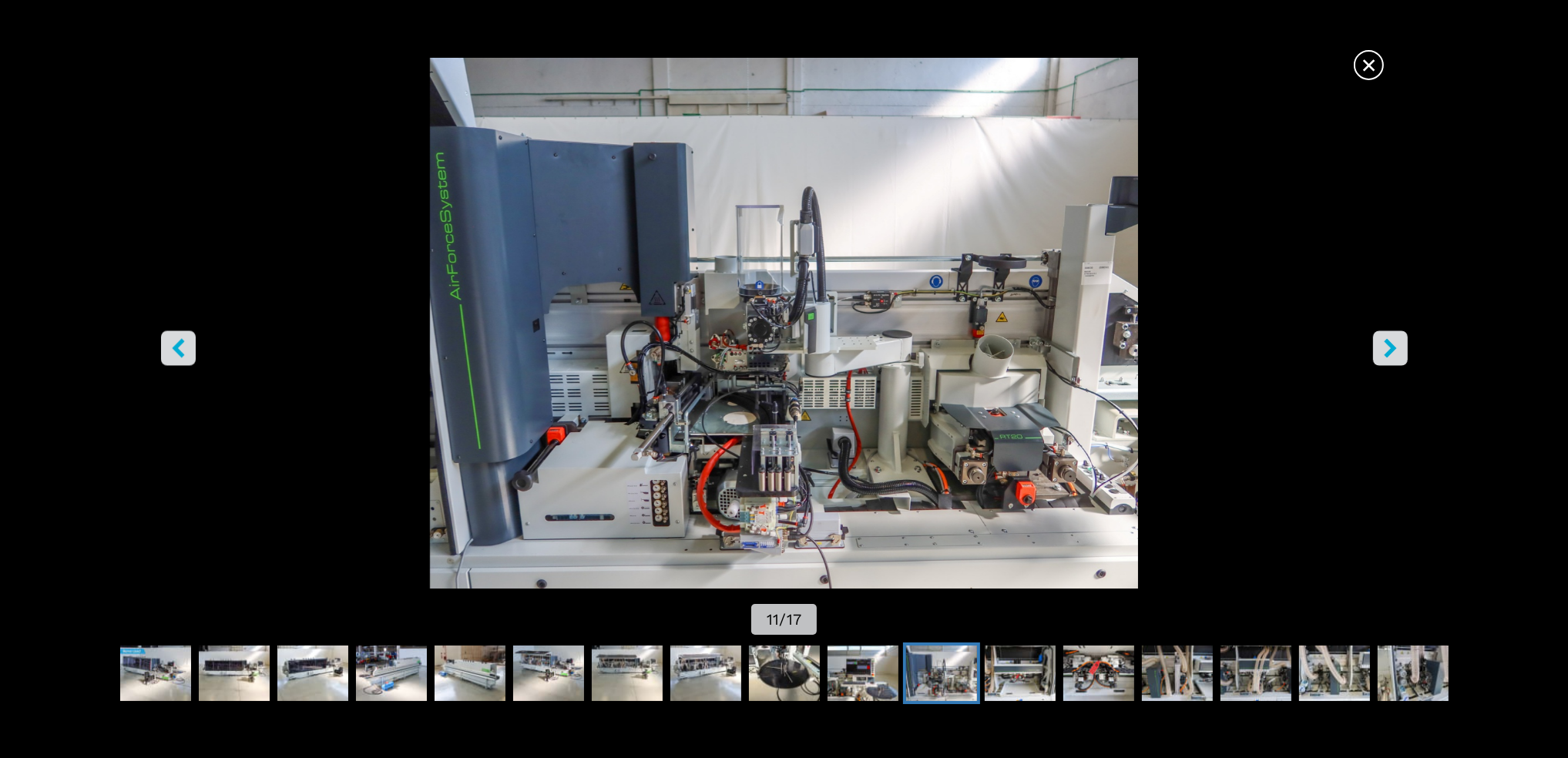
click at [1376, 341] on button "right-button" at bounding box center [1390, 348] width 35 height 35
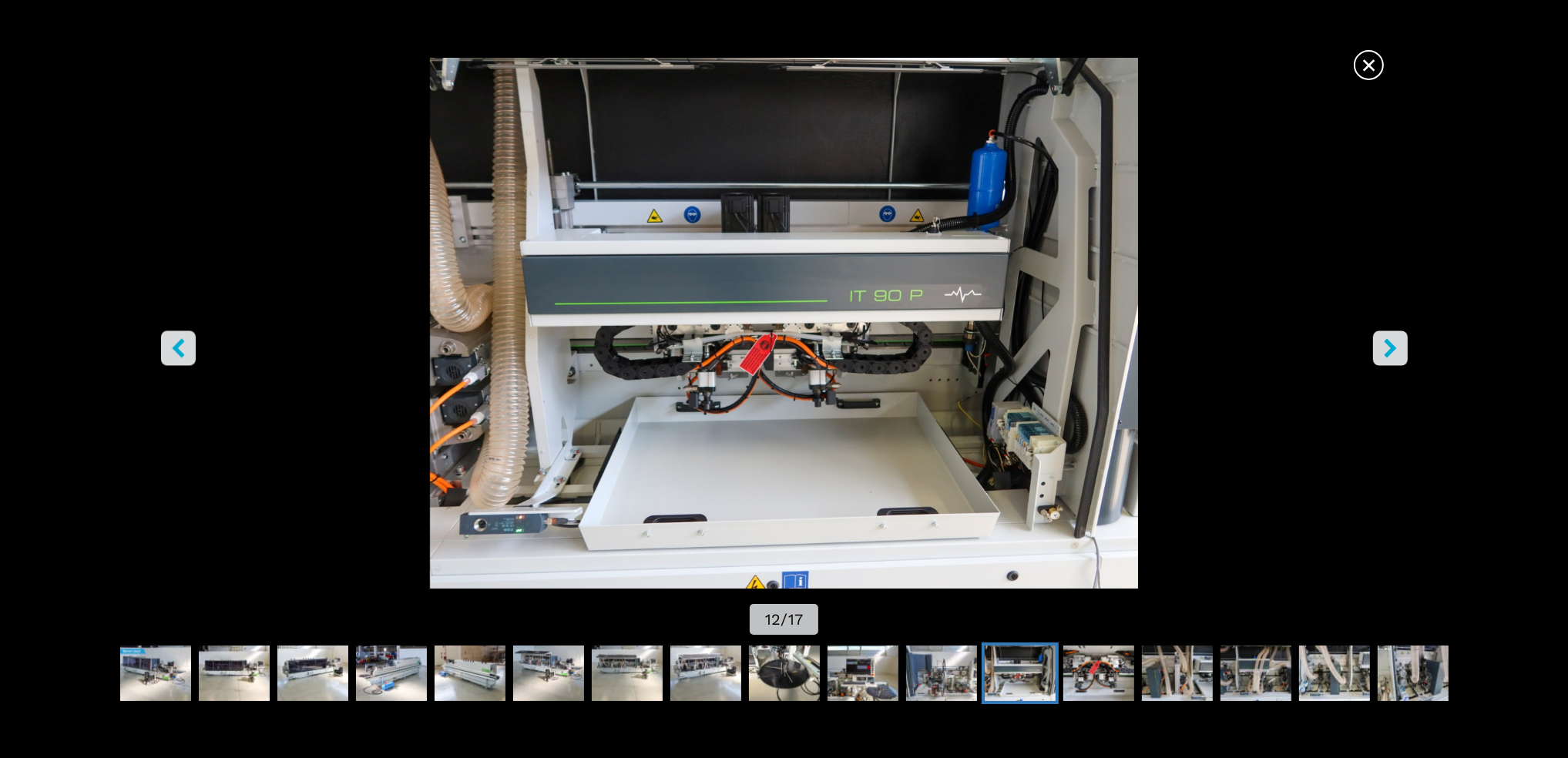
click at [1376, 341] on button "right-button" at bounding box center [1390, 348] width 35 height 35
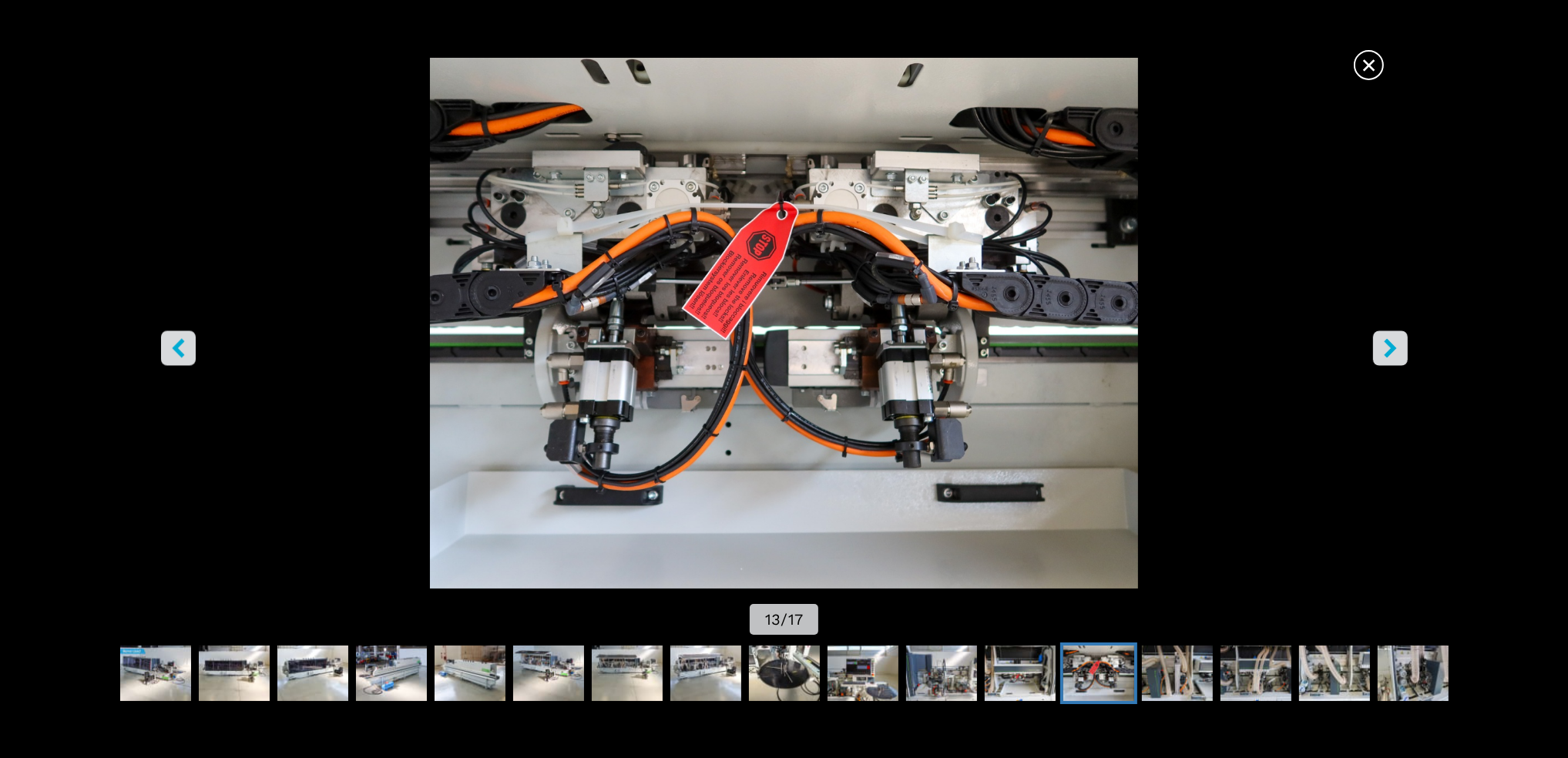
click at [1376, 341] on button "right-button" at bounding box center [1390, 348] width 35 height 35
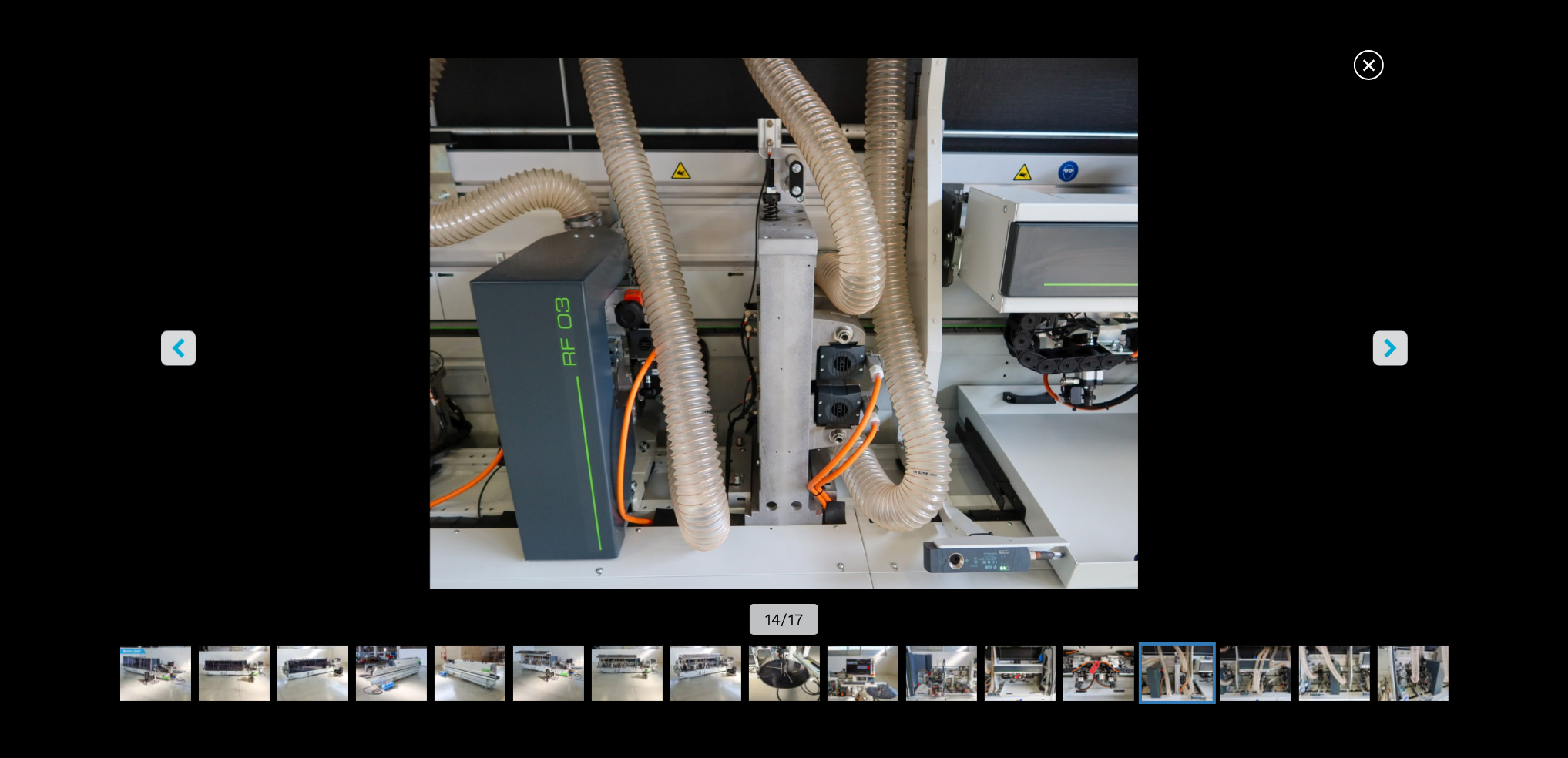
click at [1376, 341] on button "right-button" at bounding box center [1390, 348] width 35 height 35
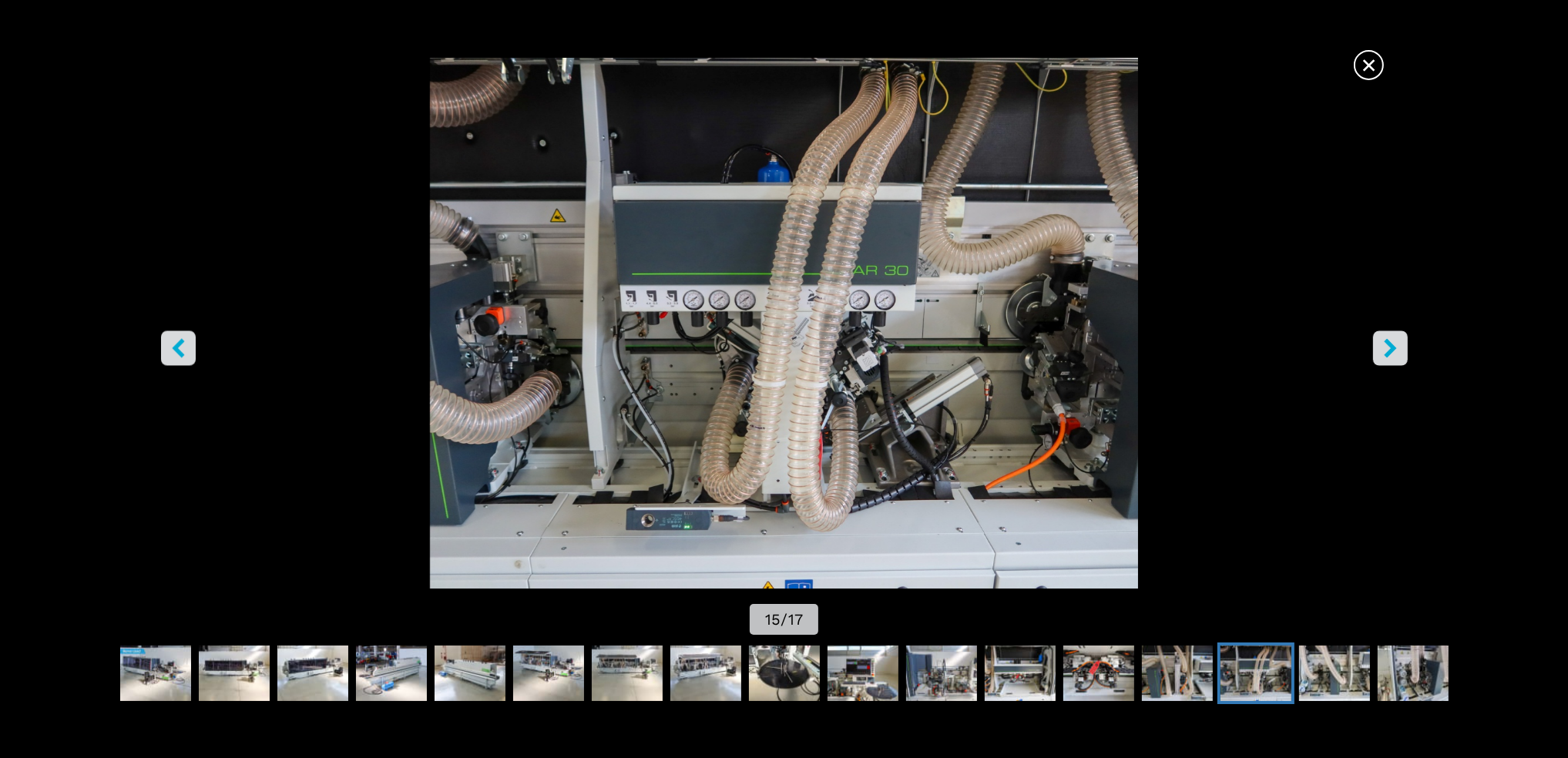
click at [1377, 342] on button "right-button" at bounding box center [1390, 348] width 35 height 35
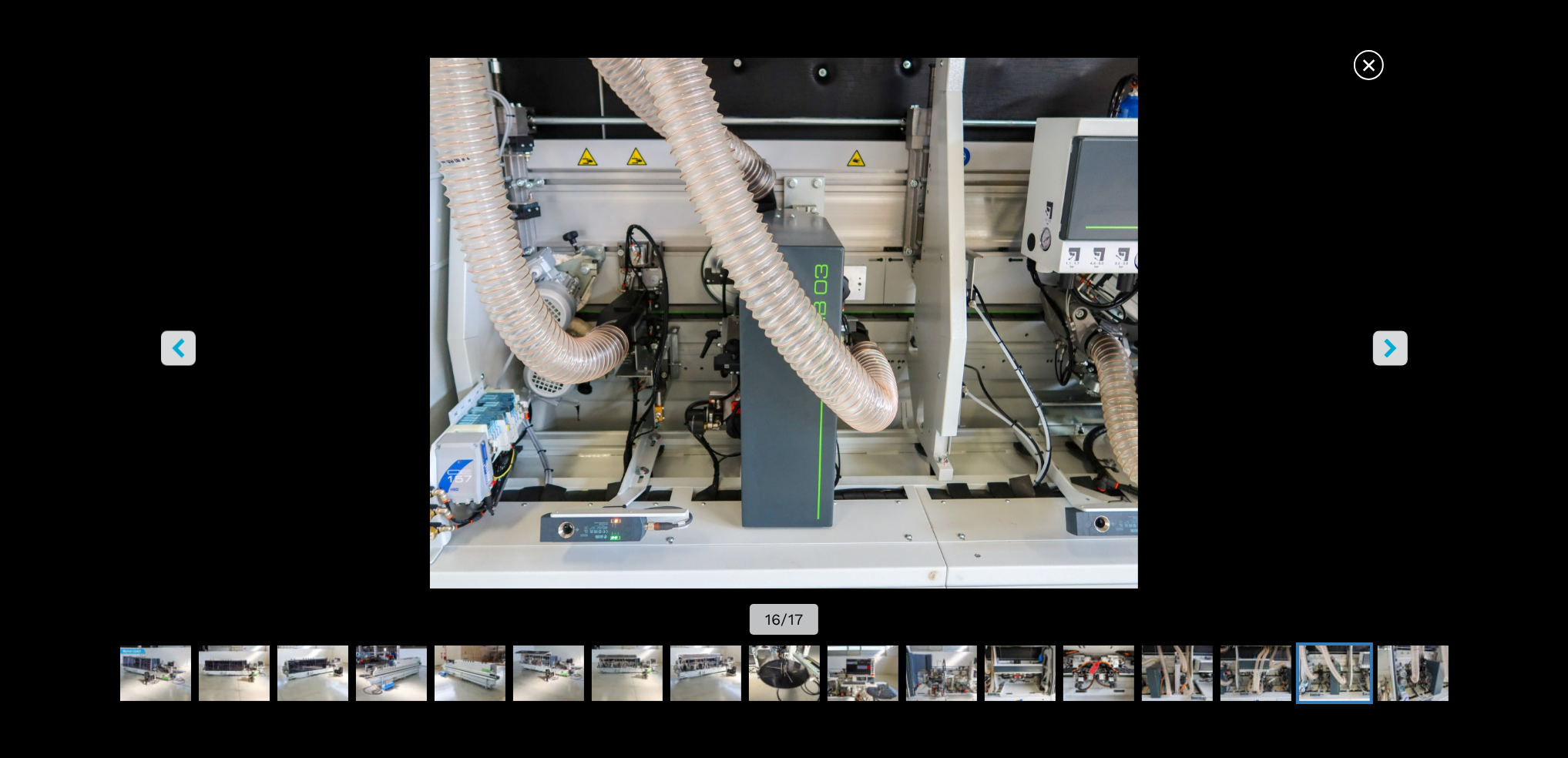
click at [1393, 343] on icon "right-button" at bounding box center [1390, 348] width 19 height 19
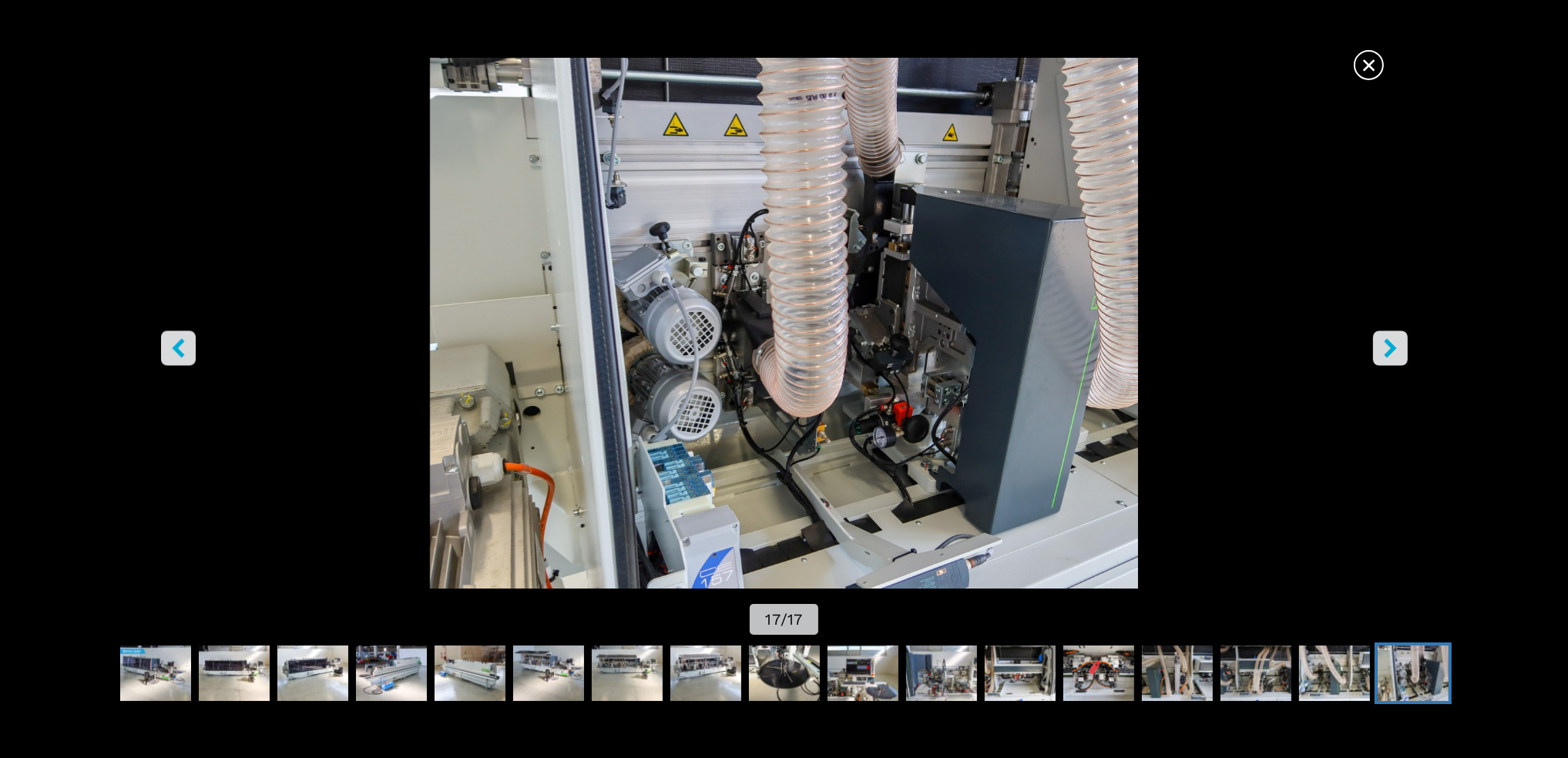
click at [1393, 343] on icon "right-button" at bounding box center [1390, 348] width 19 height 19
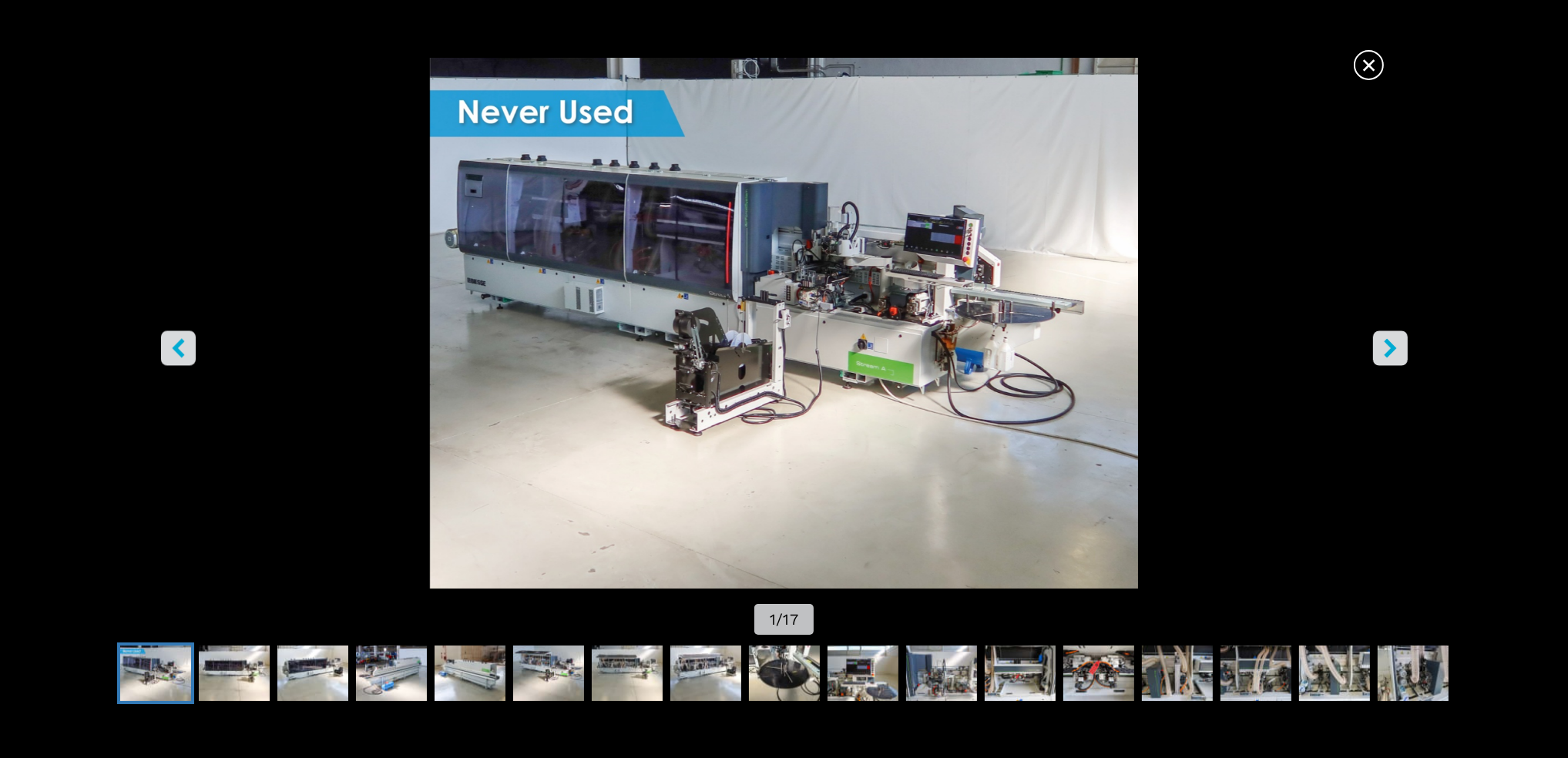
click at [1393, 343] on icon "right-button" at bounding box center [1390, 348] width 19 height 19
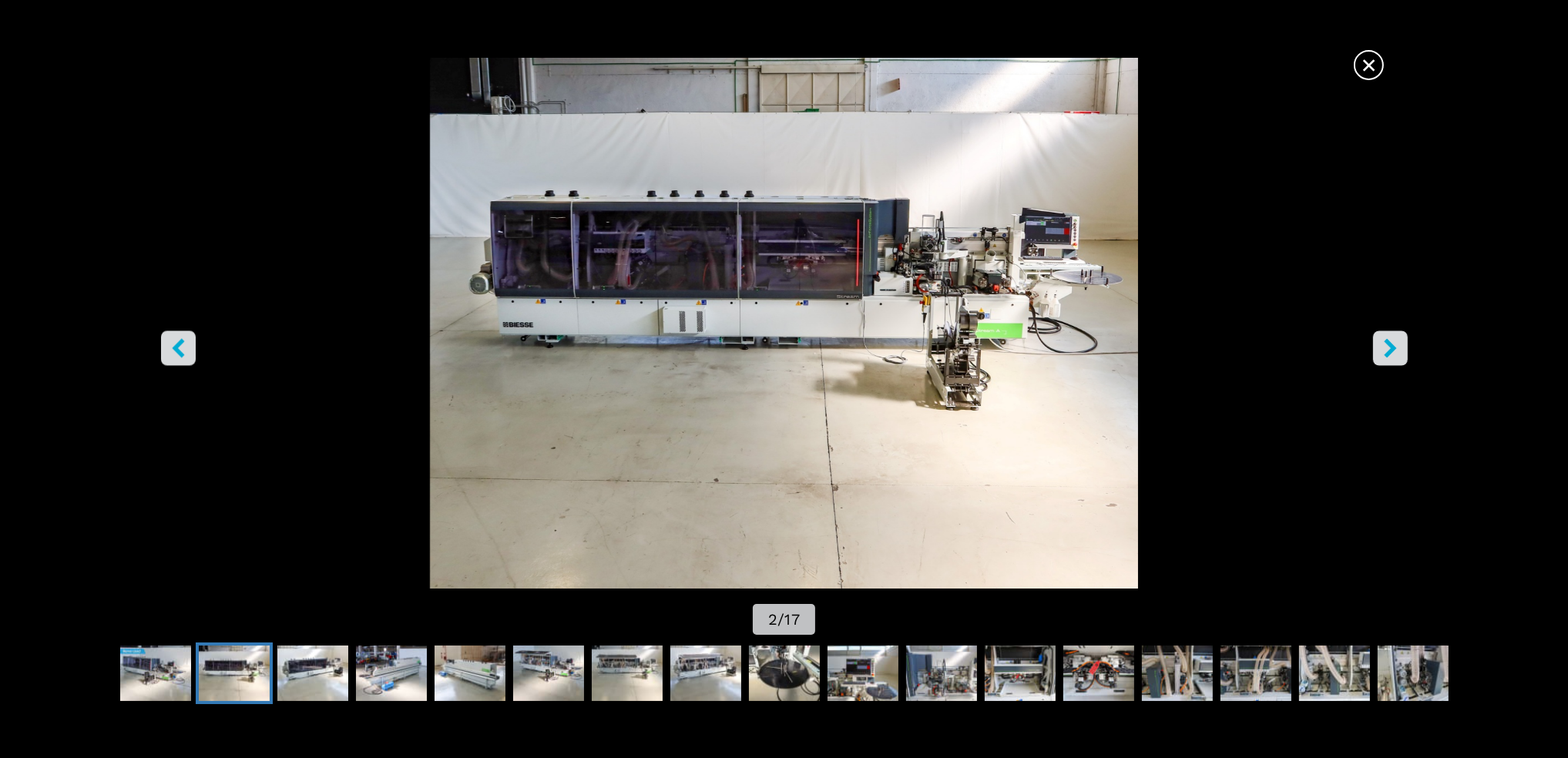
click at [1393, 343] on icon "right-button" at bounding box center [1390, 348] width 19 height 19
click at [1405, 349] on button "right-button" at bounding box center [1390, 348] width 35 height 35
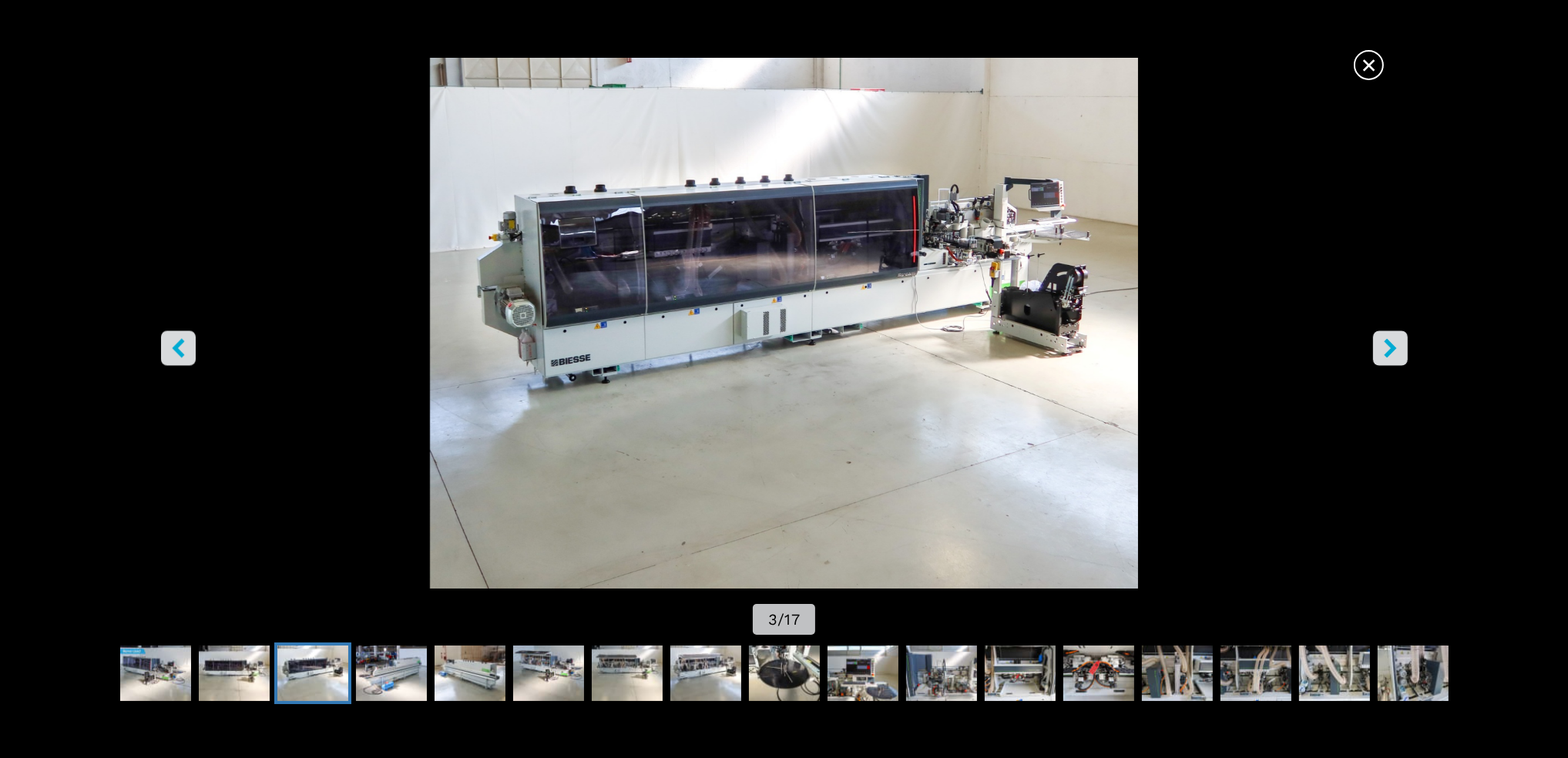
click at [1398, 348] on icon "right-button" at bounding box center [1390, 348] width 19 height 19
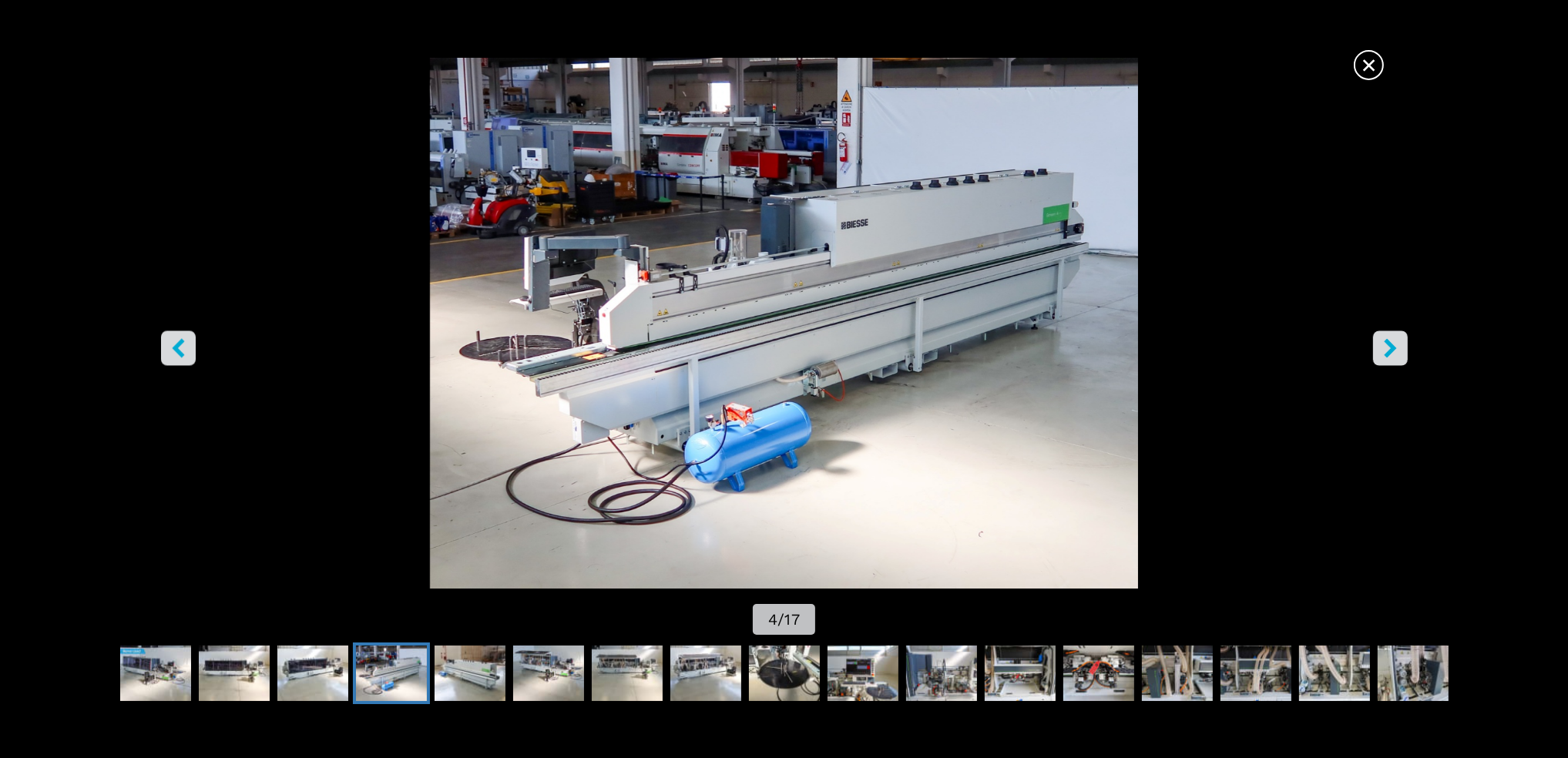
click at [1399, 338] on button "right-button" at bounding box center [1390, 348] width 35 height 35
